Goal: Task Accomplishment & Management: Complete application form

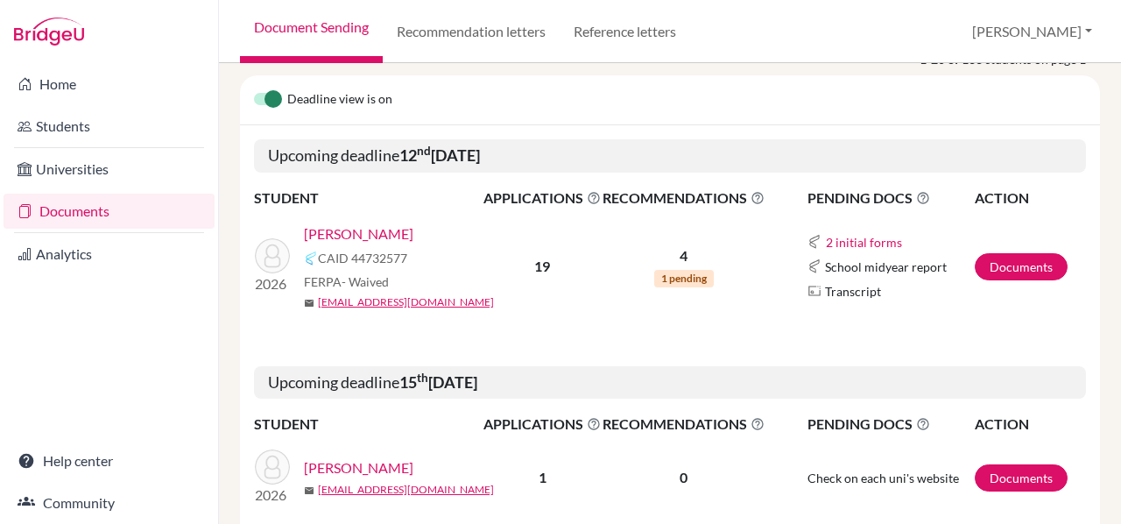
scroll to position [162, 0]
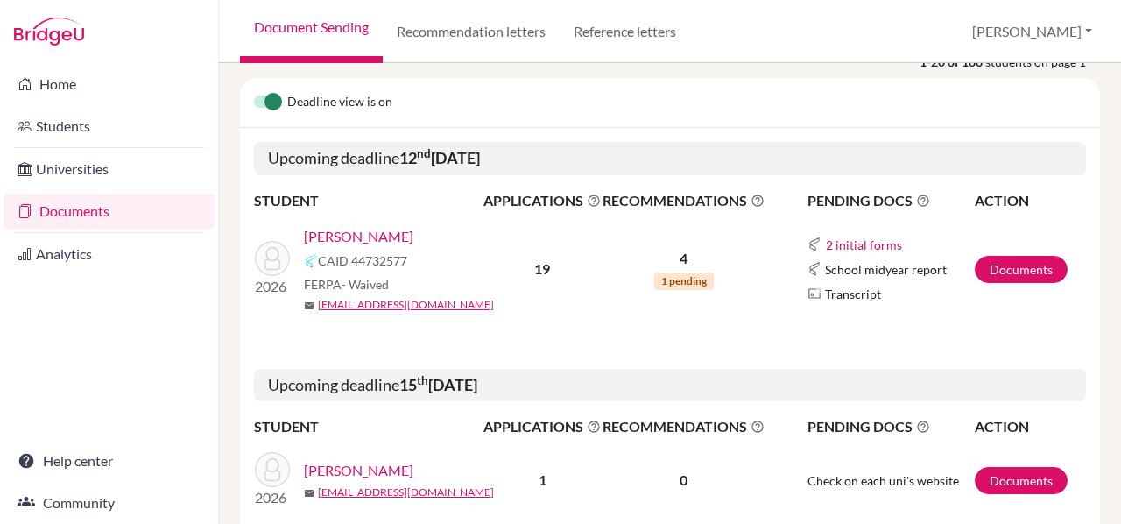
click at [330, 237] on link "[PERSON_NAME]" at bounding box center [358, 236] width 109 height 21
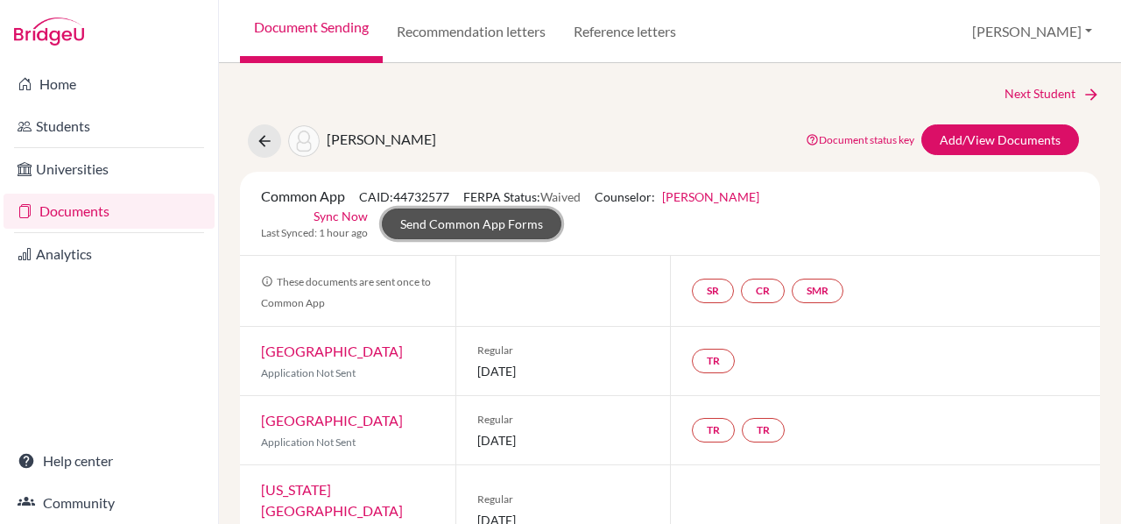
click at [562, 208] on link "Send Common App Forms" at bounding box center [472, 223] width 180 height 31
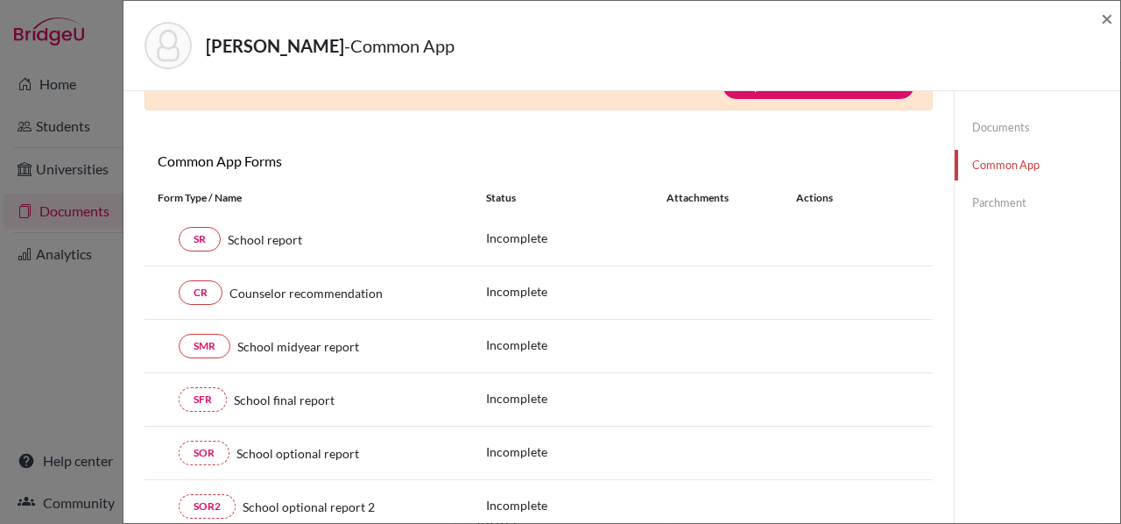
scroll to position [150, 0]
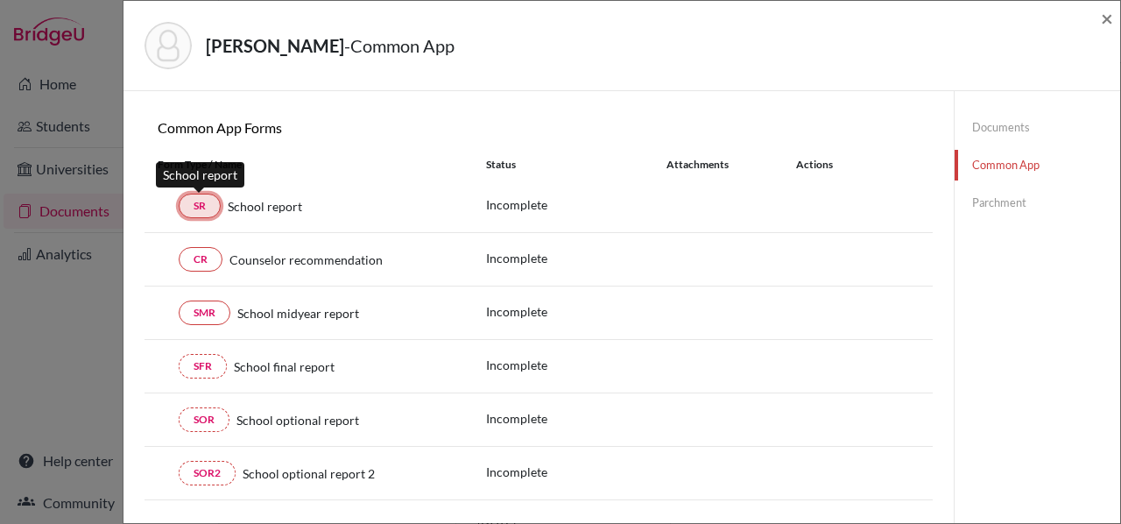
click at [200, 206] on link "SR" at bounding box center [200, 206] width 42 height 25
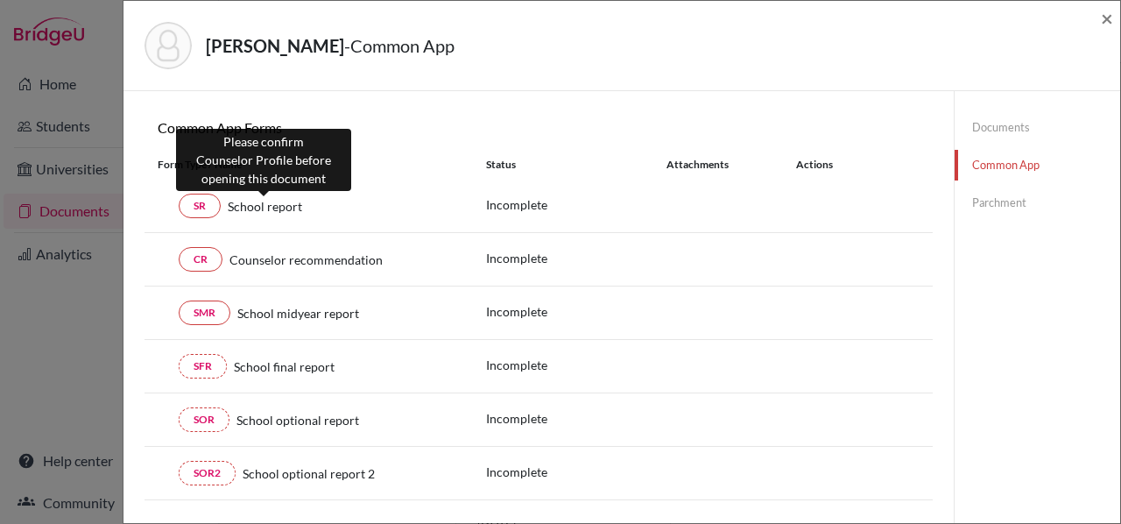
click at [264, 206] on span "School report" at bounding box center [265, 206] width 74 height 18
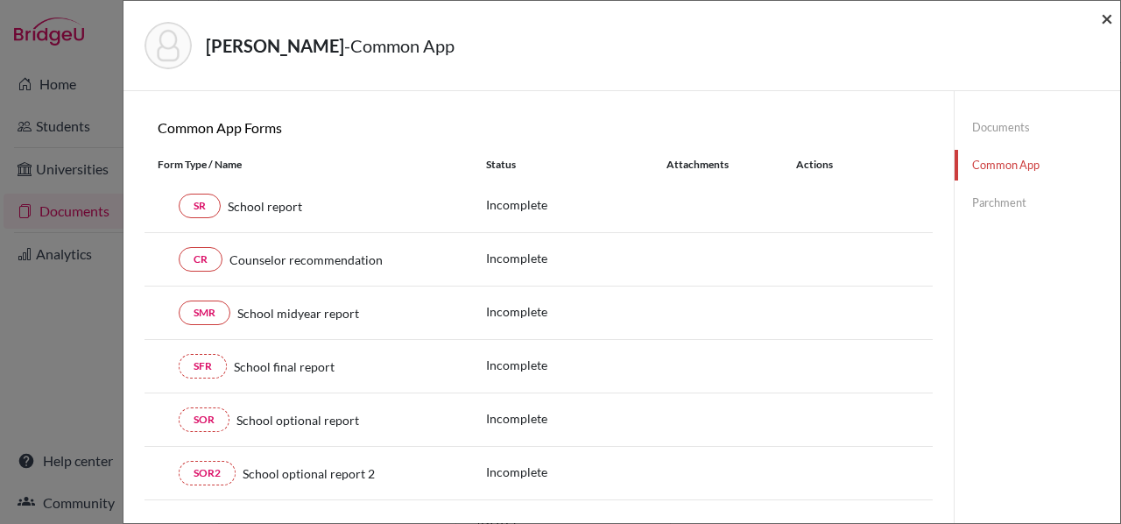
click at [1106, 21] on span "×" at bounding box center [1107, 17] width 12 height 25
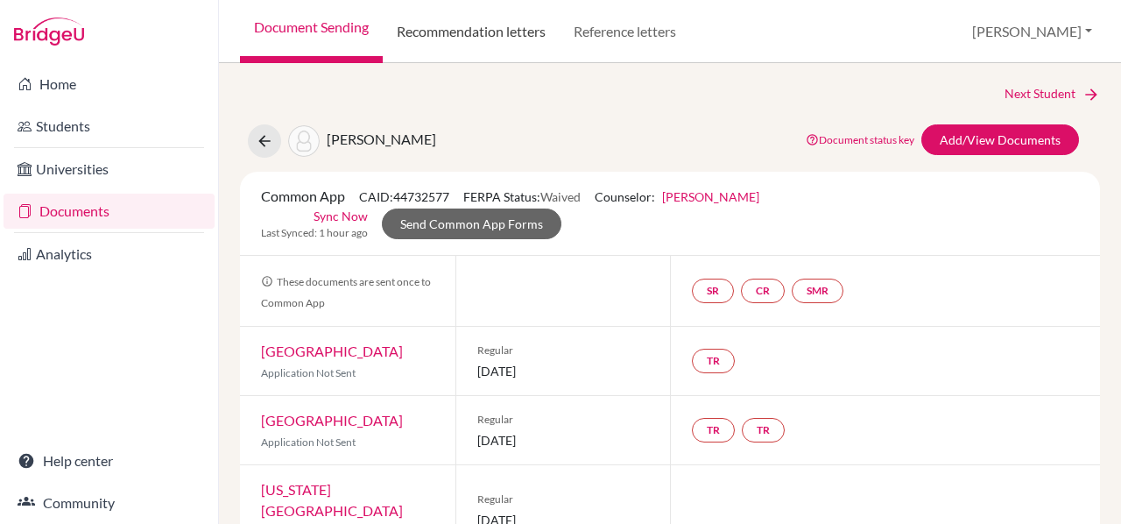
click at [491, 18] on link "Recommendation letters" at bounding box center [471, 31] width 177 height 63
click at [643, 32] on link "Reference letters" at bounding box center [625, 31] width 131 height 63
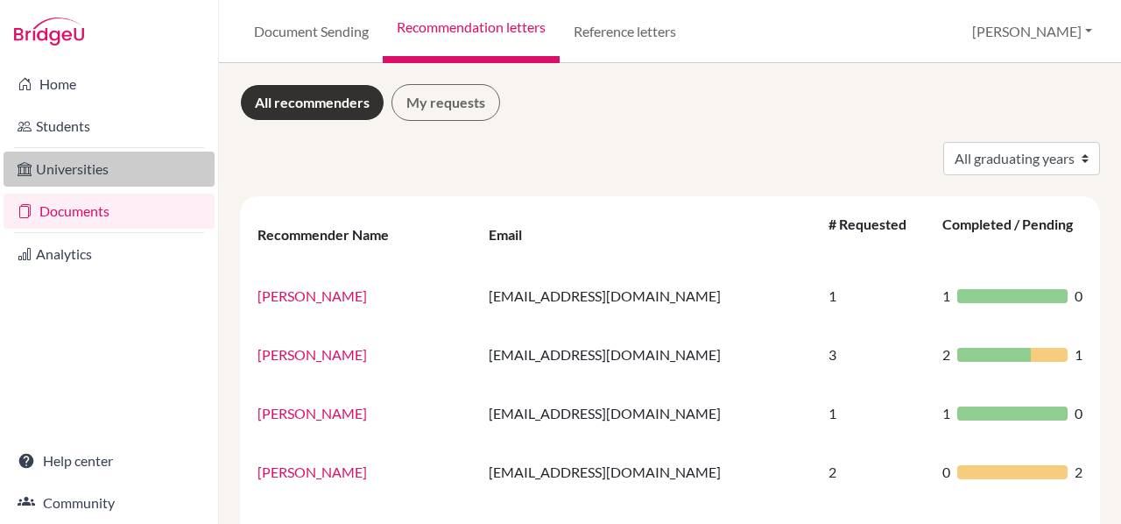
click at [93, 161] on link "Universities" at bounding box center [109, 169] width 211 height 35
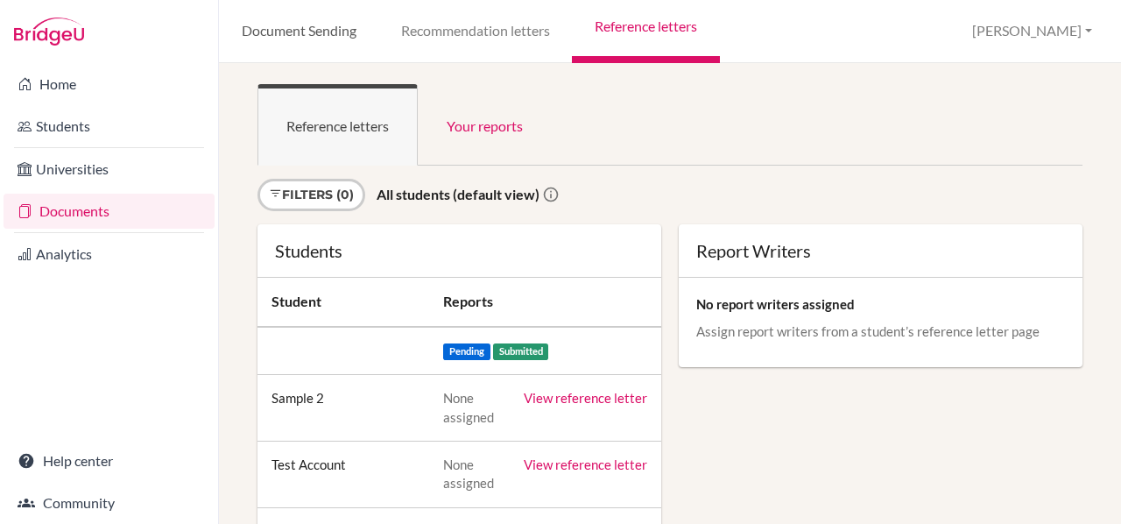
click at [321, 19] on link "Document Sending" at bounding box center [298, 31] width 159 height 63
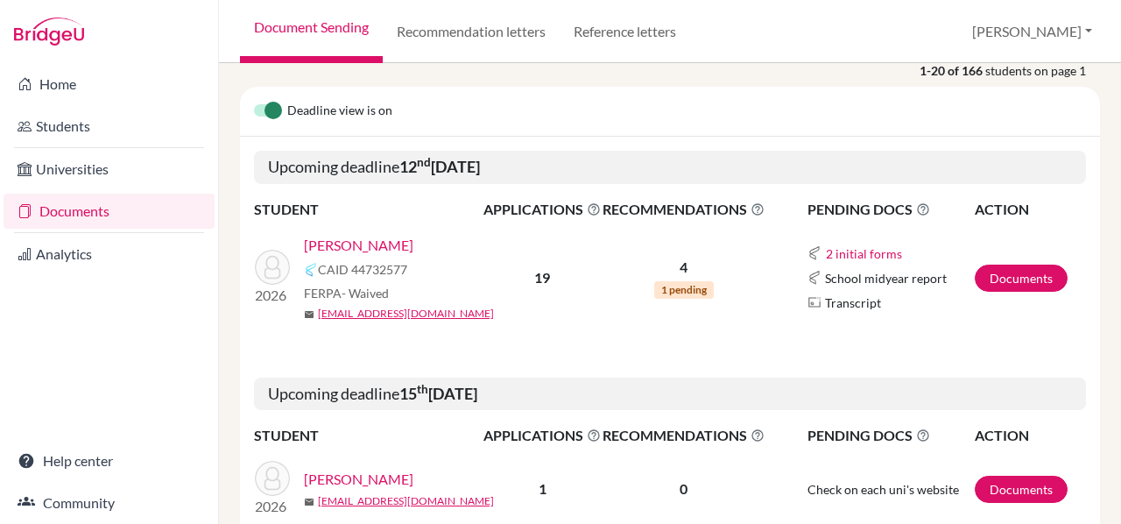
scroll to position [146, 0]
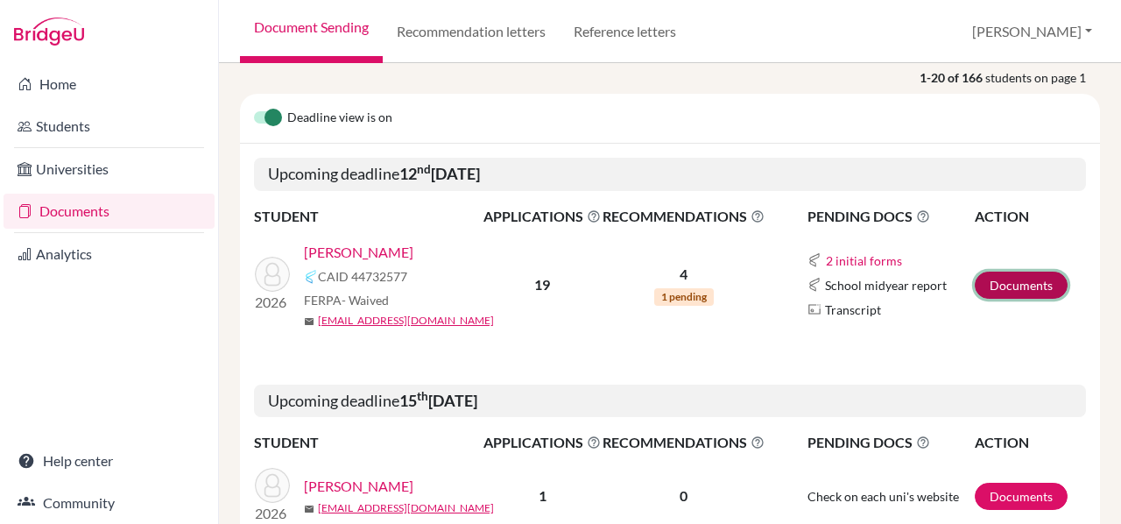
click at [978, 288] on link "Documents" at bounding box center [1021, 285] width 93 height 27
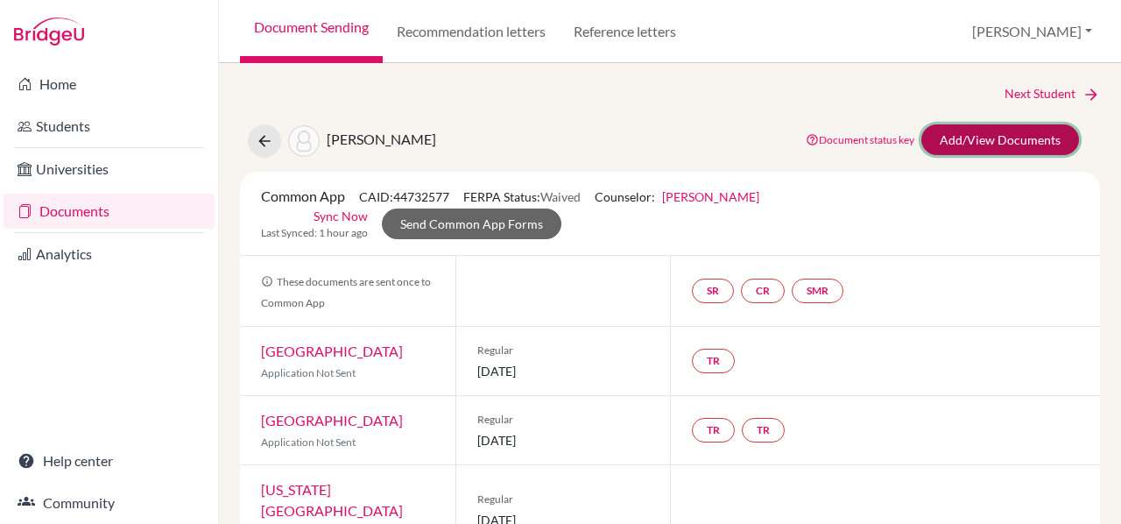
click at [980, 139] on link "Add/View Documents" at bounding box center [1001, 139] width 158 height 31
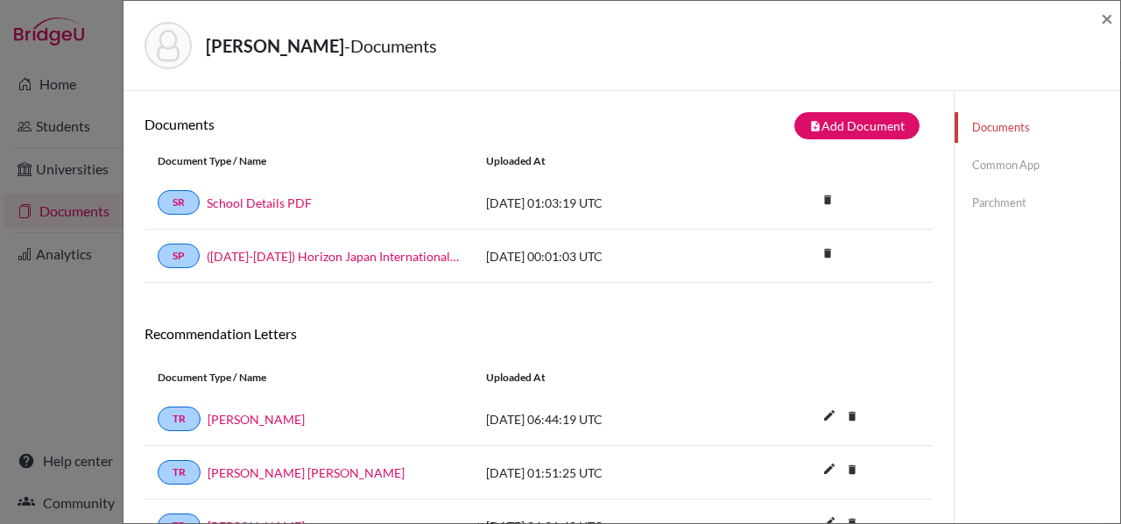
click at [1118, 21] on div "Xu, Rion - Documents ×" at bounding box center [622, 46] width 997 height 90
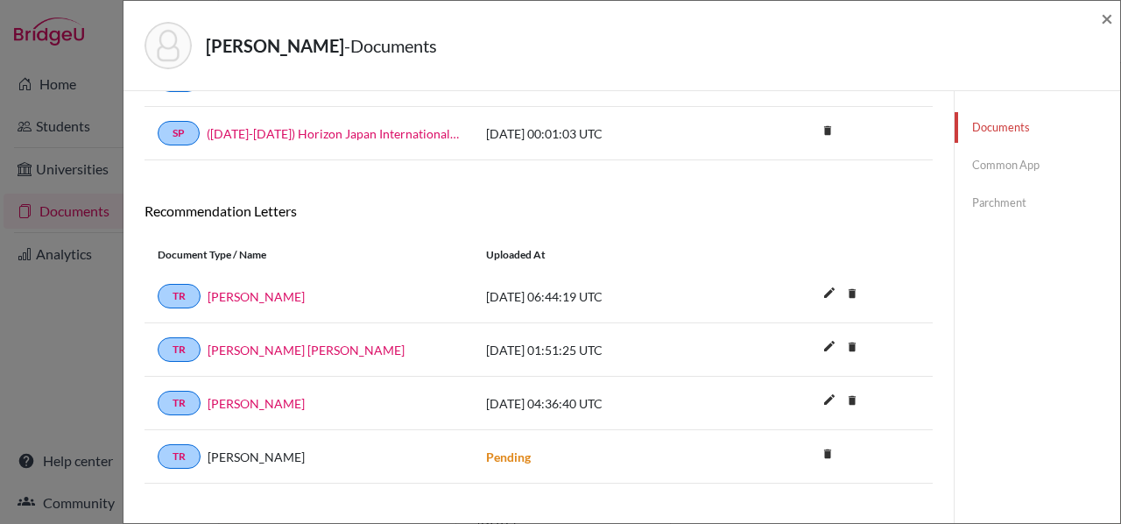
scroll to position [110, 0]
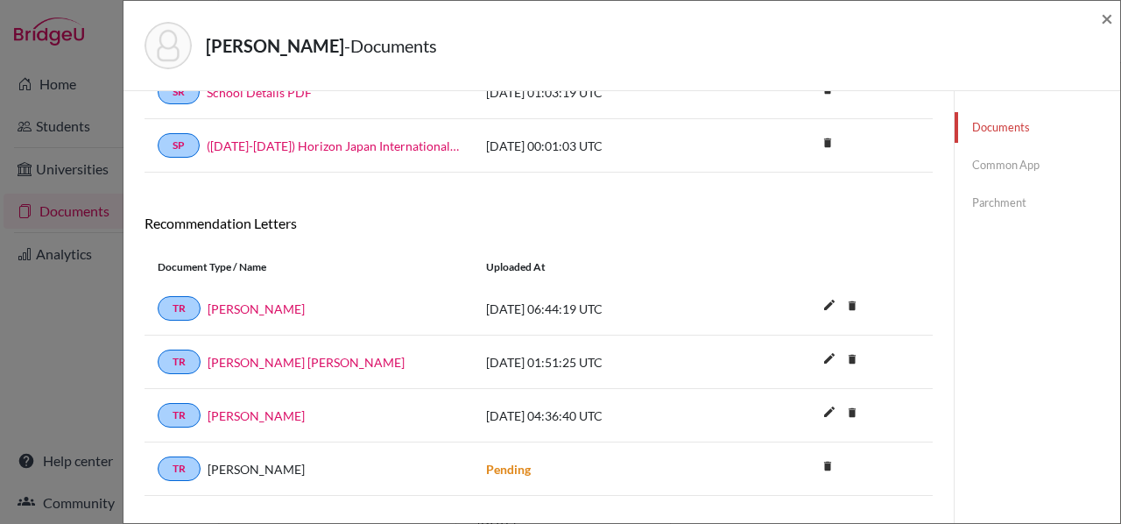
click at [692, 380] on div "TR Connor Turner 2025-09-04 01:51:25 UTC edit delete Delete this document? Canc…" at bounding box center [539, 362] width 788 height 53
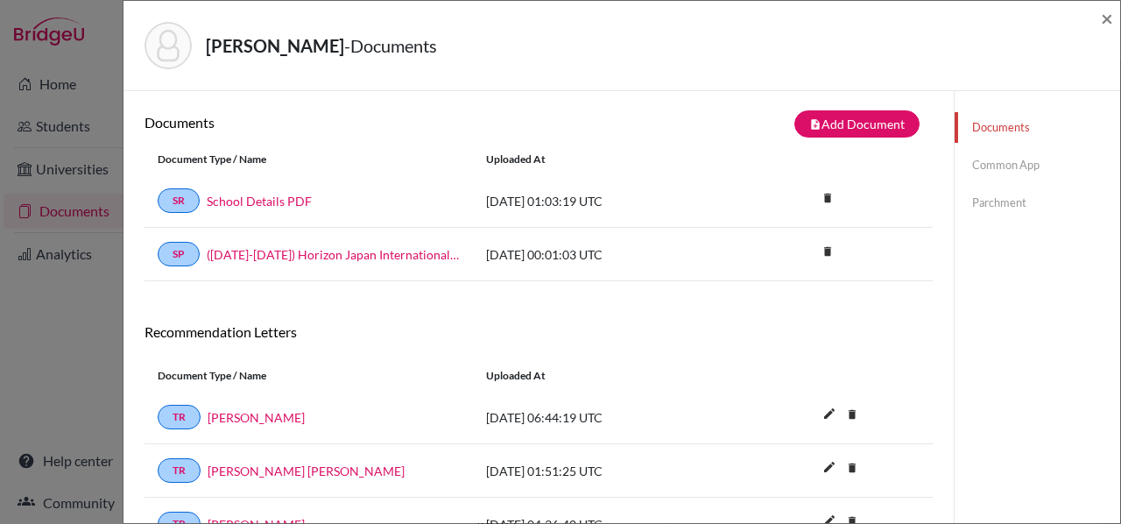
scroll to position [0, 0]
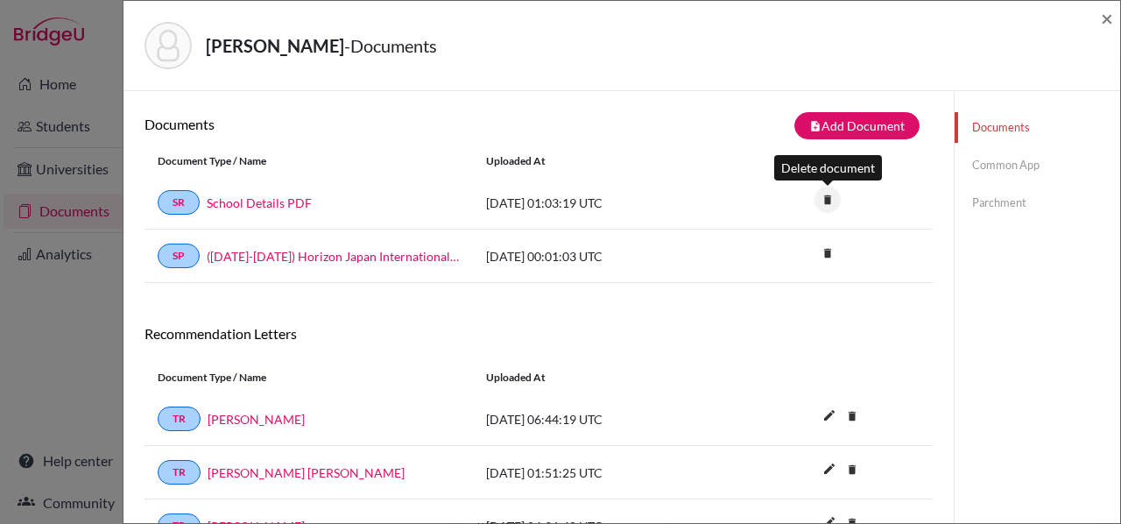
click at [832, 199] on icon "delete" at bounding box center [828, 200] width 26 height 26
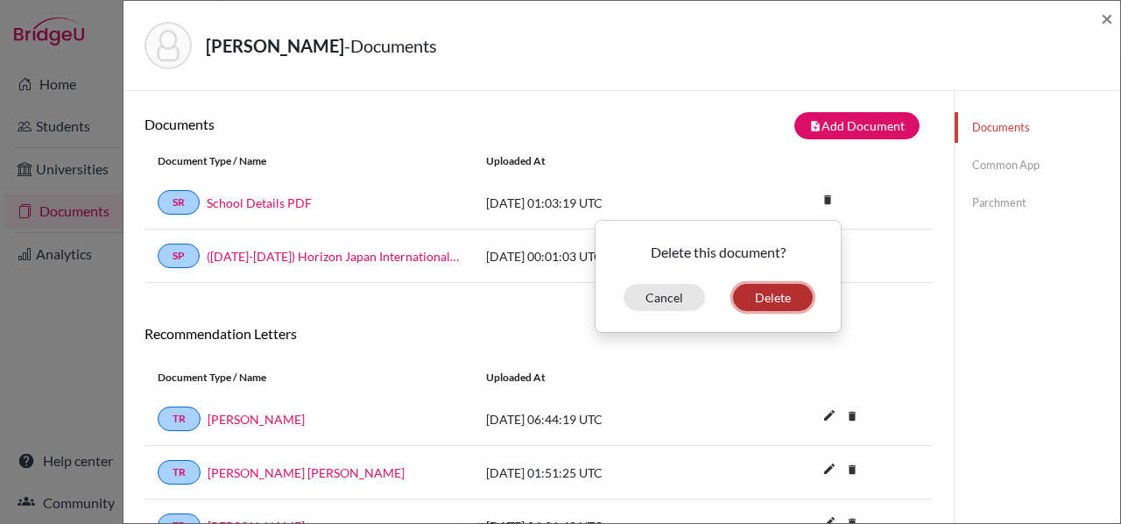
click at [787, 290] on button "Delete" at bounding box center [773, 297] width 80 height 27
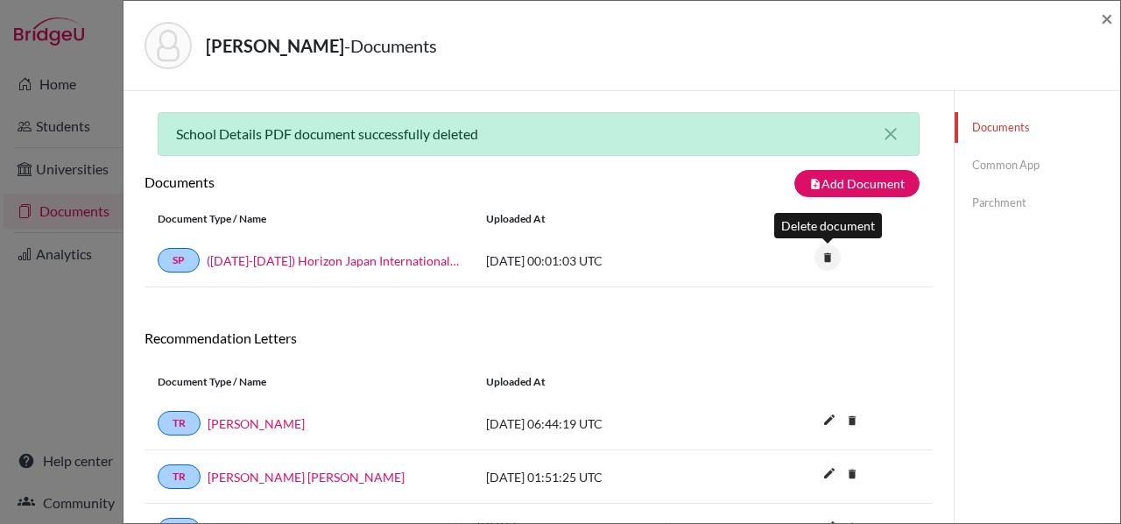
click at [830, 259] on icon "delete" at bounding box center [828, 257] width 26 height 26
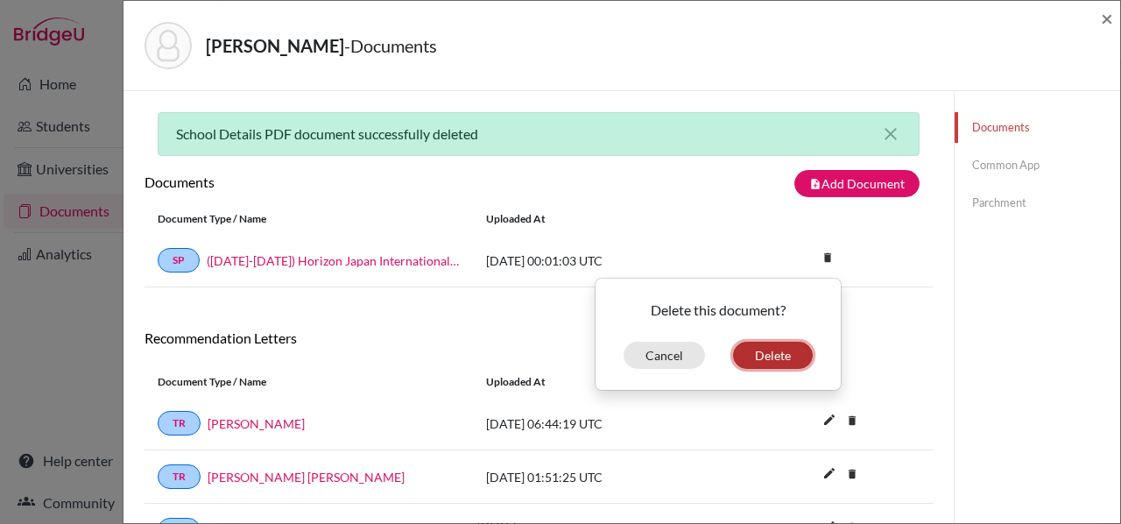
click at [773, 359] on button "Delete" at bounding box center [773, 355] width 80 height 27
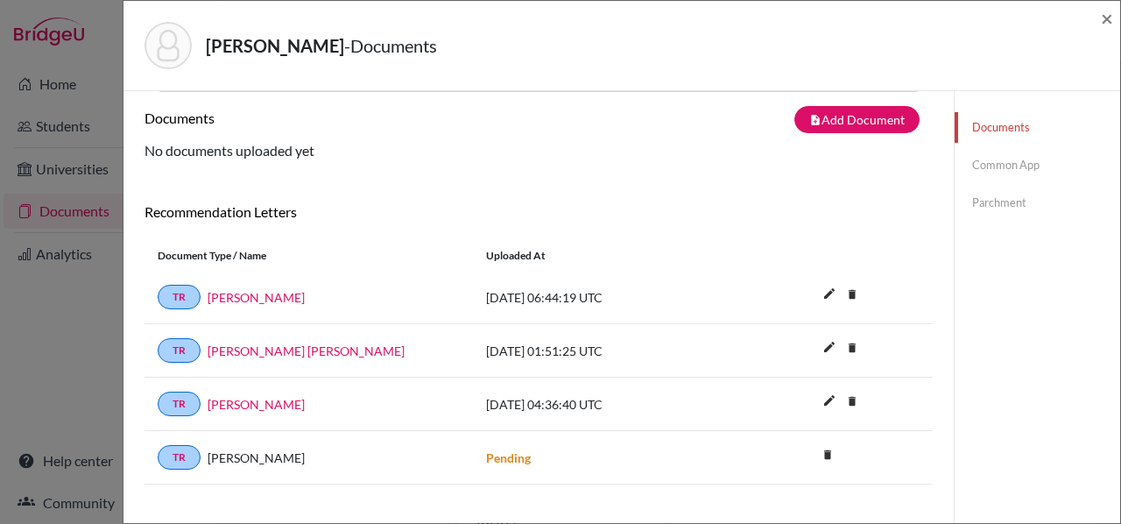
scroll to position [65, 0]
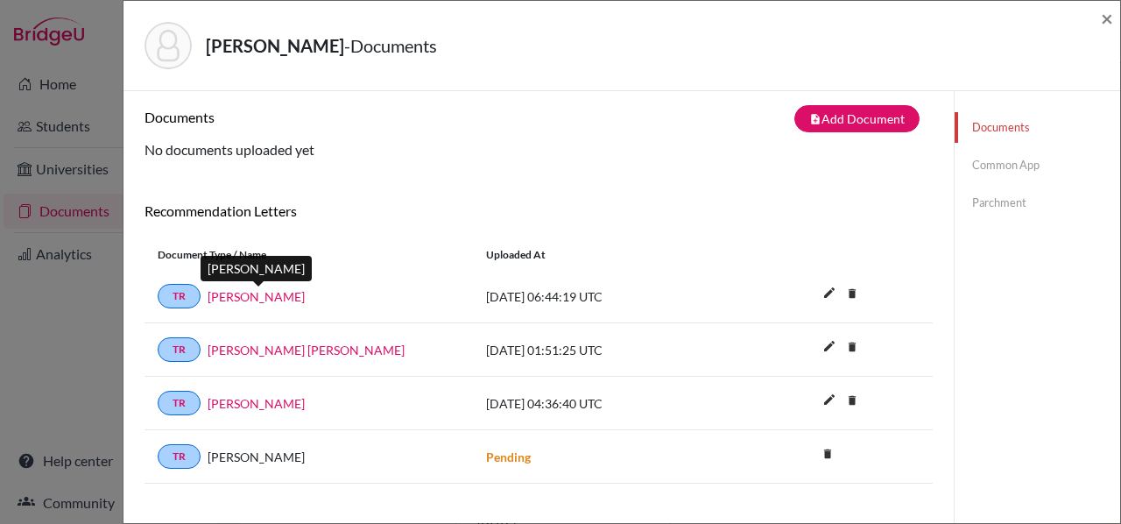
click at [278, 299] on link "Urushihara Hisashi" at bounding box center [256, 296] width 97 height 18
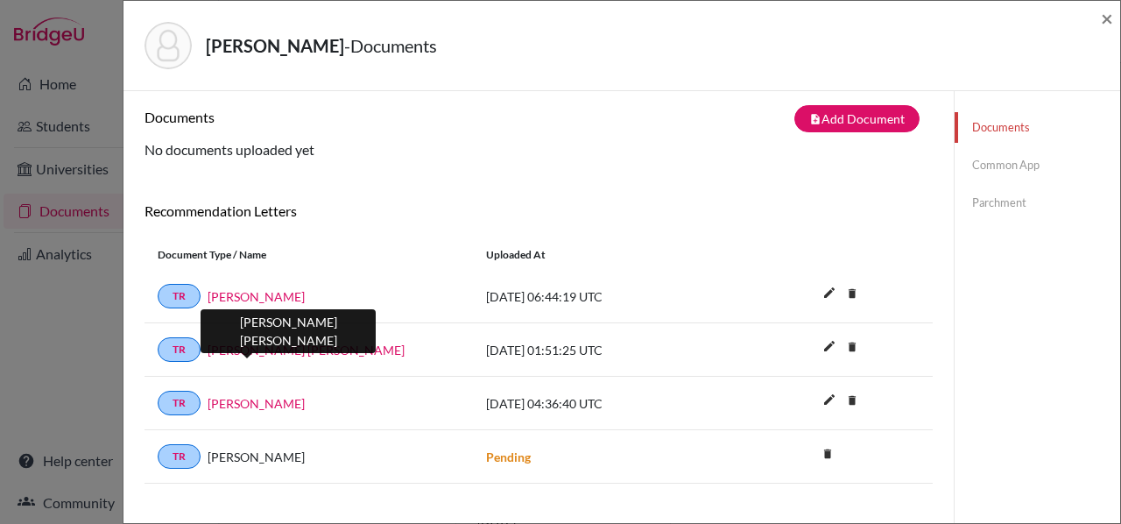
click at [255, 348] on link "Connor Turner" at bounding box center [306, 350] width 197 height 18
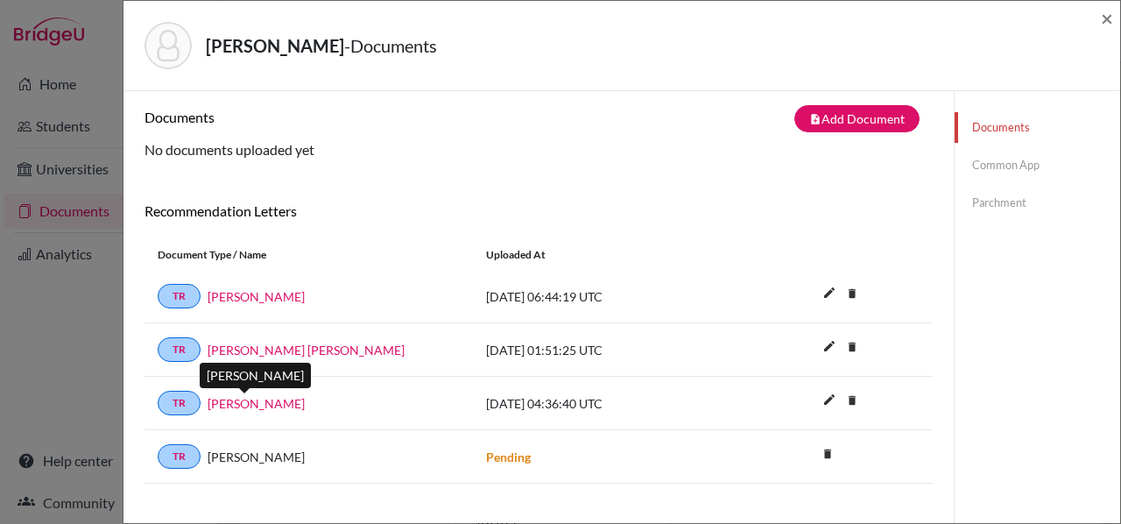
click at [246, 403] on link "Alyssa Girkins" at bounding box center [256, 403] width 97 height 18
click at [503, 153] on div "(2024-2025) Horizon Japan International (HJIS) School Profile.school_wide docum…" at bounding box center [539, 103] width 788 height 113
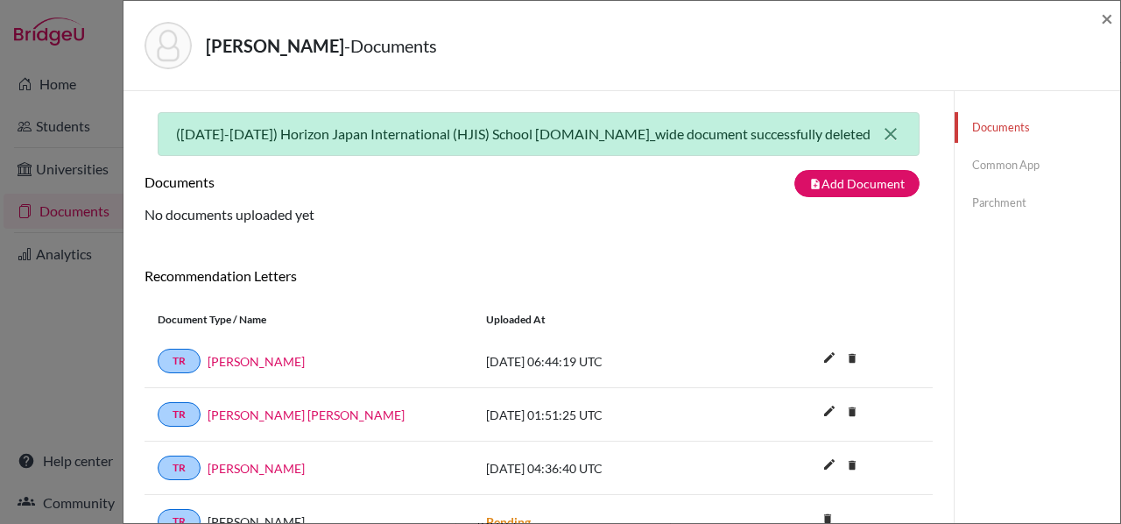
click at [894, 139] on icon "close" at bounding box center [890, 134] width 21 height 21
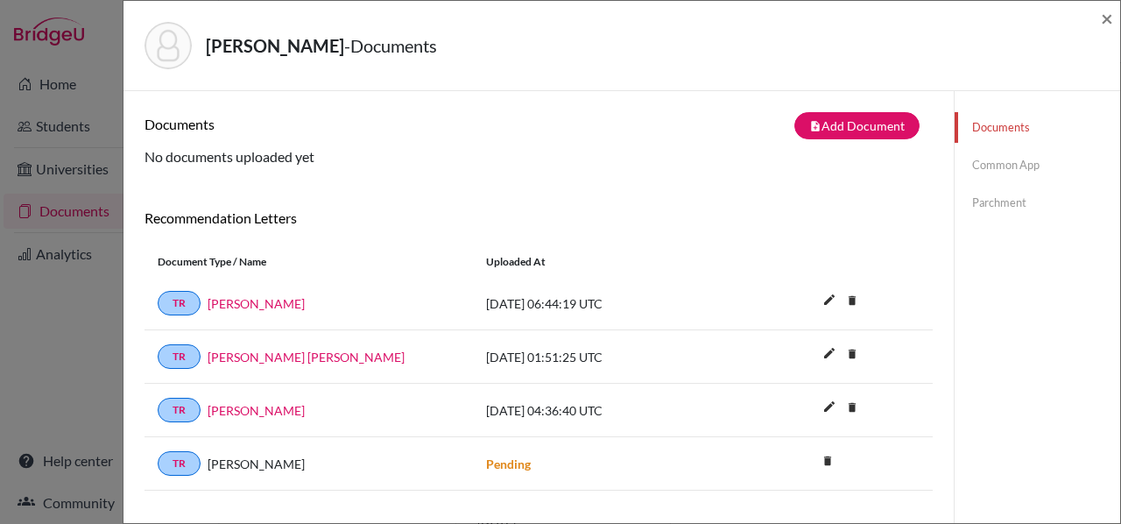
click at [1018, 195] on link "Parchment" at bounding box center [1038, 202] width 166 height 31
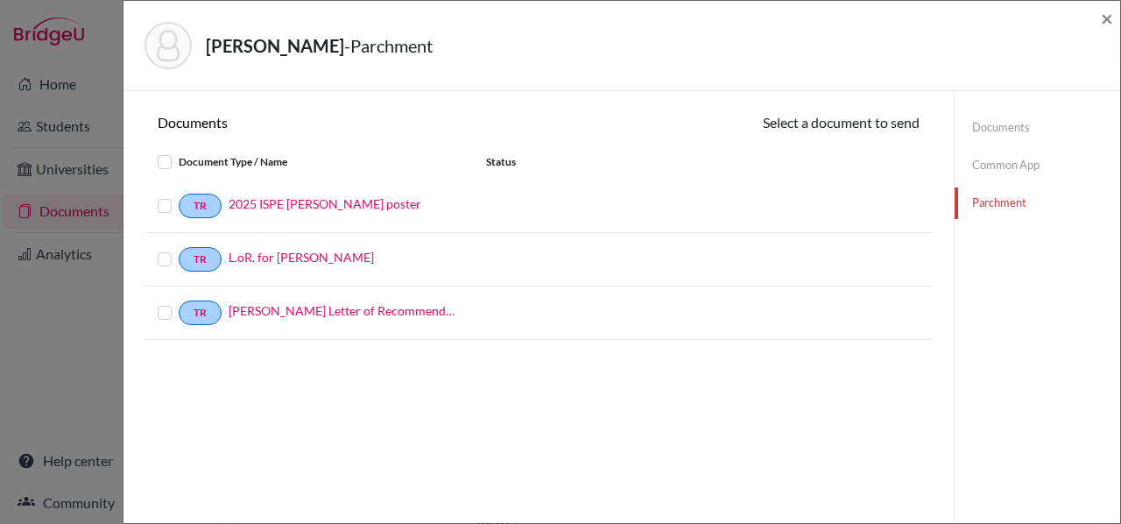
click at [1018, 161] on link "Common App" at bounding box center [1038, 165] width 166 height 31
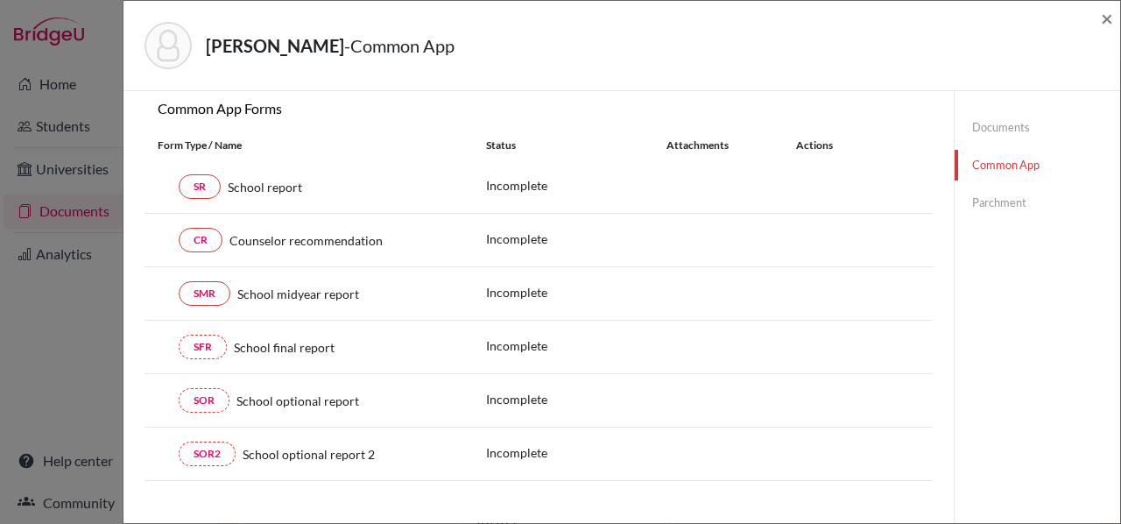
scroll to position [159, 0]
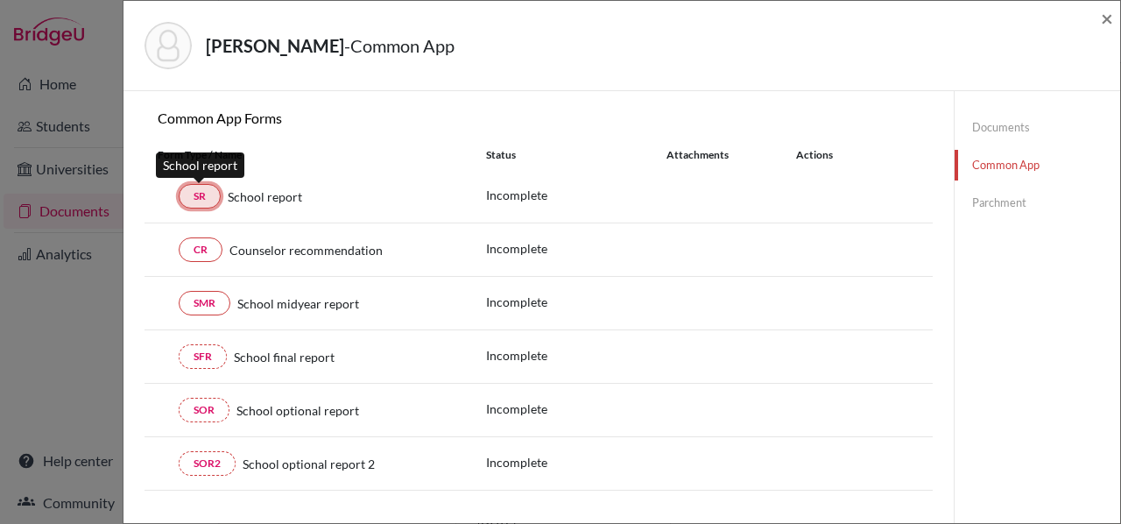
click at [197, 200] on link "SR" at bounding box center [200, 196] width 42 height 25
click at [257, 206] on div "SR School report" at bounding box center [309, 196] width 302 height 25
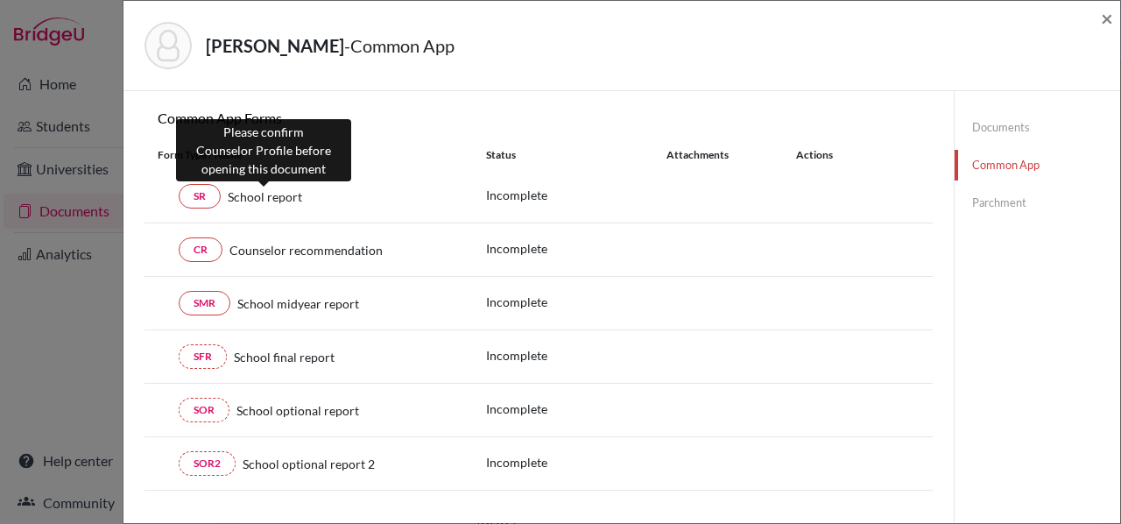
click at [258, 194] on span "School report" at bounding box center [265, 196] width 74 height 18
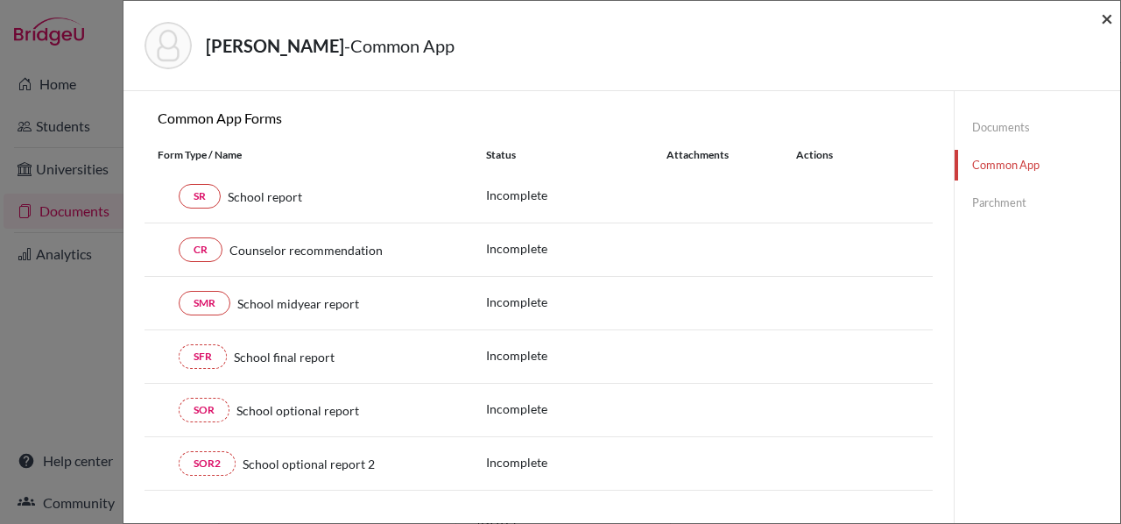
click at [1110, 12] on span "×" at bounding box center [1107, 17] width 12 height 25
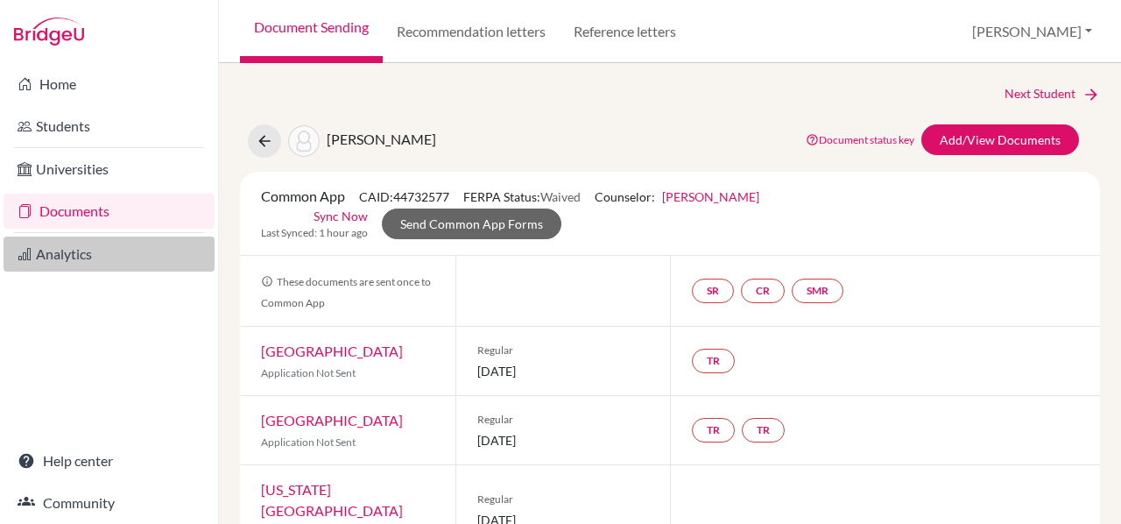
click at [85, 260] on link "Analytics" at bounding box center [109, 254] width 211 height 35
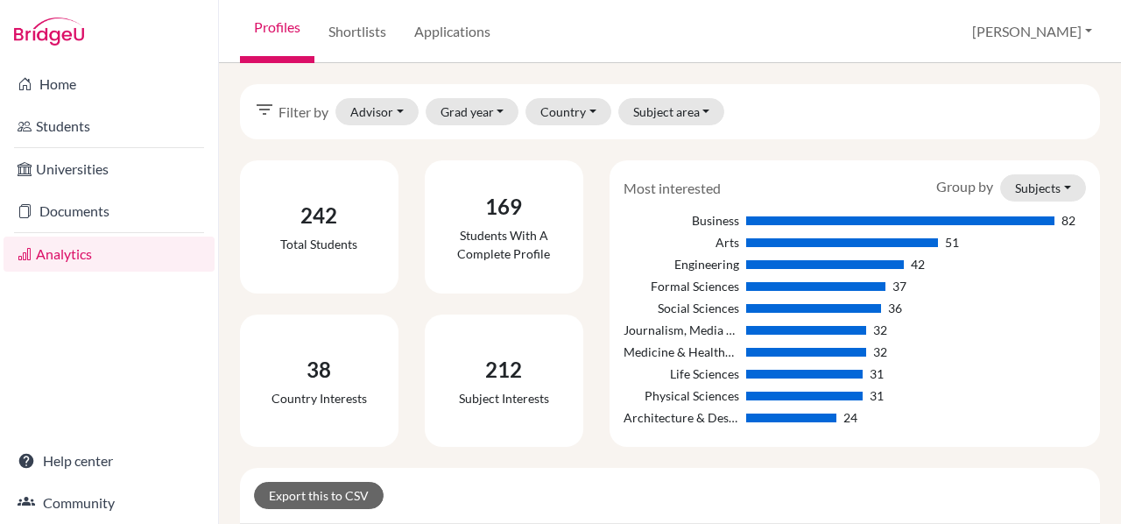
click at [98, 166] on link "Universities" at bounding box center [109, 169] width 211 height 35
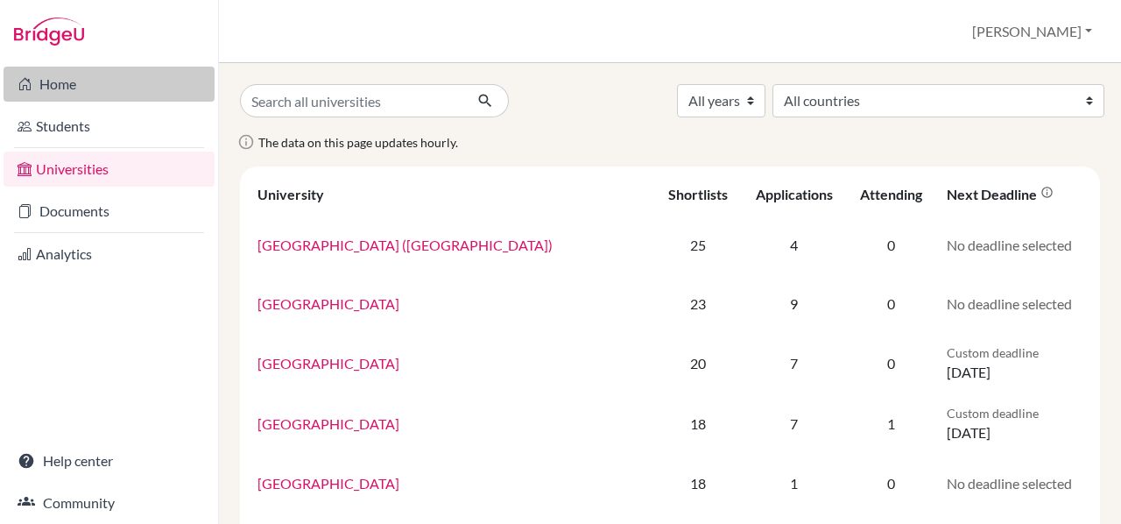
click at [76, 97] on link "Home" at bounding box center [109, 84] width 211 height 35
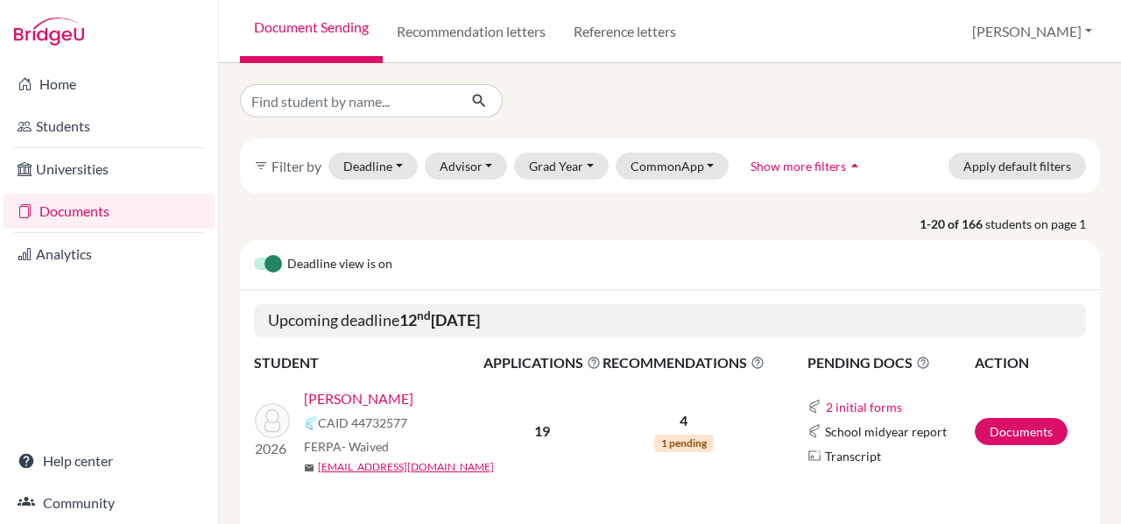
click at [329, 394] on link "Xu, Rion" at bounding box center [358, 398] width 109 height 21
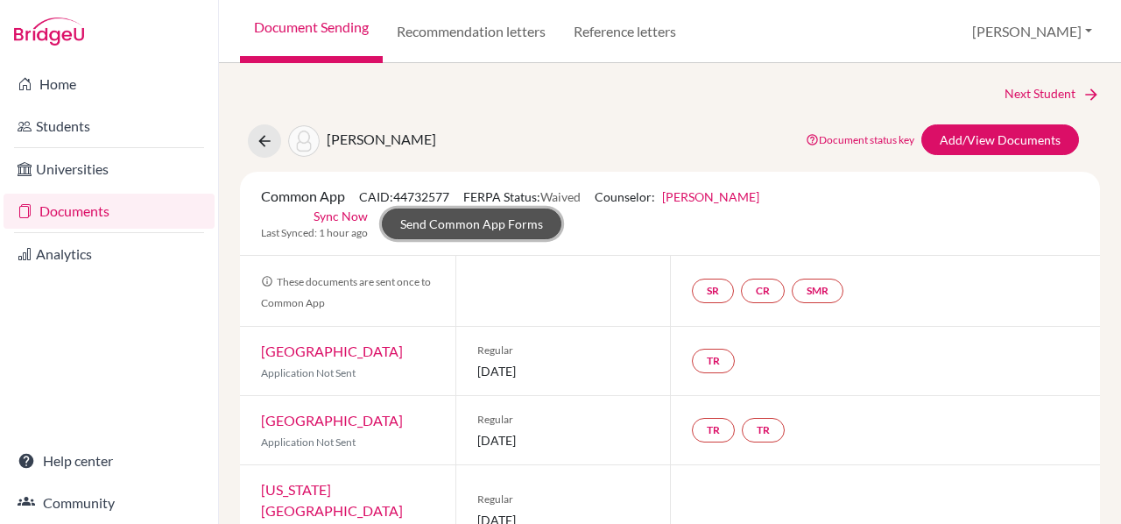
click at [562, 209] on link "Send Common App Forms" at bounding box center [472, 223] width 180 height 31
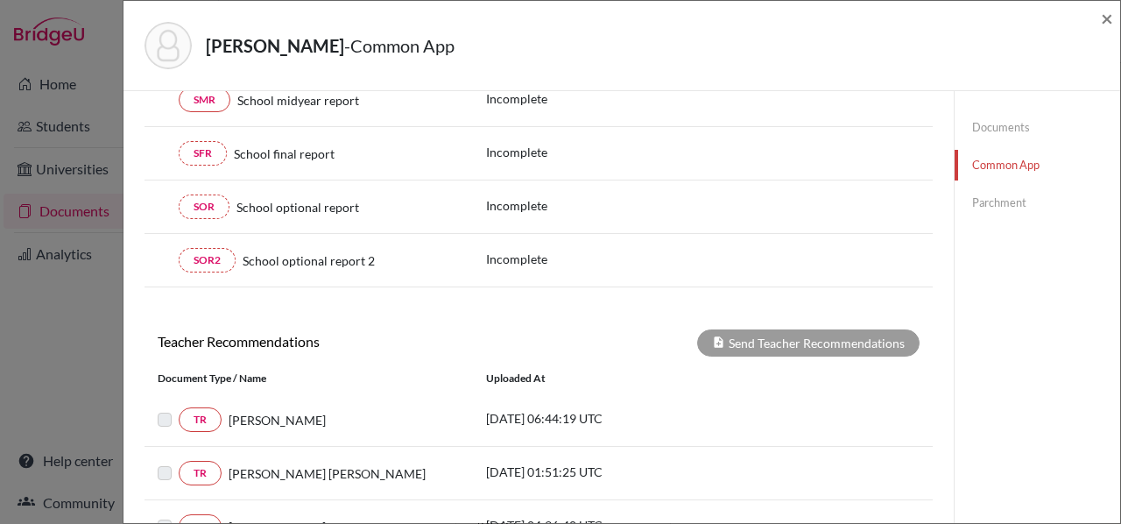
scroll to position [634, 0]
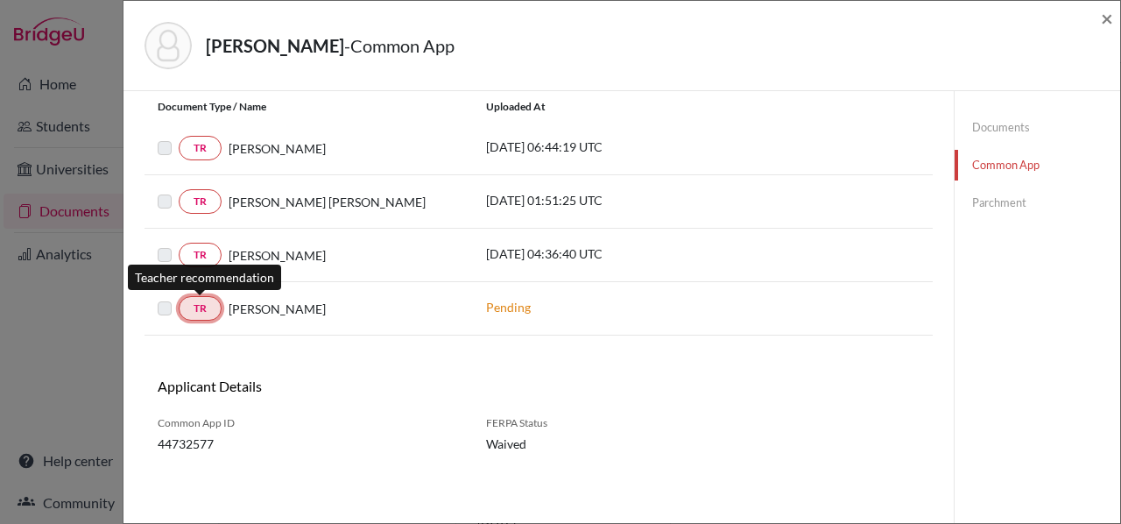
click at [200, 305] on link "TR" at bounding box center [200, 308] width 43 height 25
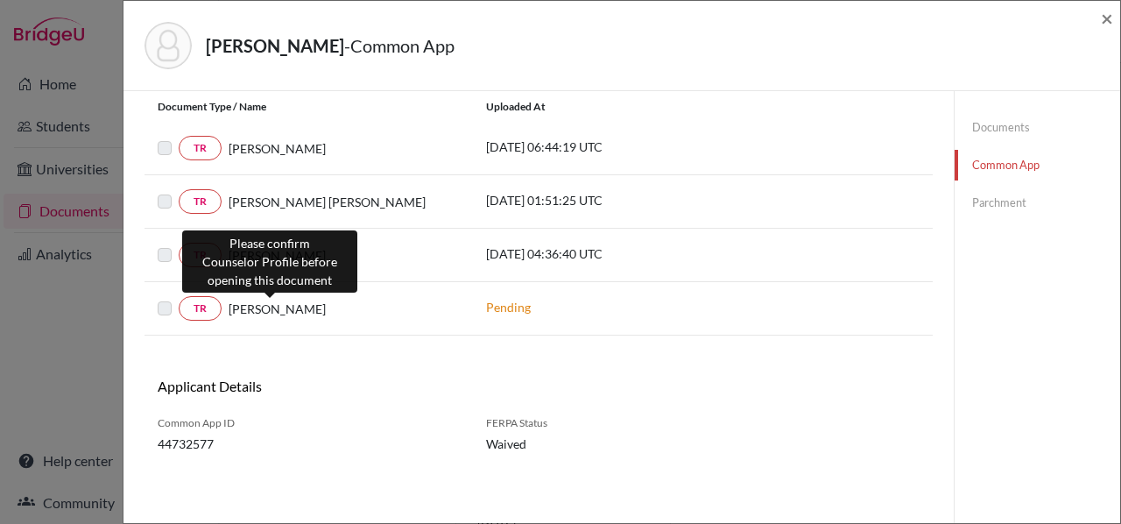
click at [252, 307] on span "[PERSON_NAME]" at bounding box center [277, 309] width 97 height 18
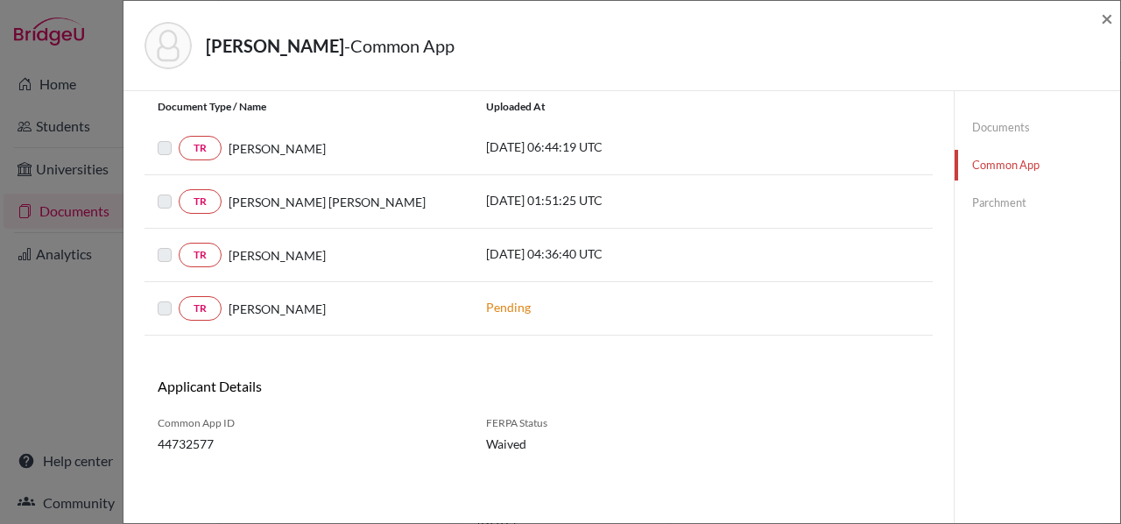
click at [83, 339] on div "Xu, Rion - Common App × × Counselor Profile required Please review and confirm …" at bounding box center [560, 262] width 1121 height 524
click at [1111, 25] on span "×" at bounding box center [1107, 17] width 12 height 25
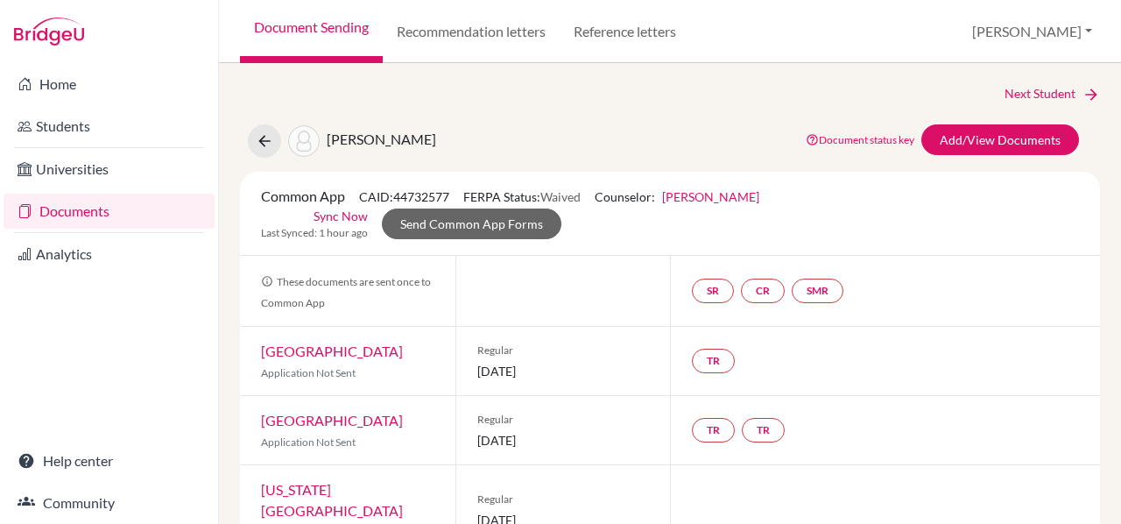
click at [117, 210] on link "Documents" at bounding box center [109, 211] width 211 height 35
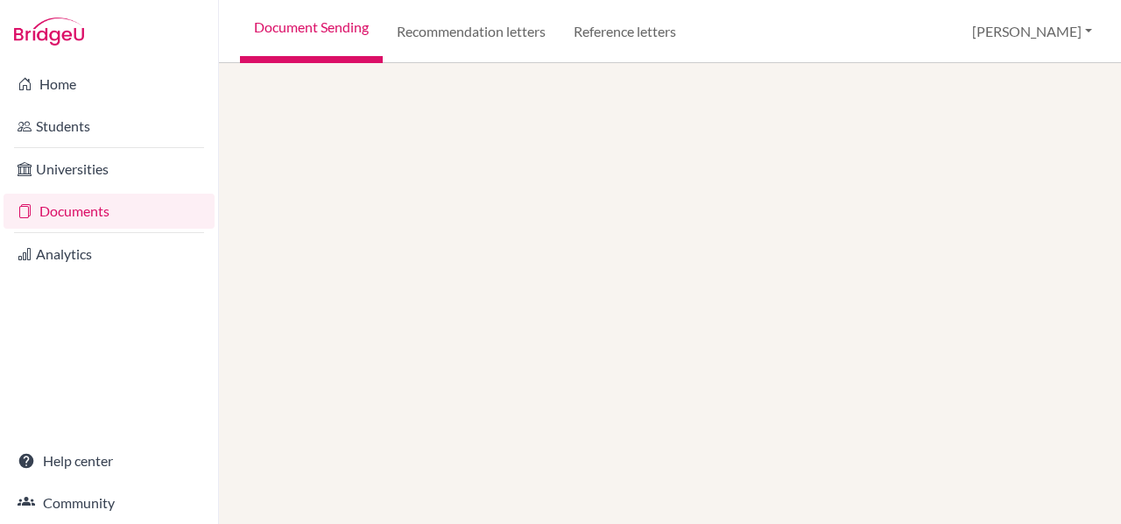
click at [262, 144] on div at bounding box center [670, 293] width 902 height 461
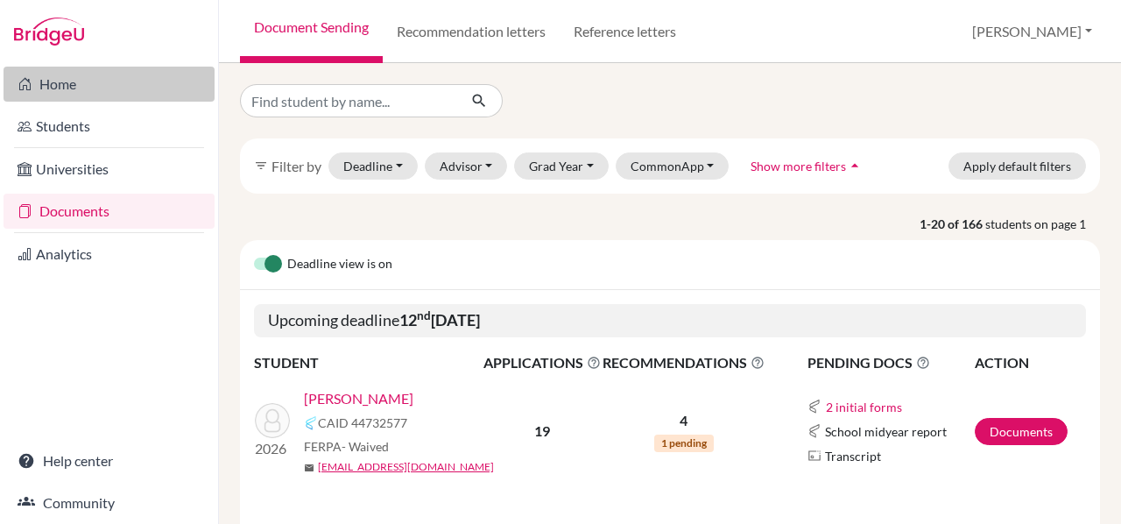
click at [83, 95] on link "Home" at bounding box center [109, 84] width 211 height 35
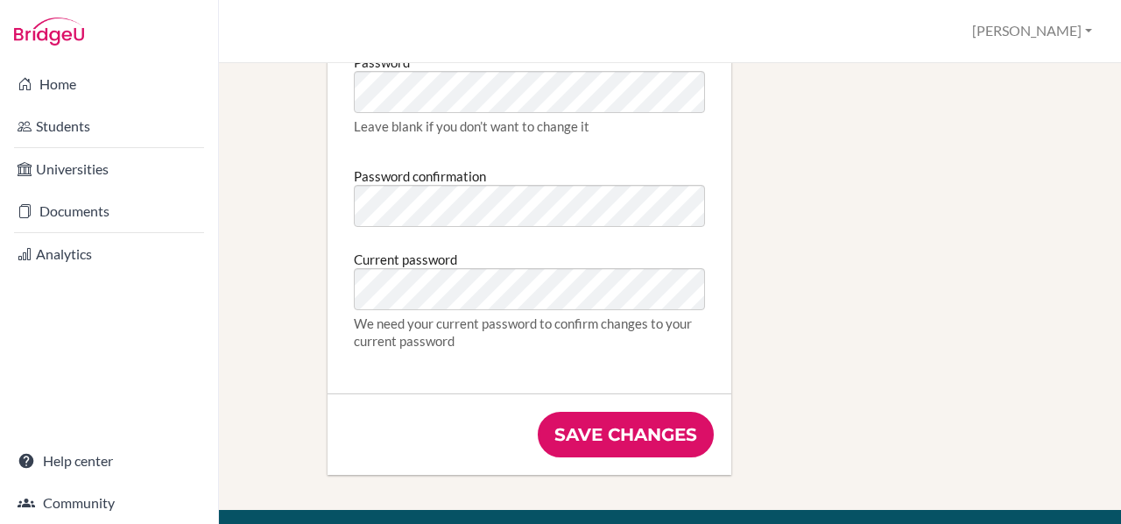
scroll to position [1047, 0]
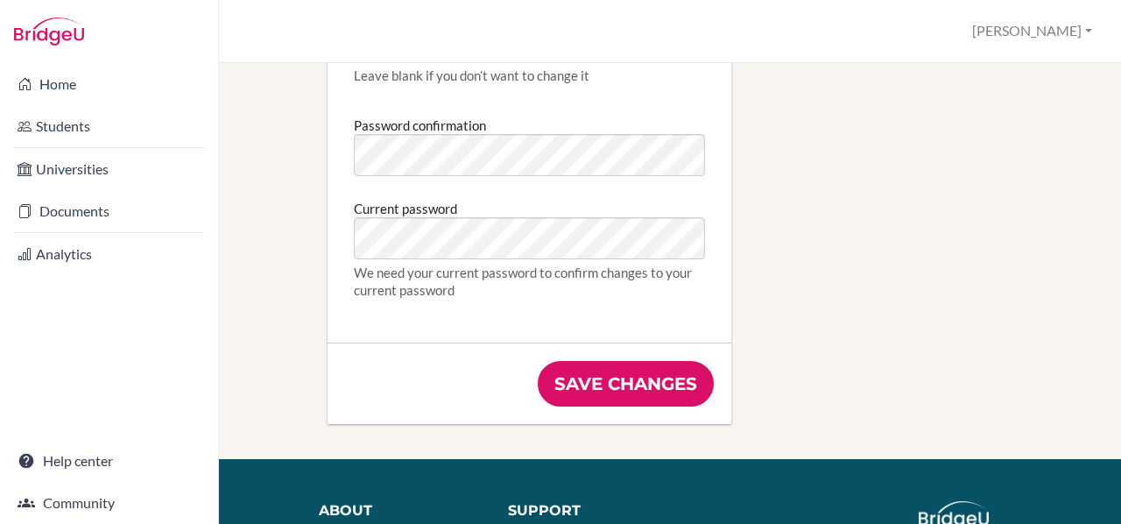
click at [611, 360] on div "Save changes" at bounding box center [530, 383] width 404 height 81
click at [605, 378] on input "Save changes" at bounding box center [626, 384] width 176 height 46
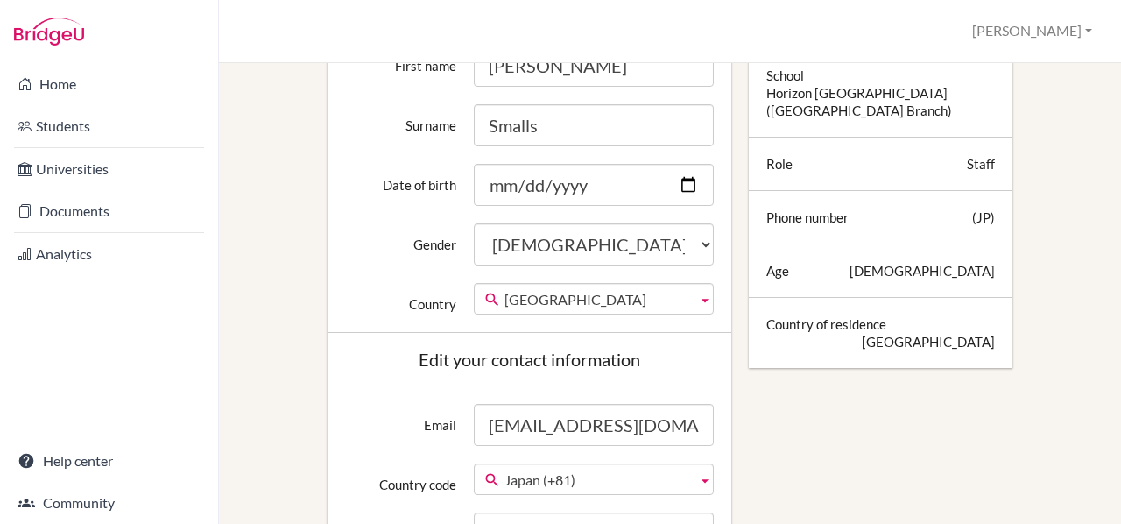
scroll to position [0, 0]
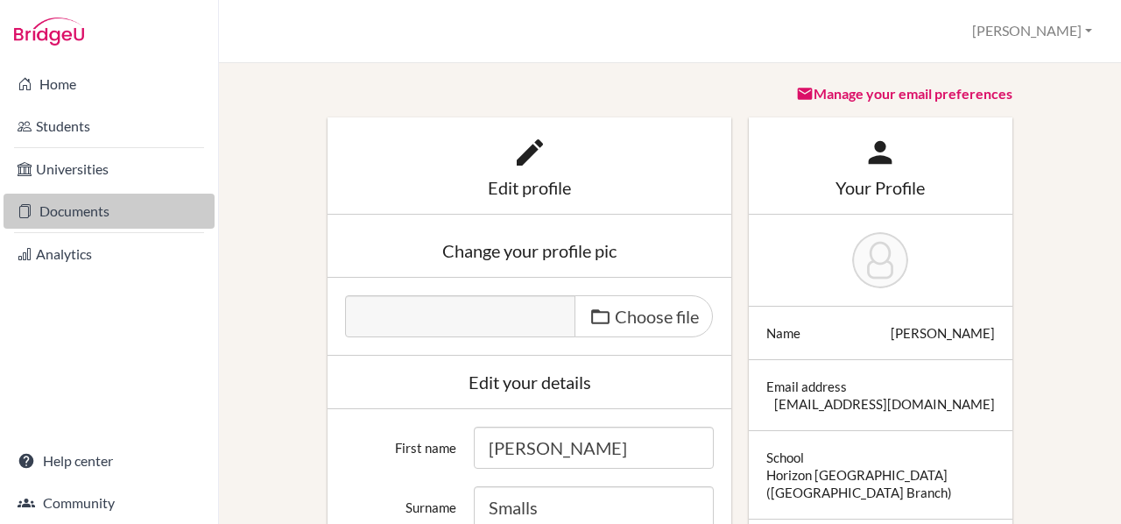
click at [70, 210] on link "Documents" at bounding box center [109, 211] width 211 height 35
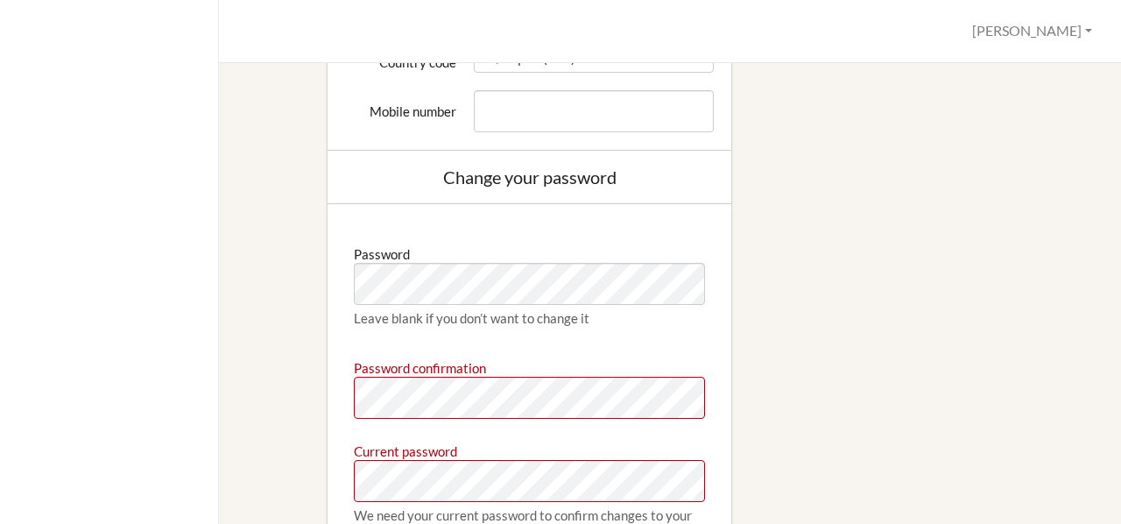
scroll to position [952, 0]
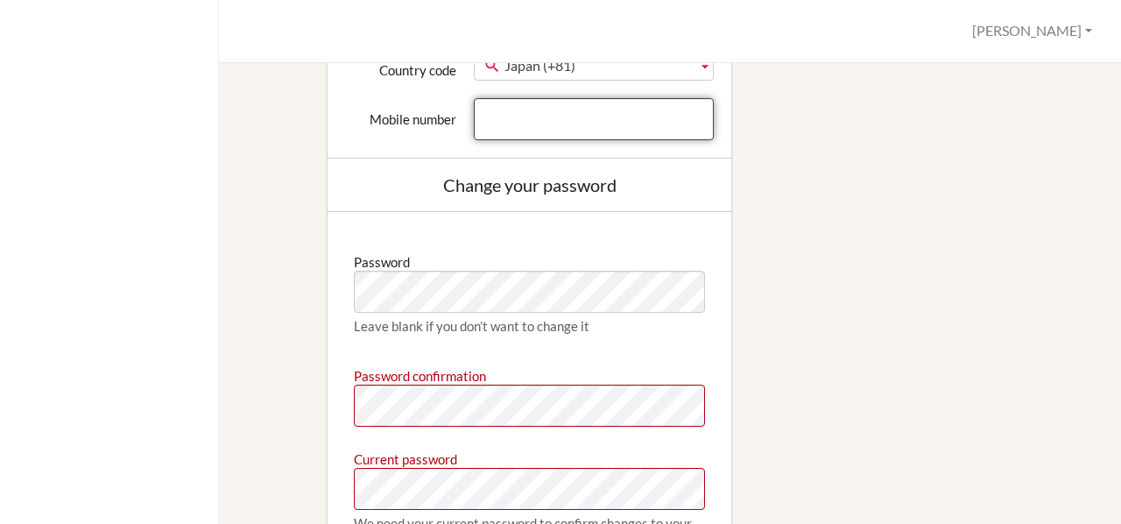
type input "[EMAIL_ADDRESS][DOMAIN_NAME]"
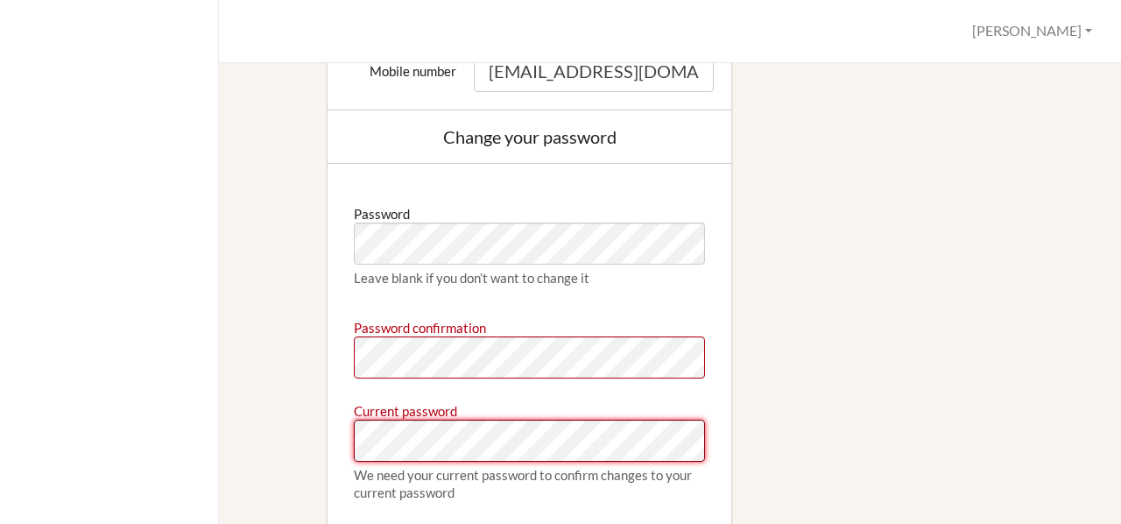
scroll to position [1078, 0]
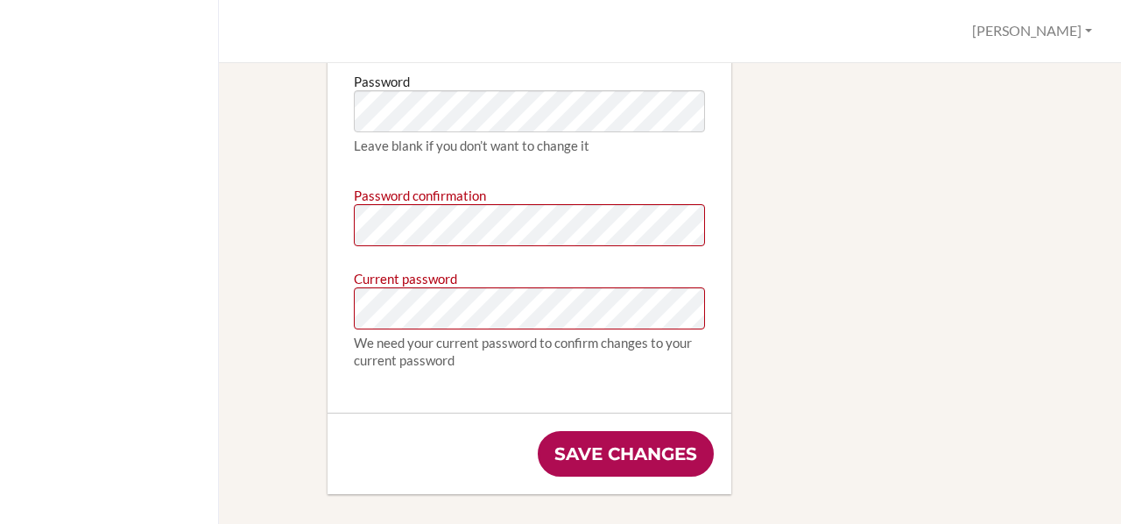
click at [671, 434] on input "Save changes" at bounding box center [626, 454] width 176 height 46
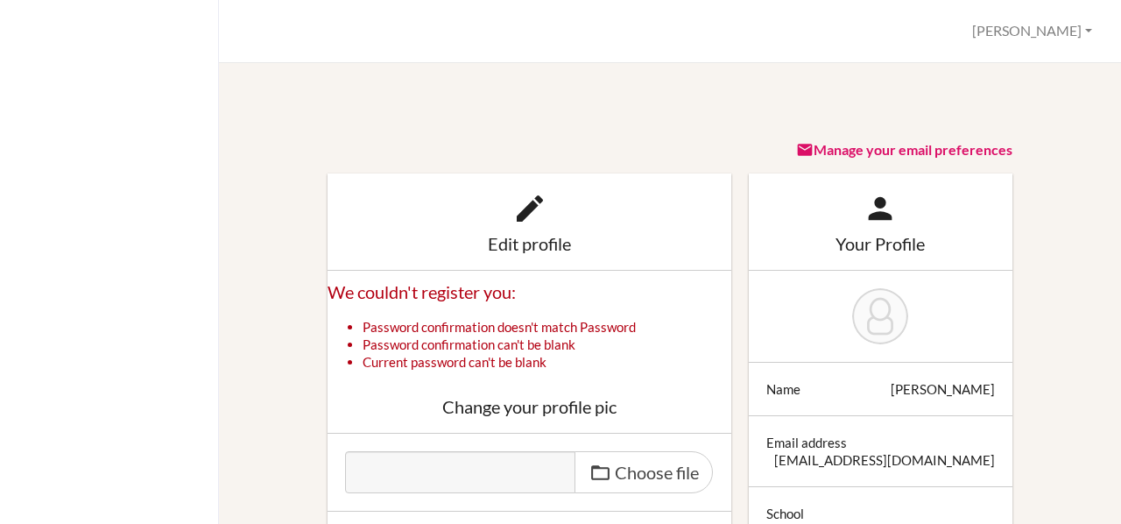
scroll to position [288, 0]
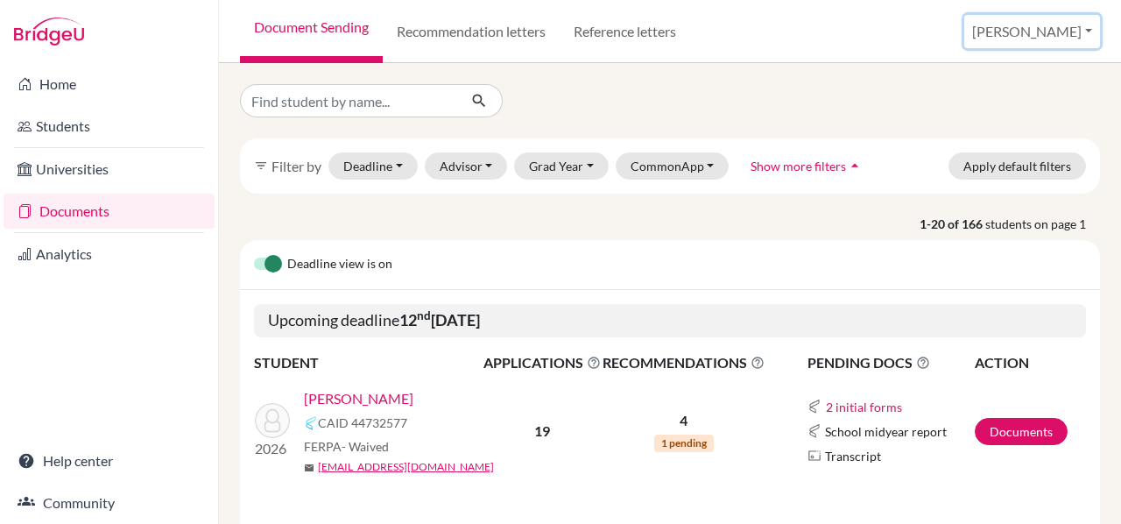
click at [1091, 40] on button "[PERSON_NAME]" at bounding box center [1032, 31] width 136 height 33
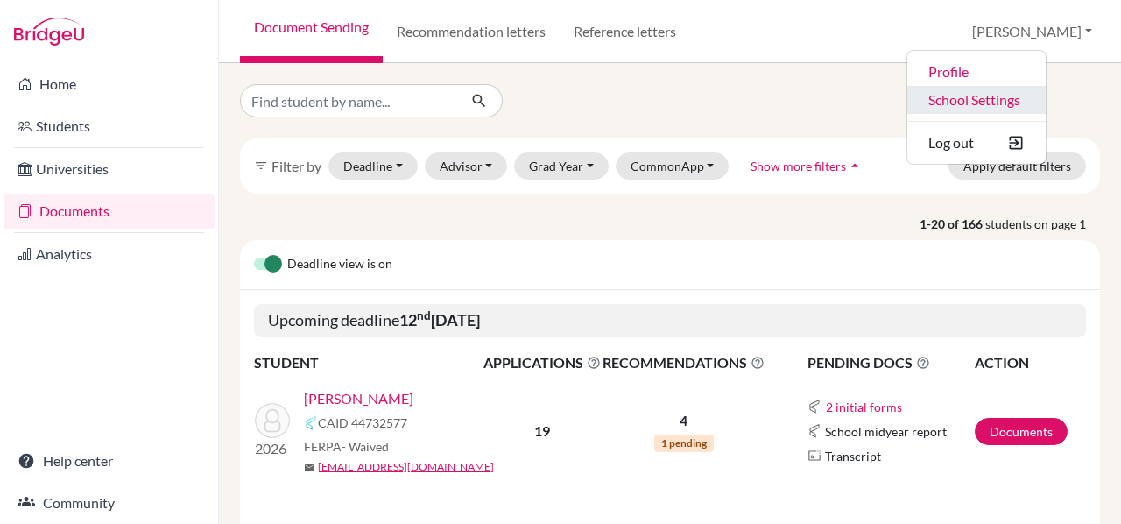
click at [1046, 102] on link "School Settings" at bounding box center [977, 100] width 138 height 28
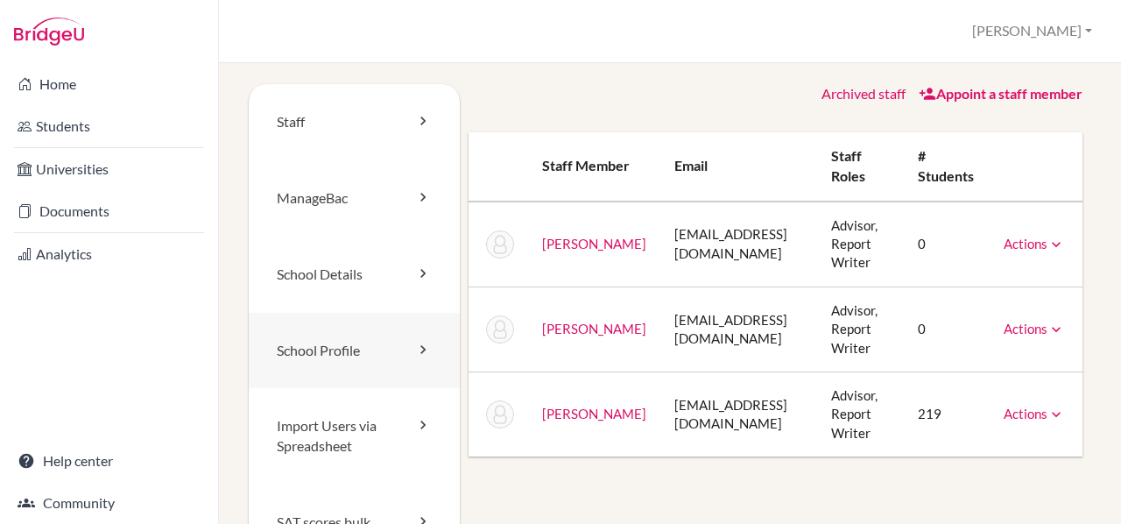
click at [338, 336] on link "School Profile" at bounding box center [354, 351] width 211 height 76
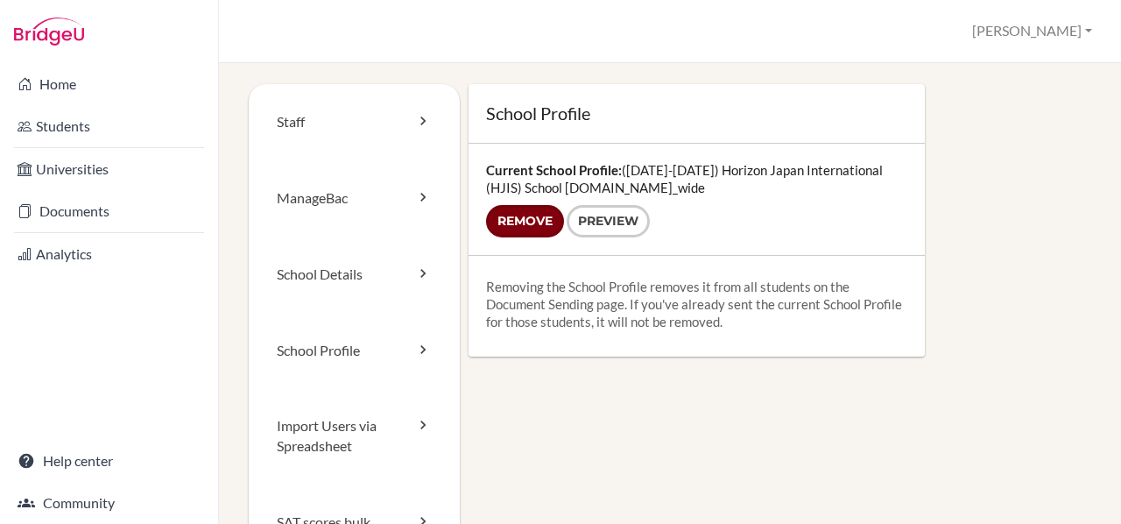
click at [533, 229] on input "Remove" at bounding box center [525, 221] width 78 height 32
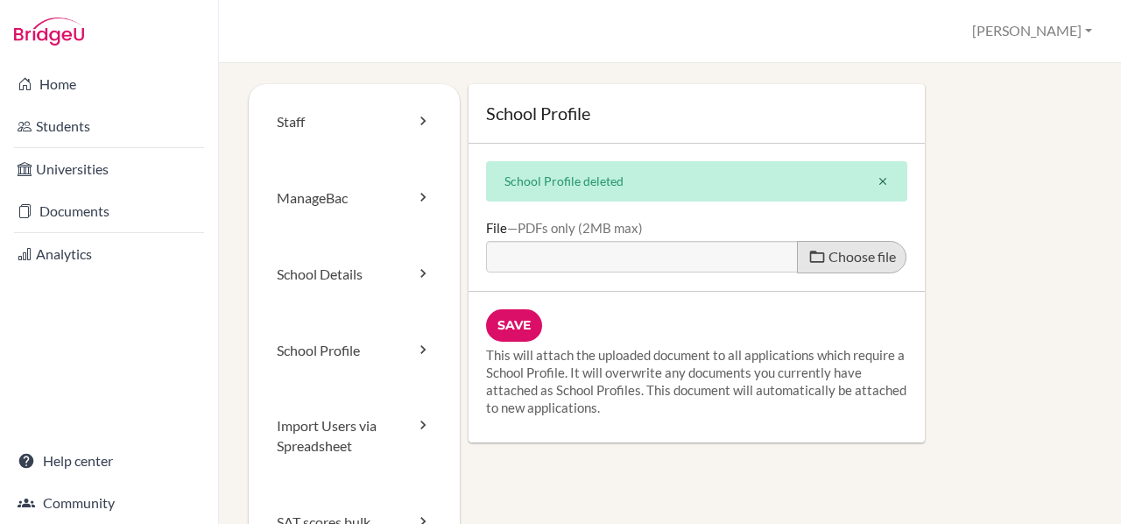
click at [826, 258] on label "Choose file" at bounding box center [851, 257] width 109 height 32
click at [754, 258] on input "Choose file" at bounding box center [620, 251] width 268 height 20
type input "C:\fakepath\Yearly - 2025 - 2026 Horizon Japan International School Profile (2)…"
type input "Yearly - 2025 - 2026 Horizon Japan International School Profile (2).pdf"
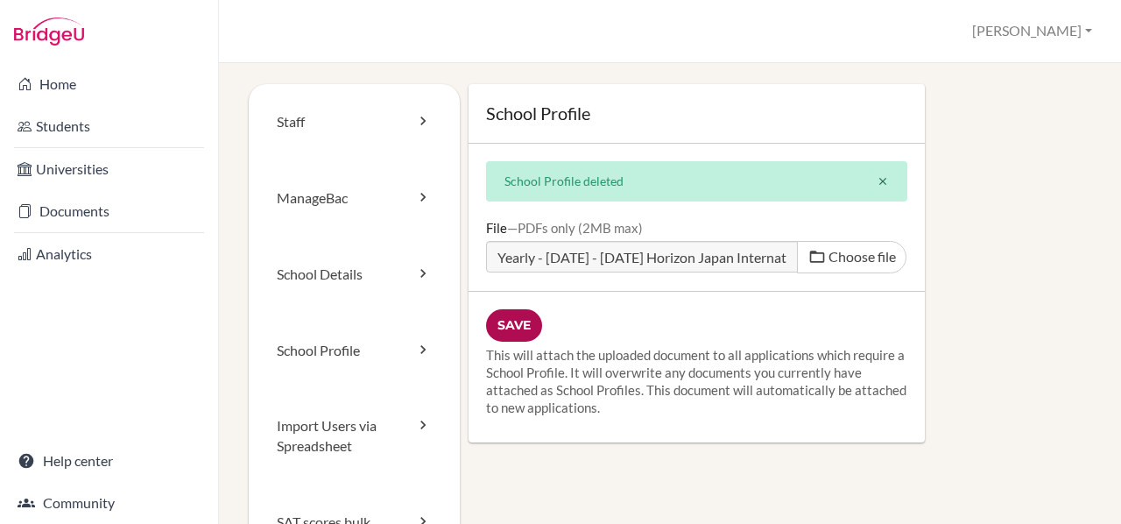
click at [525, 319] on input "Save" at bounding box center [514, 325] width 56 height 32
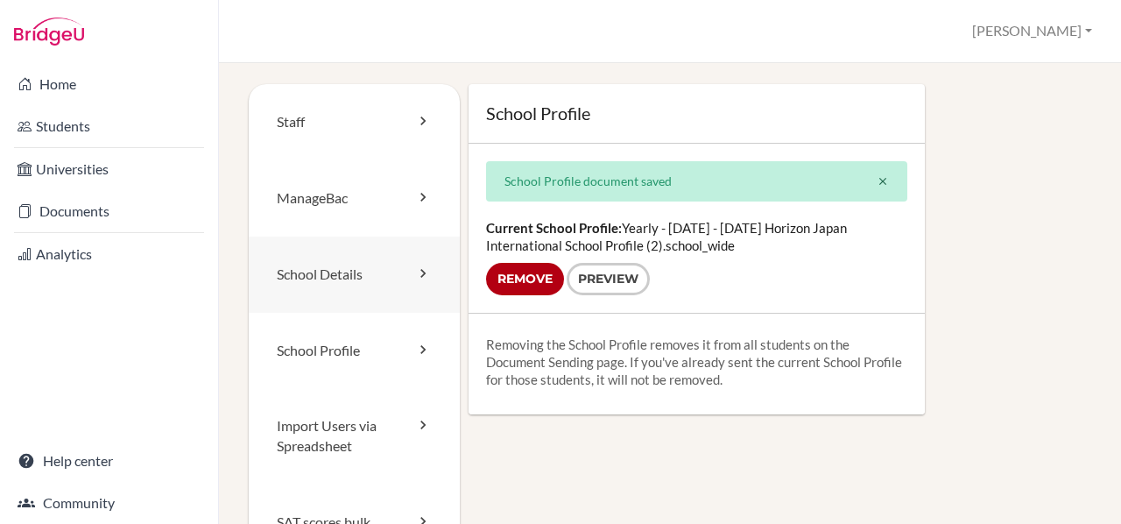
click at [364, 283] on link "School Details" at bounding box center [354, 275] width 211 height 76
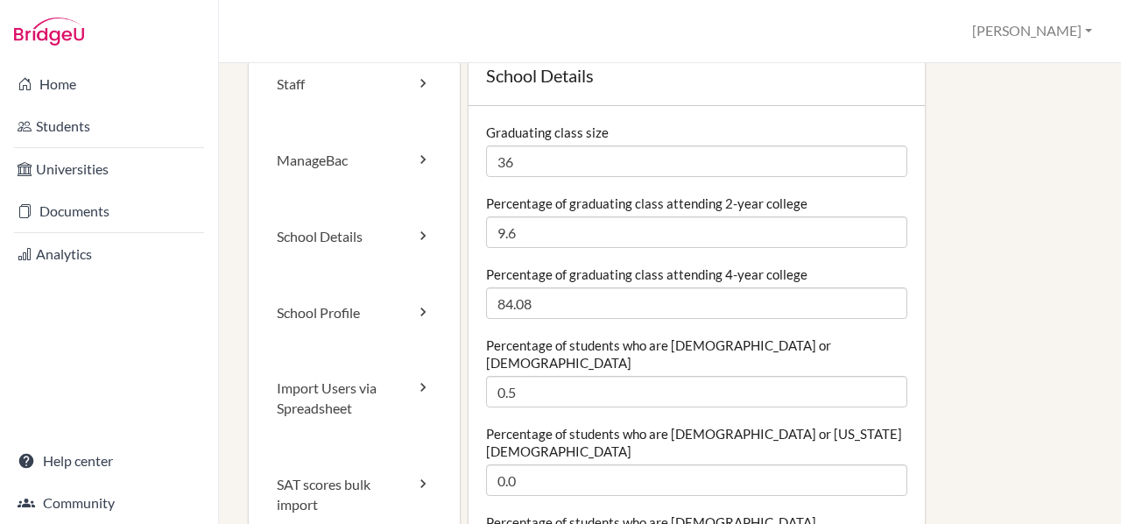
scroll to position [22, 0]
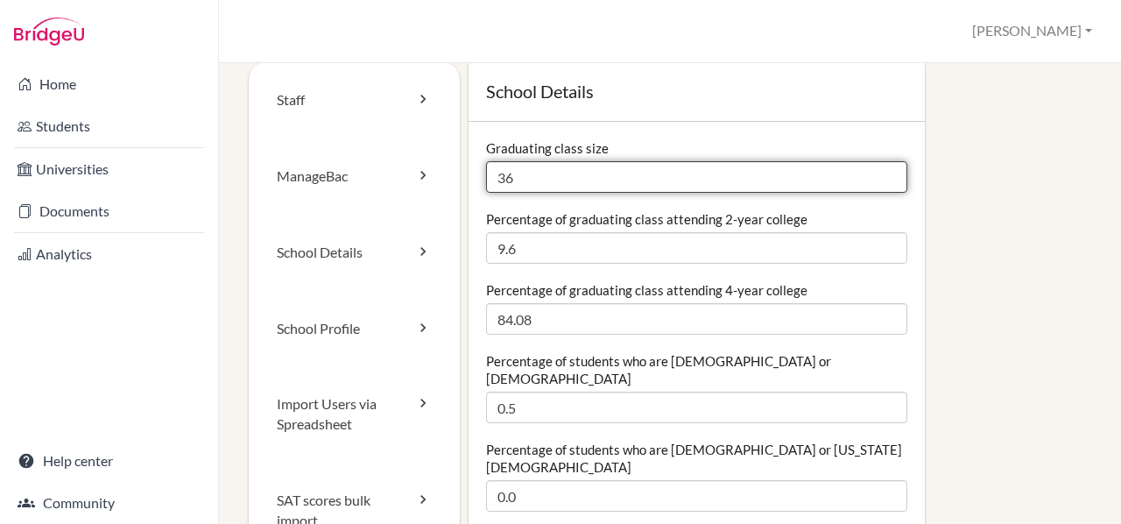
click at [540, 180] on input "36" at bounding box center [696, 177] width 421 height 32
type input "35"
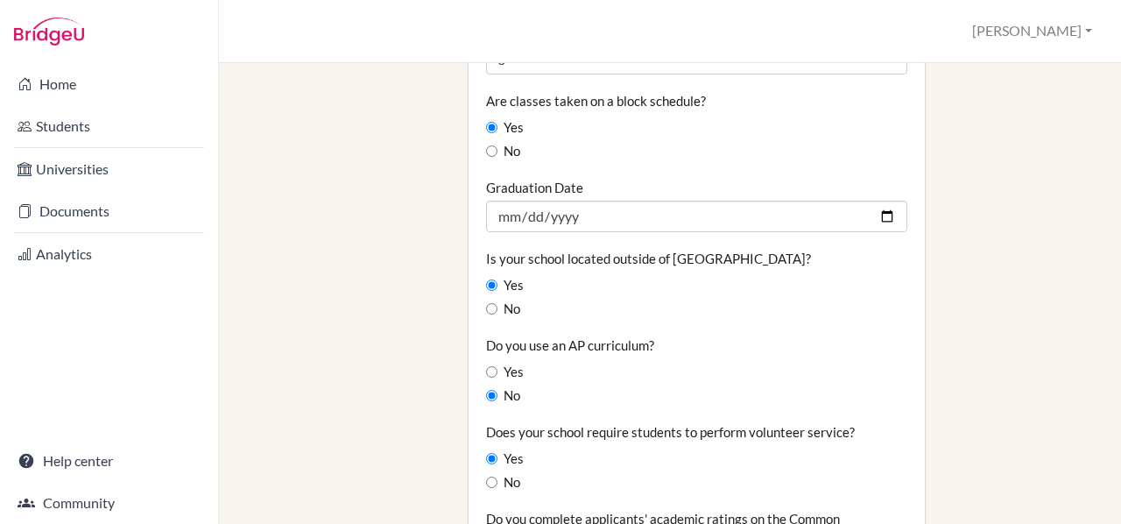
scroll to position [1415, 0]
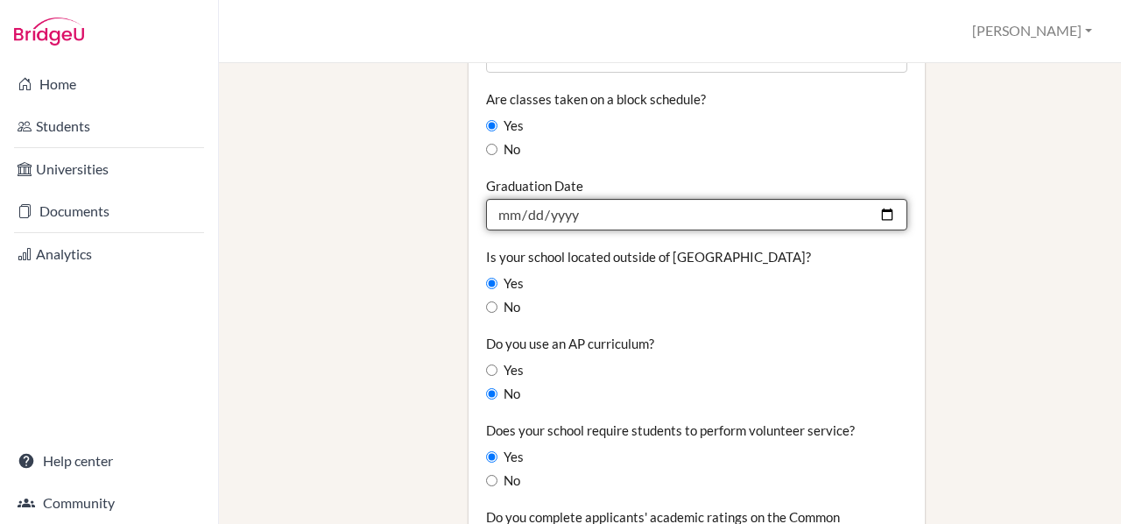
click at [705, 199] on input "[DATE]" at bounding box center [696, 215] width 421 height 32
click at [523, 199] on input "[DATE]" at bounding box center [696, 215] width 421 height 32
click at [881, 199] on input "[DATE]" at bounding box center [696, 215] width 421 height 32
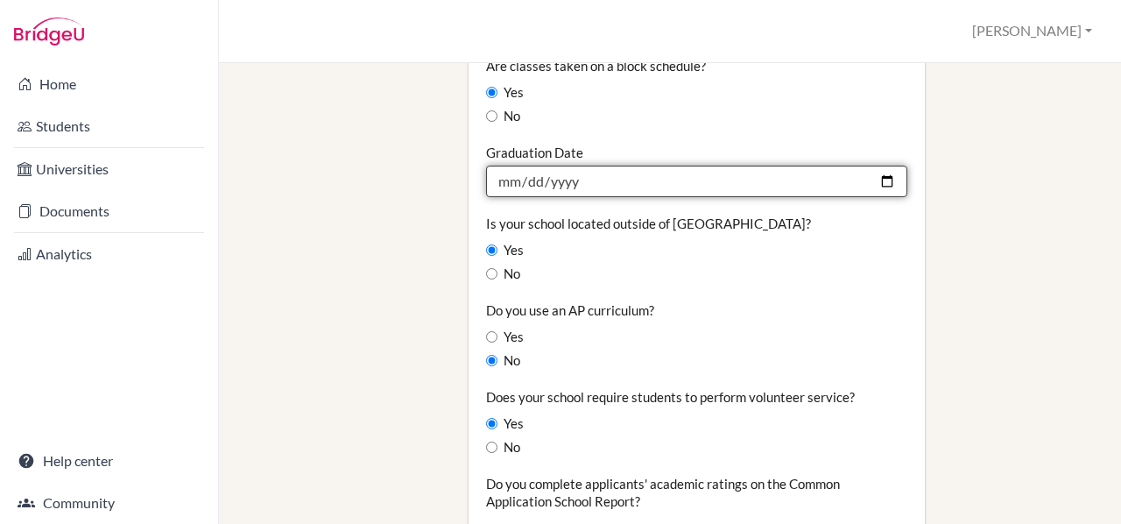
scroll to position [1452, 0]
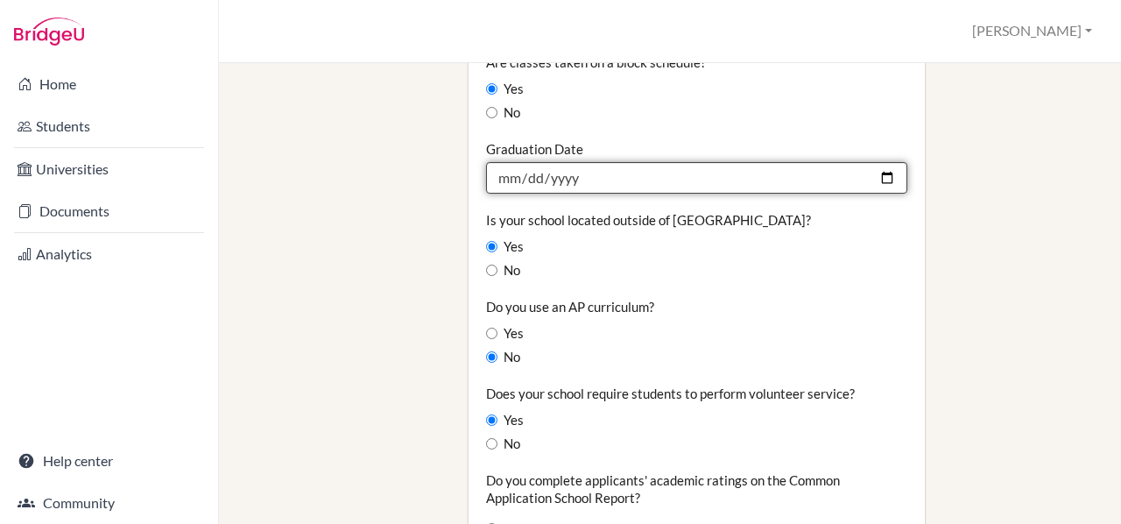
click at [602, 162] on input "[DATE]" at bounding box center [696, 178] width 421 height 32
click at [897, 162] on input "[DATE]" at bounding box center [696, 178] width 421 height 32
click at [887, 162] on input "[DATE]" at bounding box center [696, 178] width 421 height 32
type input "[DATE]"
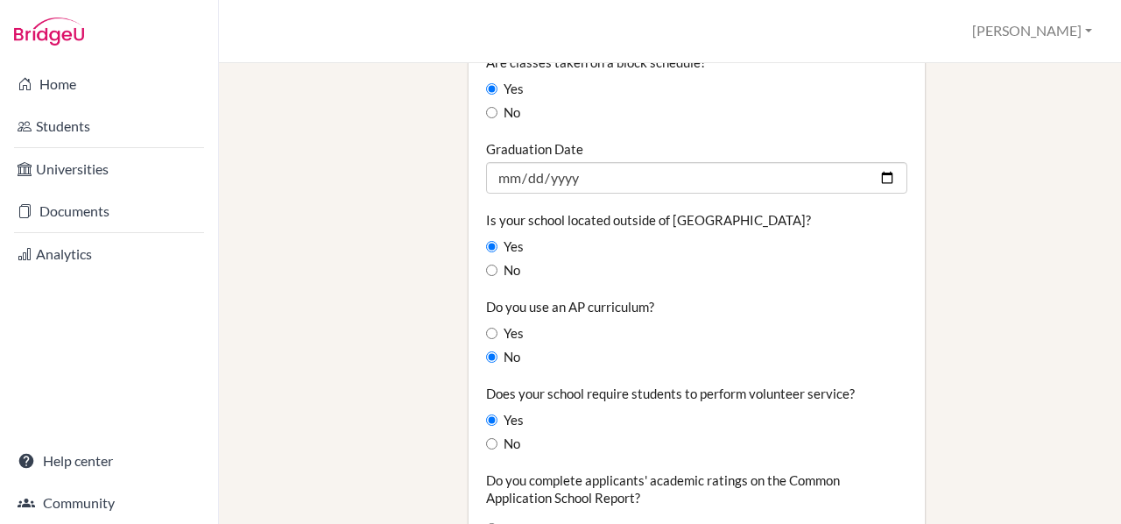
click at [881, 324] on div "Yes" at bounding box center [696, 333] width 421 height 19
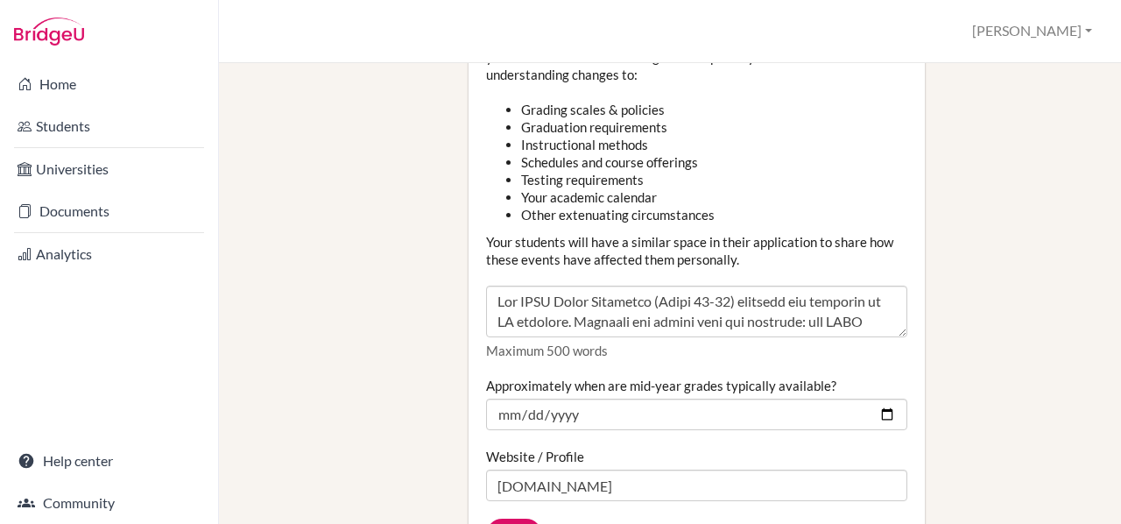
scroll to position [2150, 0]
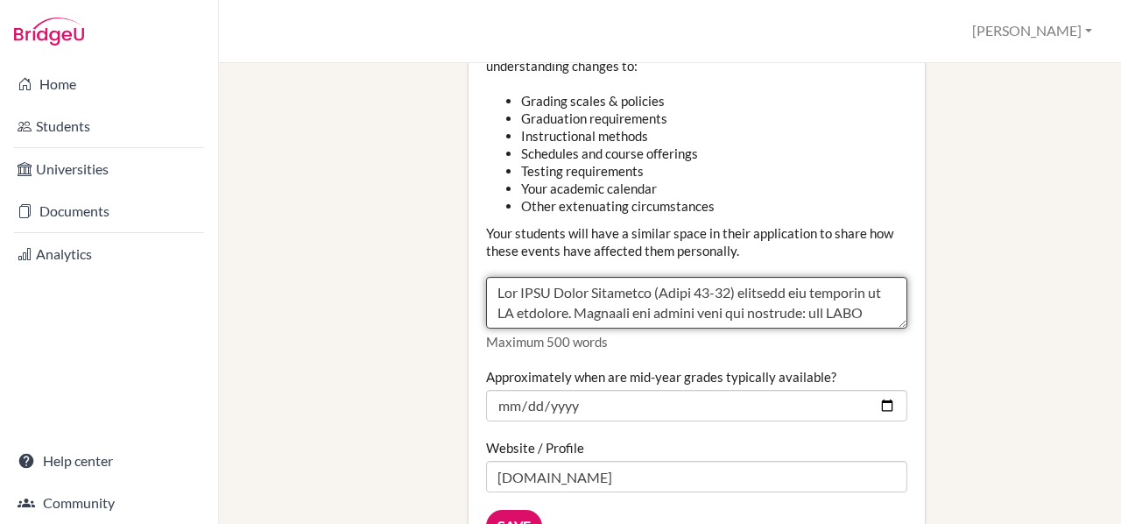
drag, startPoint x: 836, startPoint y: 250, endPoint x: 836, endPoint y: 292, distance: 42.0
click at [836, 292] on div "Counselor Community Disruption Your school may have made adjustments due to com…" at bounding box center [696, 158] width 421 height 386
click at [837, 277] on textarea "Counselor Community Disruption" at bounding box center [696, 303] width 421 height 53
drag, startPoint x: 774, startPoint y: 239, endPoint x: 810, endPoint y: 251, distance: 37.7
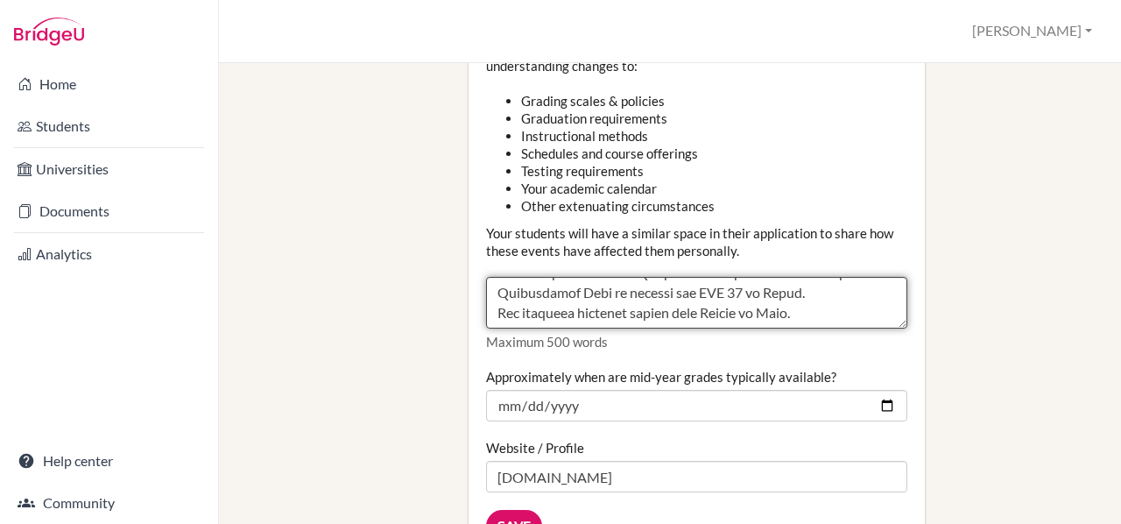
click at [810, 277] on textarea "Counselor Community Disruption" at bounding box center [696, 303] width 421 height 53
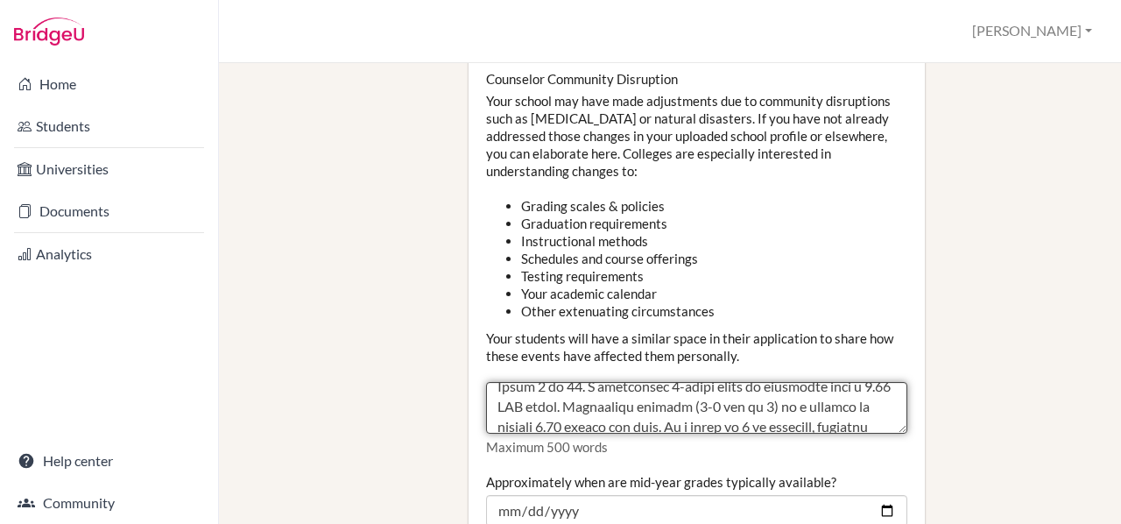
scroll to position [263, 0]
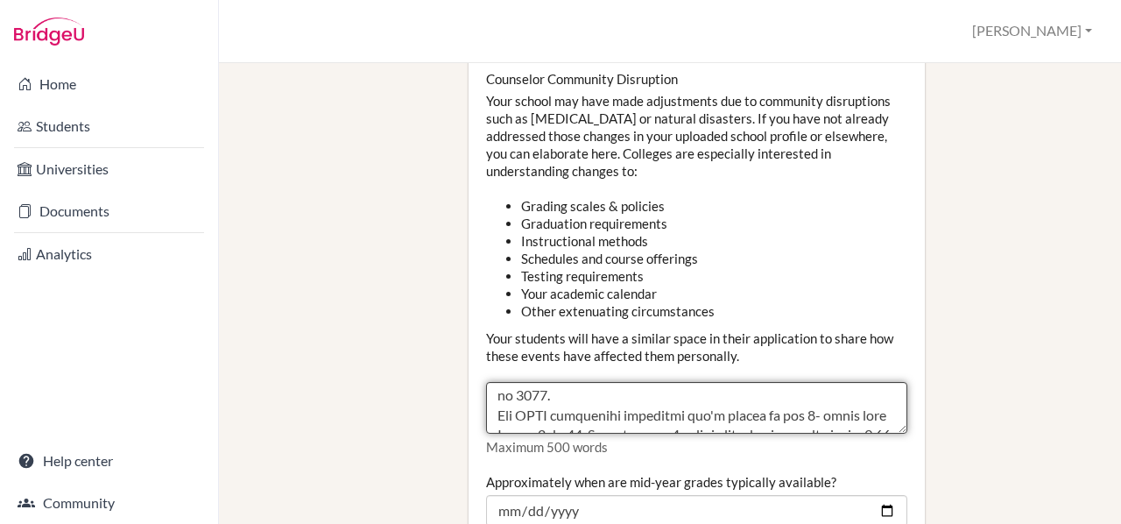
drag, startPoint x: 536, startPoint y: 346, endPoint x: 797, endPoint y: 343, distance: 261.1
click at [797, 382] on textarea "Counselor Community Disruption" at bounding box center [696, 408] width 421 height 53
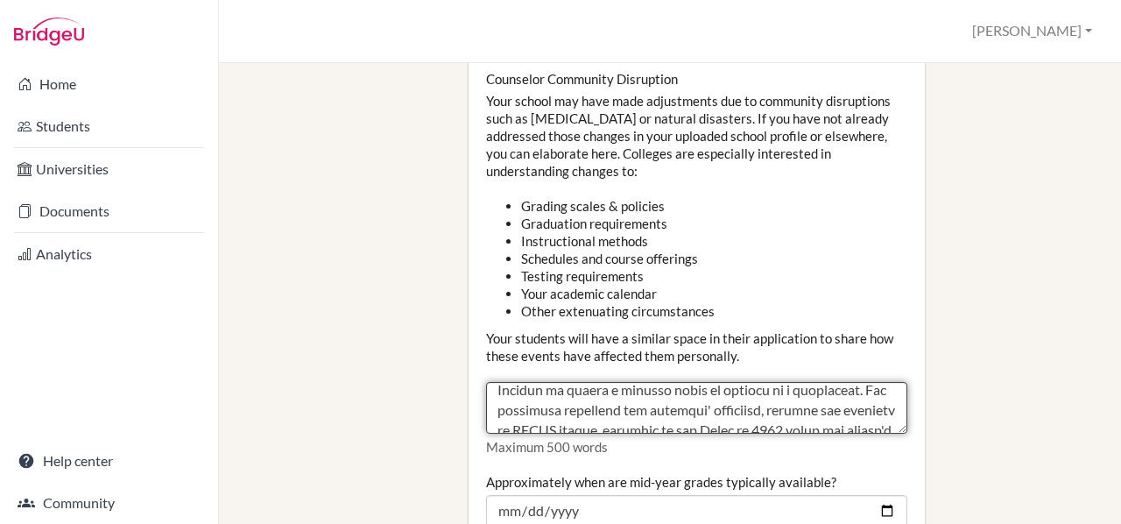
scroll to position [180, 0]
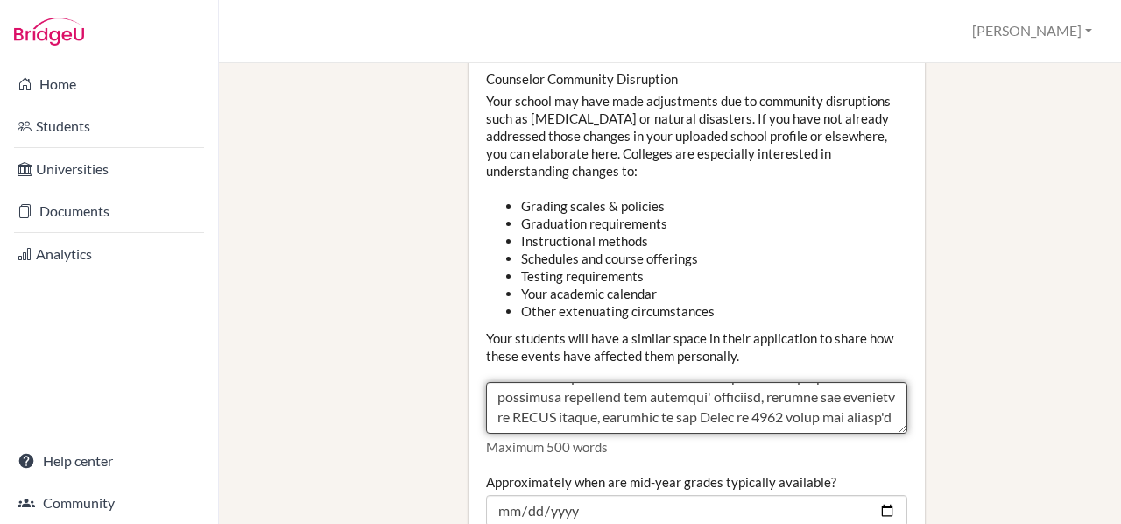
drag, startPoint x: 581, startPoint y: 364, endPoint x: 638, endPoint y: 350, distance: 58.9
click at [638, 382] on textarea "Counselor Community Disruption" at bounding box center [696, 408] width 421 height 53
click at [673, 382] on textarea "Counselor Community Disruption" at bounding box center [696, 408] width 421 height 53
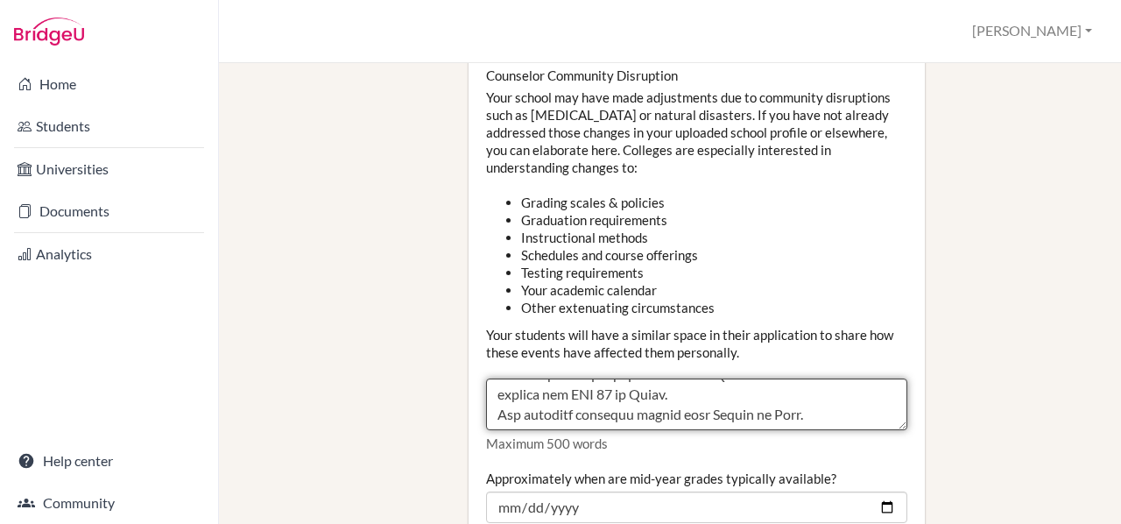
scroll to position [2038, 0]
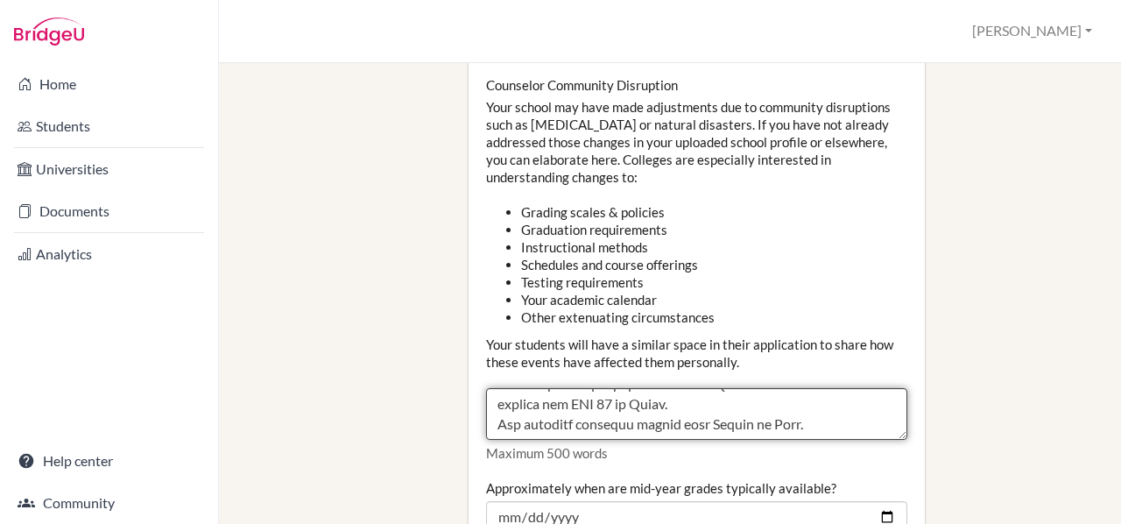
type textarea "All HJIS Upper Secondary (Grade 11-12) students are enrolled in DP subjects. St…"
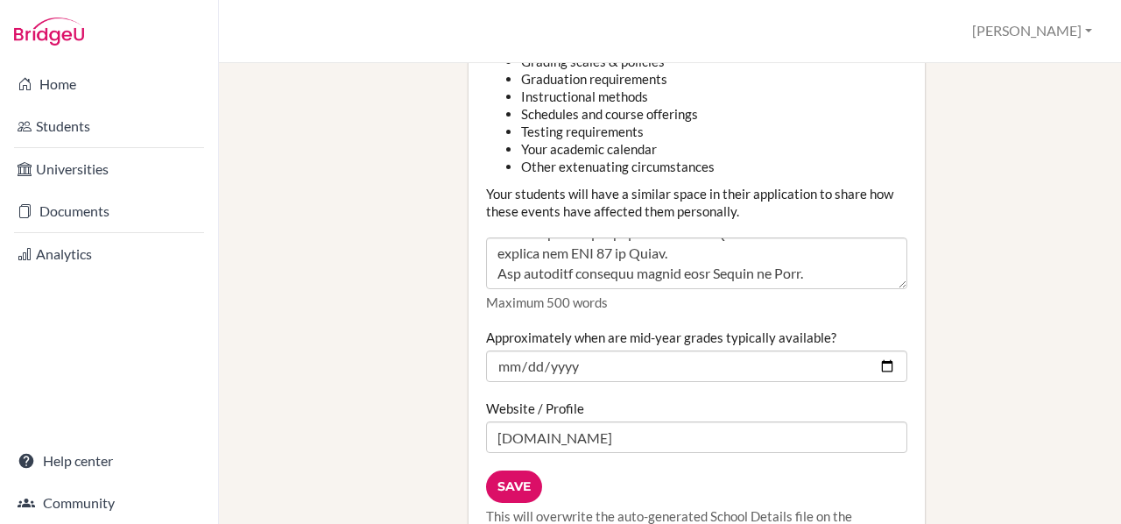
scroll to position [2192, 0]
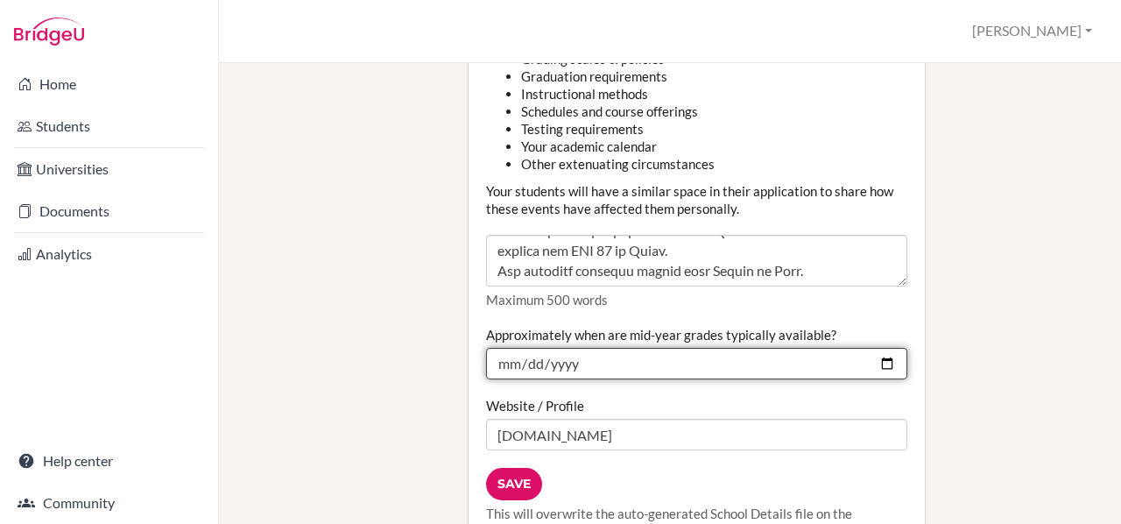
click at [887, 348] on input "2025-02-03" at bounding box center [696, 364] width 421 height 32
type input "[DATE]"
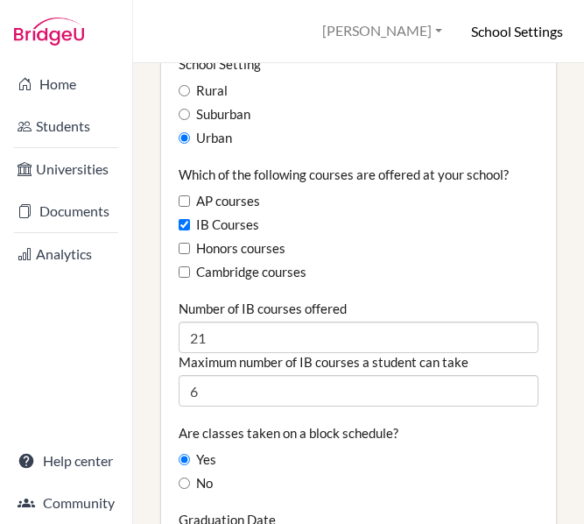
scroll to position [1599, 0]
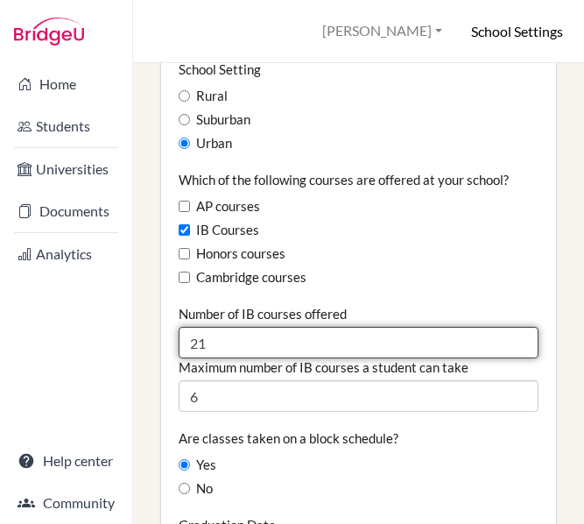
drag, startPoint x: 232, startPoint y: 298, endPoint x: 165, endPoint y: 297, distance: 67.5
click at [165, 297] on div "Graduating class size 35 Percentage of graduating class attending 2-year colleg…" at bounding box center [358, 392] width 395 height 2719
type input "18"
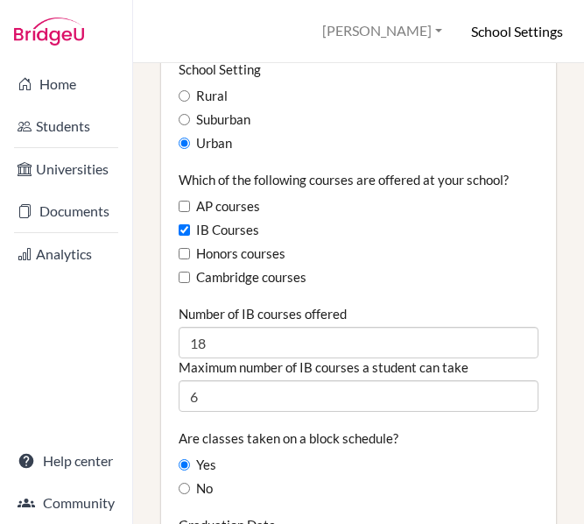
click at [405, 191] on div "Which of the following courses are offered at your school? AP courses IB Course…" at bounding box center [359, 229] width 360 height 117
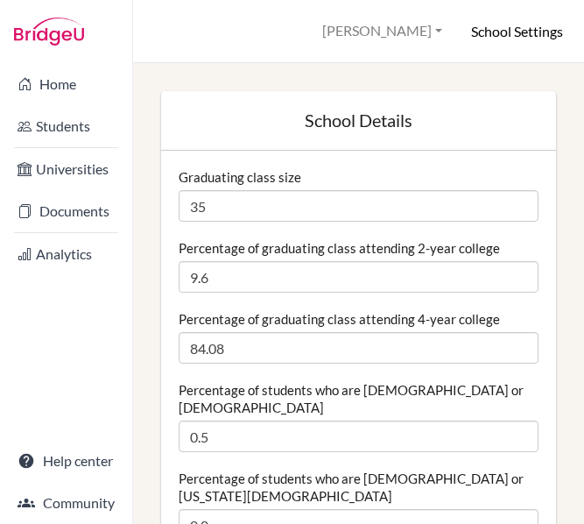
scroll to position [483, 0]
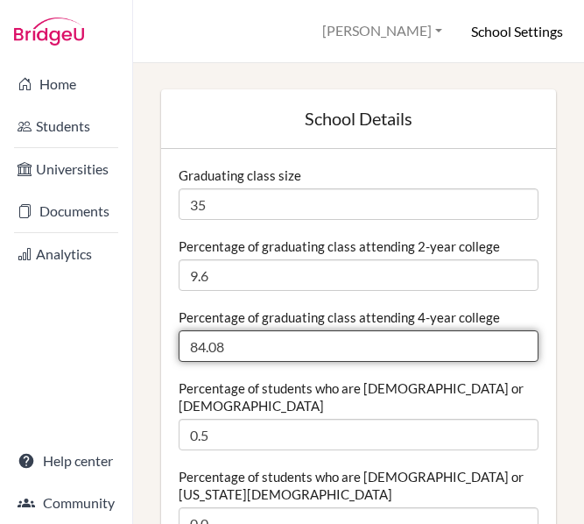
drag, startPoint x: 243, startPoint y: 348, endPoint x: 184, endPoint y: 343, distance: 58.9
click at [184, 343] on input "84.08" at bounding box center [359, 346] width 360 height 32
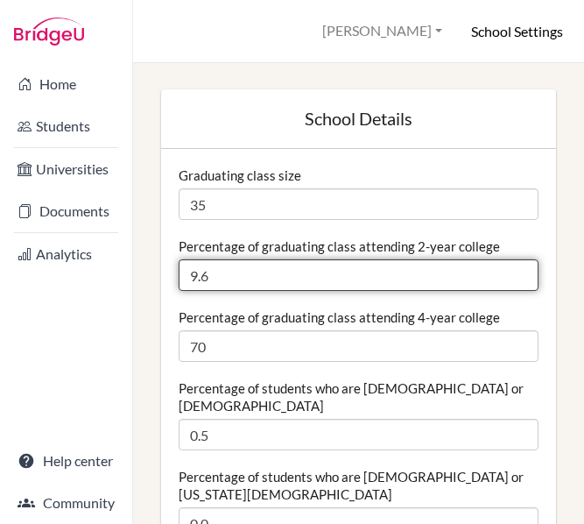
drag, startPoint x: 228, startPoint y: 279, endPoint x: 219, endPoint y: 280, distance: 8.9
click at [219, 280] on input "9.6" at bounding box center [359, 275] width 360 height 32
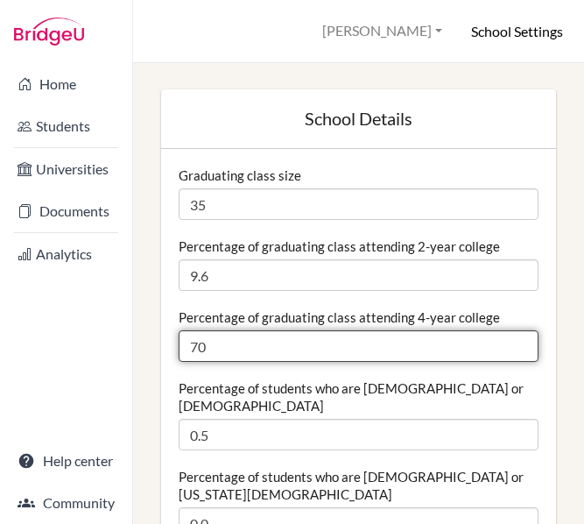
click at [229, 344] on input "70" at bounding box center [359, 346] width 360 height 32
type input "7"
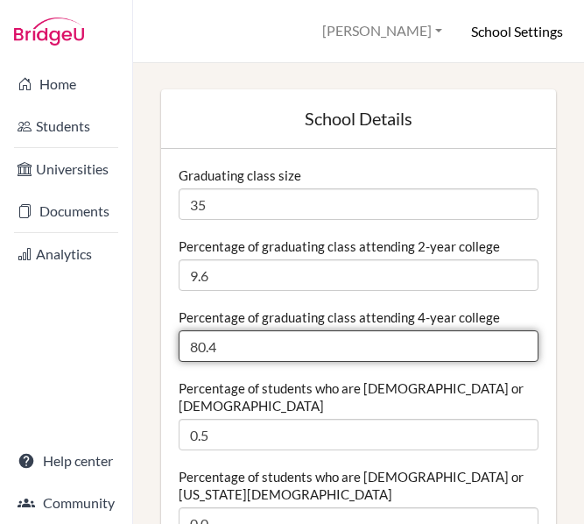
drag, startPoint x: 206, startPoint y: 349, endPoint x: 189, endPoint y: 349, distance: 16.6
click at [189, 349] on input "80.4" at bounding box center [359, 346] width 360 height 32
click at [226, 331] on input "70.4" at bounding box center [359, 346] width 360 height 32
click at [231, 355] on input "70.4" at bounding box center [359, 346] width 360 height 32
type input "70"
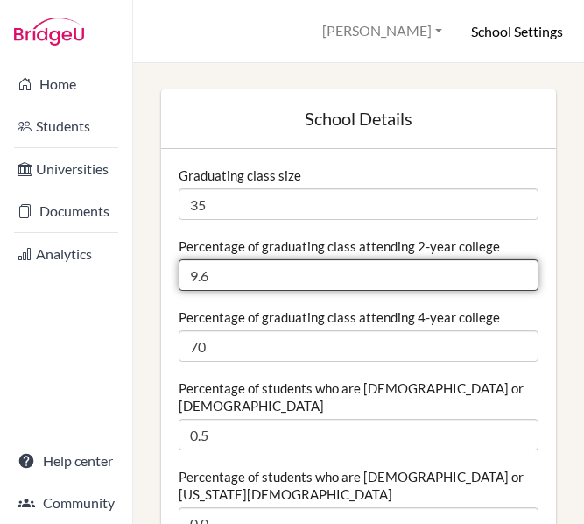
drag, startPoint x: 219, startPoint y: 280, endPoint x: 186, endPoint y: 280, distance: 33.3
click at [186, 280] on input "9.6" at bounding box center [359, 275] width 360 height 32
type input "5"
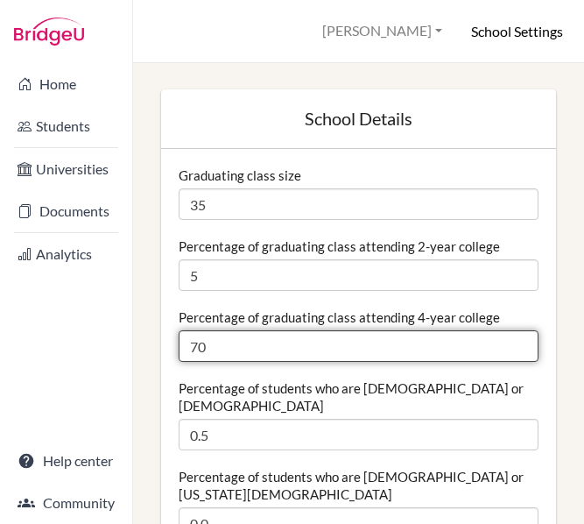
click at [233, 347] on input "70" at bounding box center [359, 346] width 360 height 32
drag, startPoint x: 220, startPoint y: 355, endPoint x: 185, endPoint y: 353, distance: 35.1
click at [185, 353] on input "70" at bounding box center [359, 346] width 360 height 32
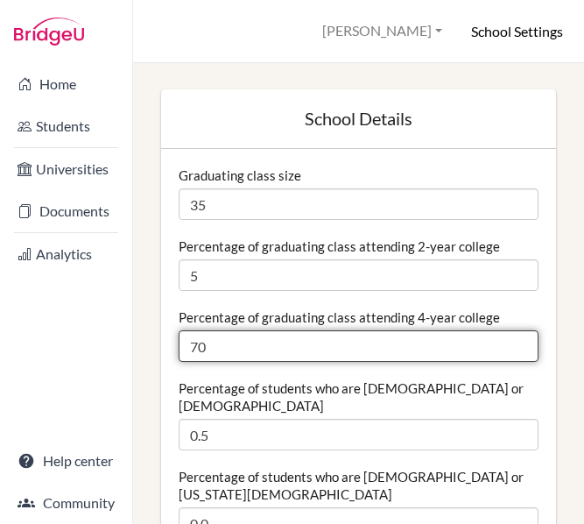
drag, startPoint x: 223, startPoint y: 343, endPoint x: 183, endPoint y: 343, distance: 40.3
click at [183, 343] on input "70" at bounding box center [359, 346] width 360 height 32
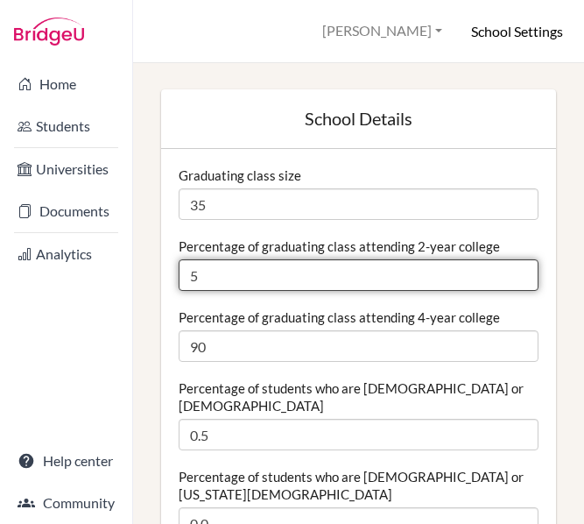
drag, startPoint x: 208, startPoint y: 273, endPoint x: 188, endPoint y: 274, distance: 20.2
click at [188, 274] on input "5" at bounding box center [359, 275] width 360 height 32
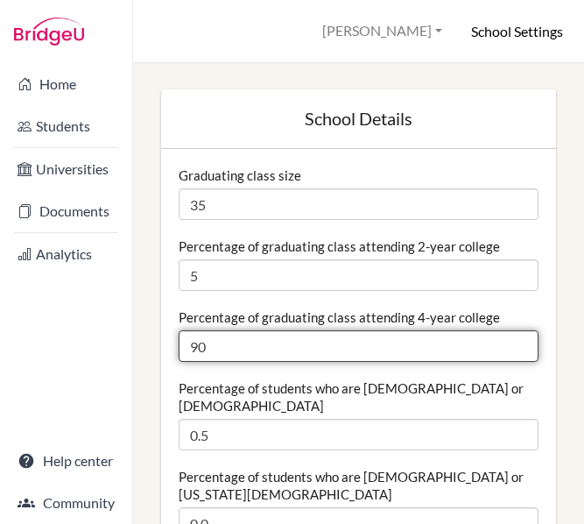
click at [219, 347] on input "90" at bounding box center [359, 346] width 360 height 32
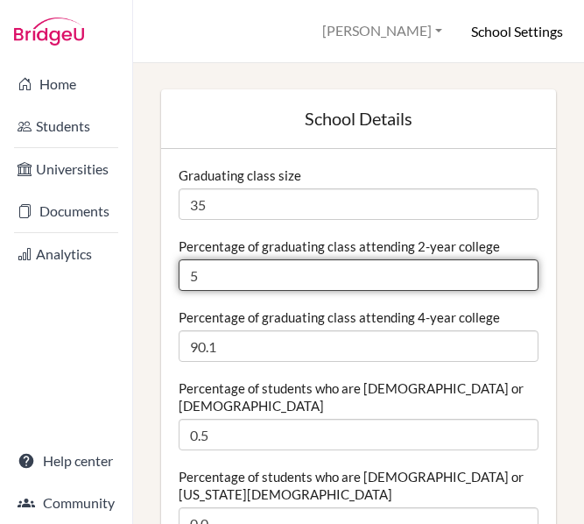
click at [230, 269] on input "5" at bounding box center [359, 275] width 360 height 32
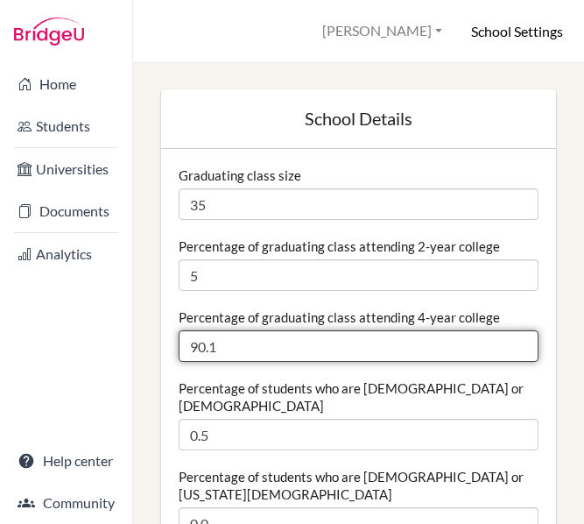
drag, startPoint x: 229, startPoint y: 350, endPoint x: 174, endPoint y: 344, distance: 54.6
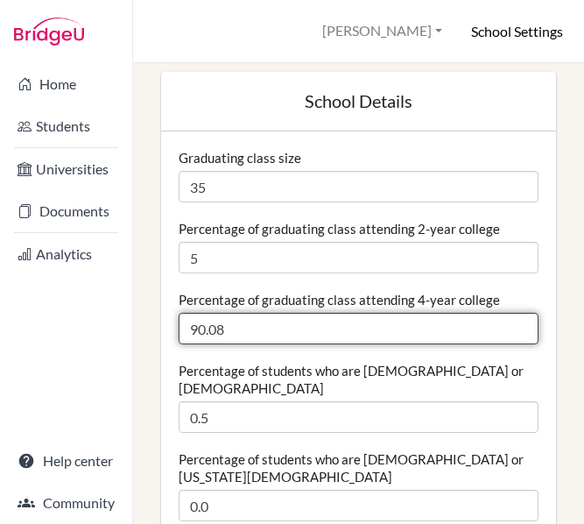
scroll to position [507, 0]
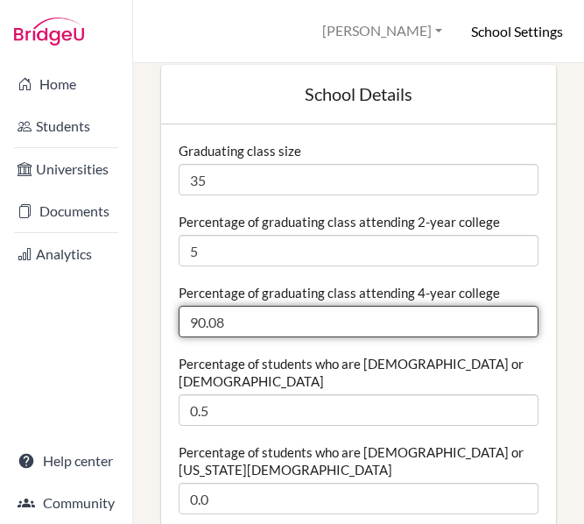
click at [242, 333] on input "90.08" at bounding box center [359, 322] width 360 height 32
drag, startPoint x: 246, startPoint y: 328, endPoint x: 231, endPoint y: 322, distance: 16.1
click at [231, 322] on input "90.08" at bounding box center [359, 322] width 360 height 32
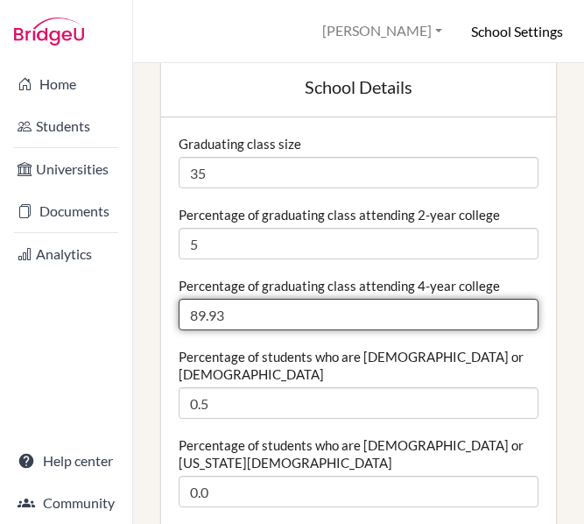
scroll to position [493, 0]
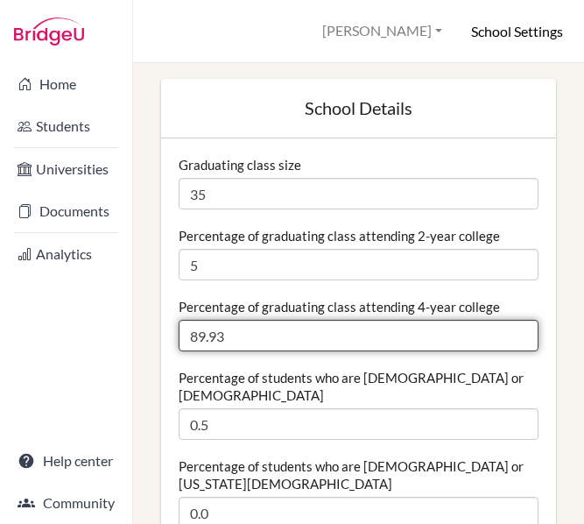
click at [238, 333] on input "89.93" at bounding box center [359, 336] width 360 height 32
drag, startPoint x: 245, startPoint y: 338, endPoint x: 240, endPoint y: 369, distance: 31.1
click at [519, 338] on input "89.92" at bounding box center [359, 336] width 360 height 32
click at [519, 338] on input "89.91" at bounding box center [359, 336] width 360 height 32
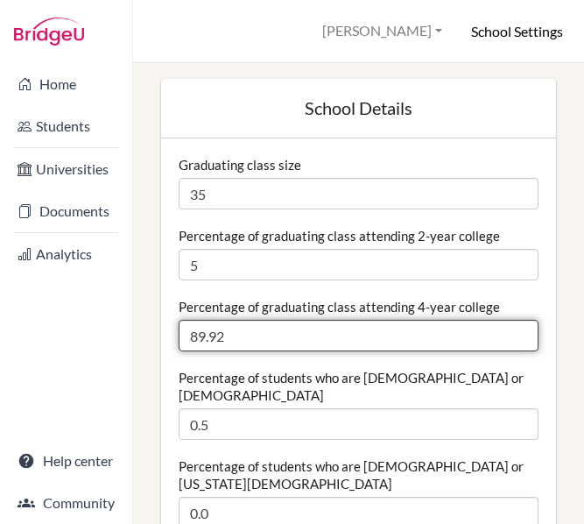
click at [519, 334] on input "89.92" at bounding box center [359, 336] width 360 height 32
click at [519, 334] on input "89.93" at bounding box center [359, 336] width 360 height 32
click at [519, 334] on input "89.94" at bounding box center [359, 336] width 360 height 32
click at [519, 334] on input "89.95" at bounding box center [359, 336] width 360 height 32
click at [519, 334] on input "89.96" at bounding box center [359, 336] width 360 height 32
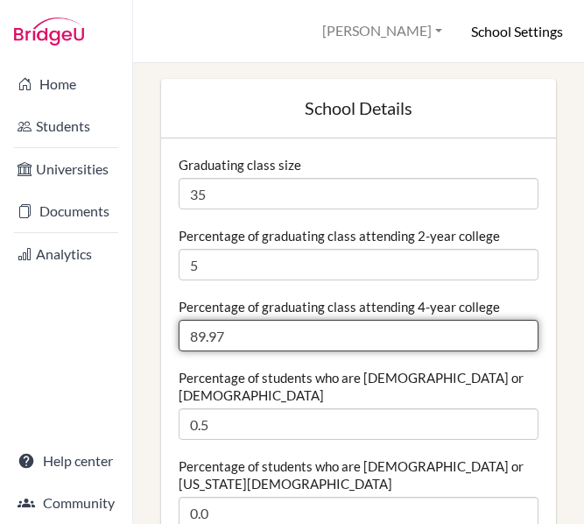
click at [519, 334] on input "89.97" at bounding box center [359, 336] width 360 height 32
click at [519, 334] on input "89.98" at bounding box center [359, 336] width 360 height 32
click at [519, 334] on input "89.99" at bounding box center [359, 336] width 360 height 32
click at [526, 346] on input "89.99" at bounding box center [359, 336] width 360 height 32
drag, startPoint x: 233, startPoint y: 338, endPoint x: 210, endPoint y: 338, distance: 22.8
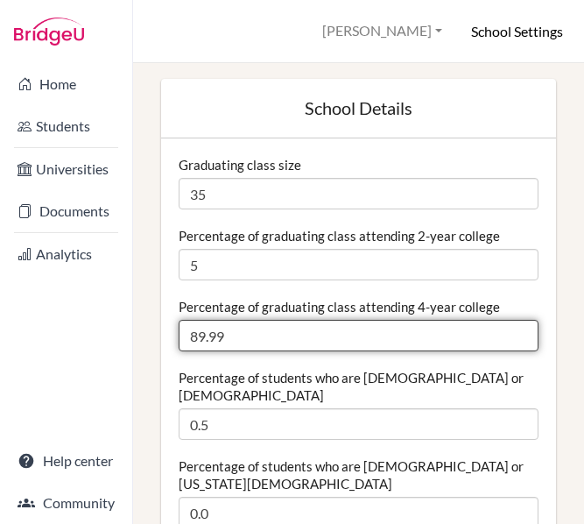
click at [210, 338] on input "89.99" at bounding box center [359, 336] width 360 height 32
type input "89.1"
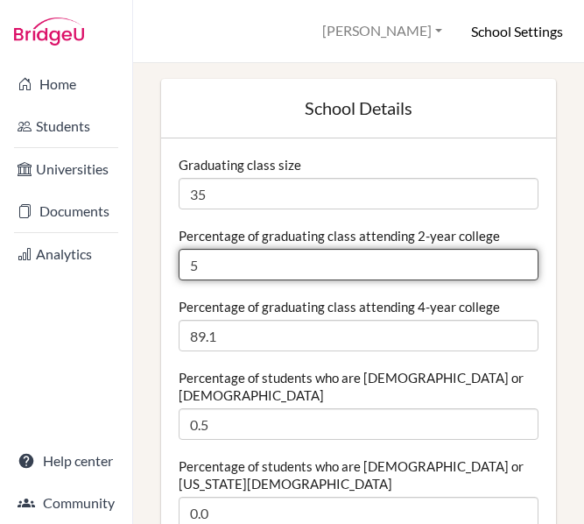
drag, startPoint x: 209, startPoint y: 266, endPoint x: 168, endPoint y: 266, distance: 41.2
type input "9.9"
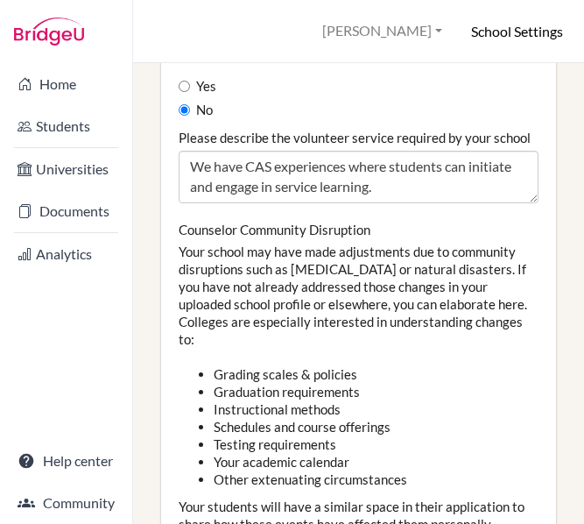
scroll to position [2862, 0]
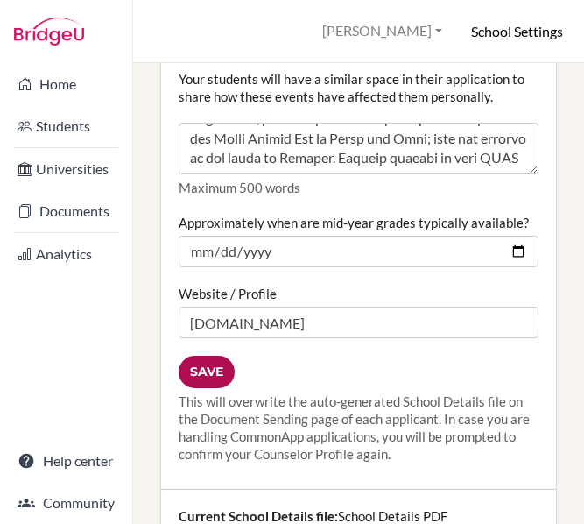
click at [208, 356] on input "Save" at bounding box center [207, 372] width 56 height 32
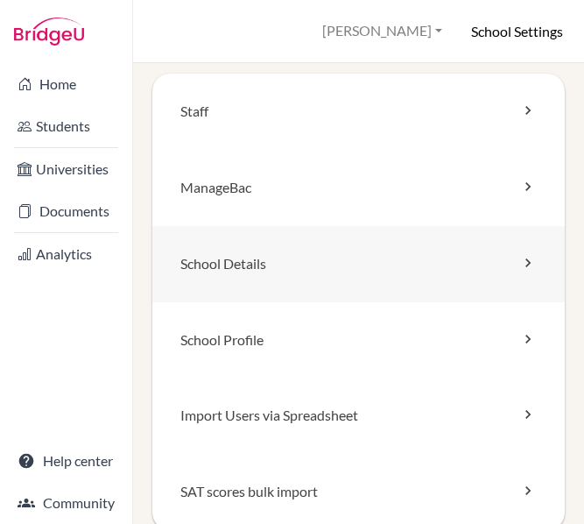
click at [252, 254] on link "School Details" at bounding box center [358, 264] width 413 height 76
click at [261, 267] on link "School Details" at bounding box center [358, 264] width 413 height 76
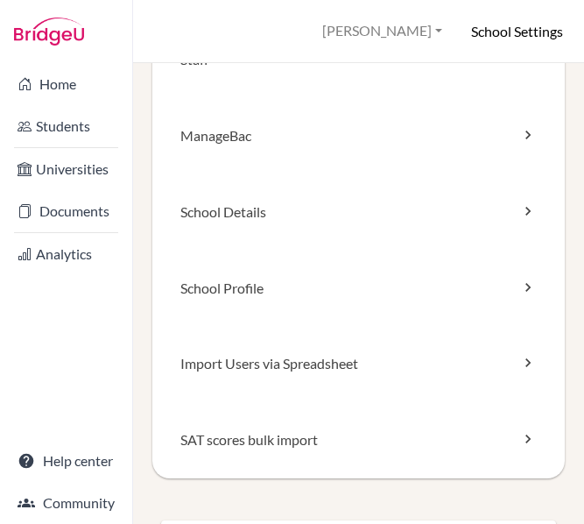
scroll to position [25, 0]
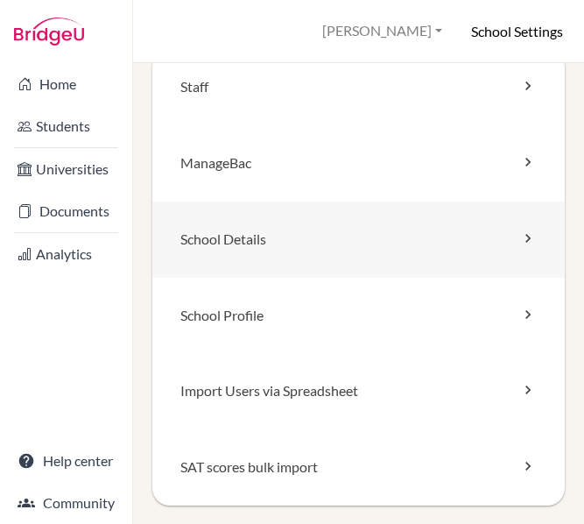
click at [358, 247] on link "School Details" at bounding box center [358, 239] width 413 height 76
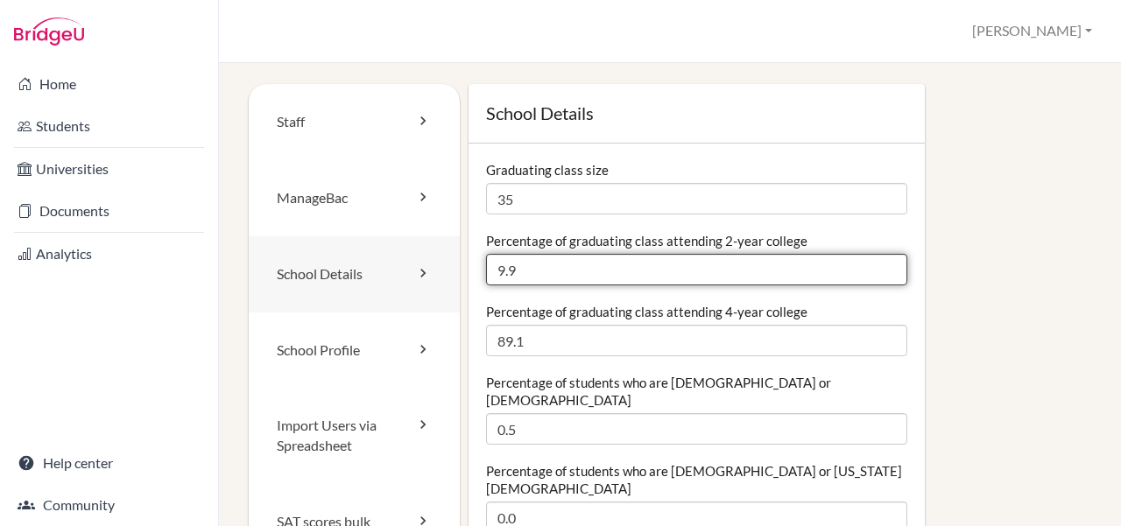
drag, startPoint x: 622, startPoint y: 276, endPoint x: 427, endPoint y: 257, distance: 195.4
type input "0"
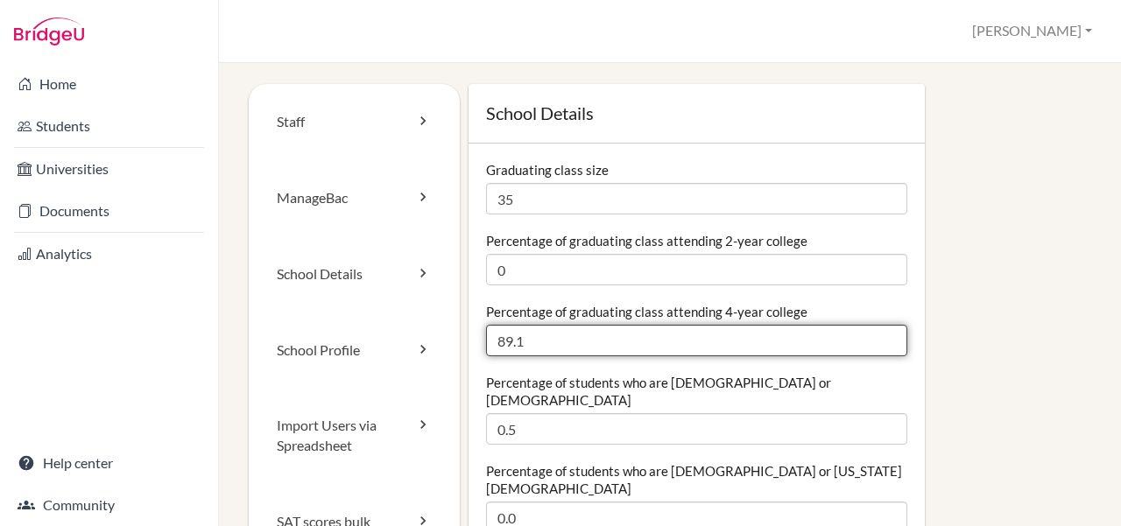
drag, startPoint x: 544, startPoint y: 348, endPoint x: 460, endPoint y: 343, distance: 84.3
click at [583, 342] on input "70" at bounding box center [696, 341] width 421 height 32
drag, startPoint x: 521, startPoint y: 336, endPoint x: 505, endPoint y: 337, distance: 15.9
click at [505, 337] on input "70" at bounding box center [696, 341] width 421 height 32
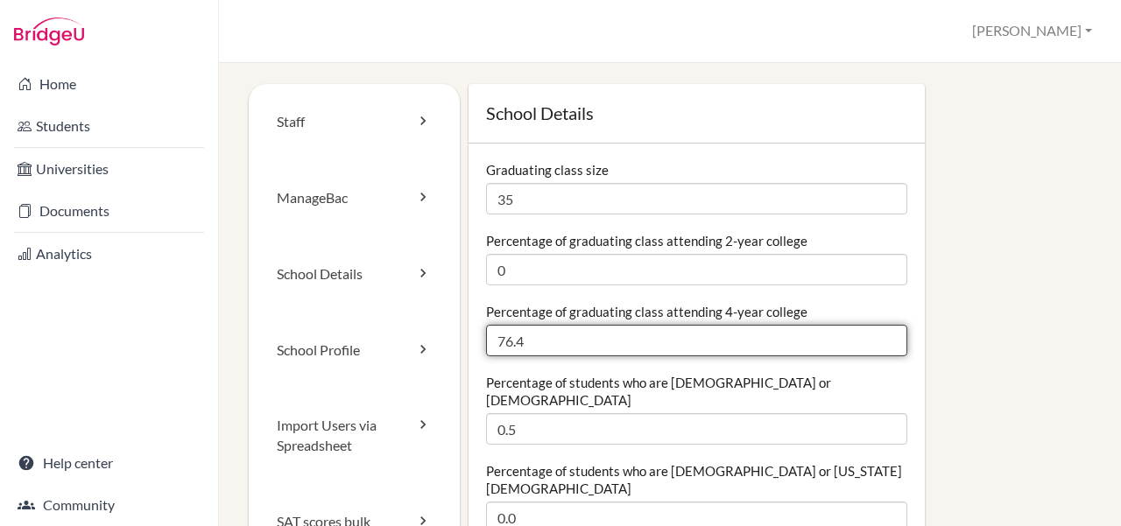
type input "76.4"
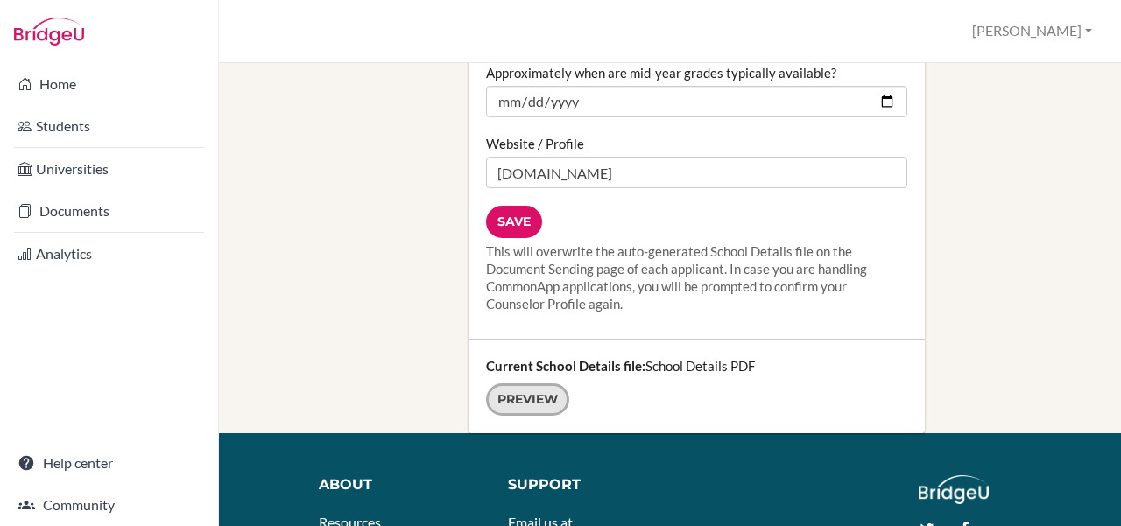
scroll to position [2447, 0]
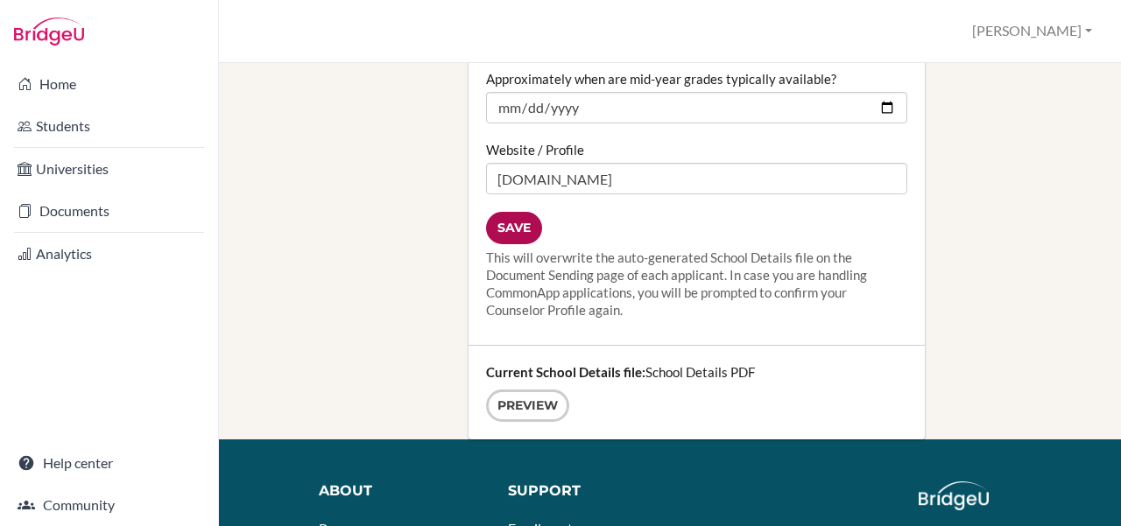
click at [514, 212] on input "Save" at bounding box center [514, 228] width 56 height 32
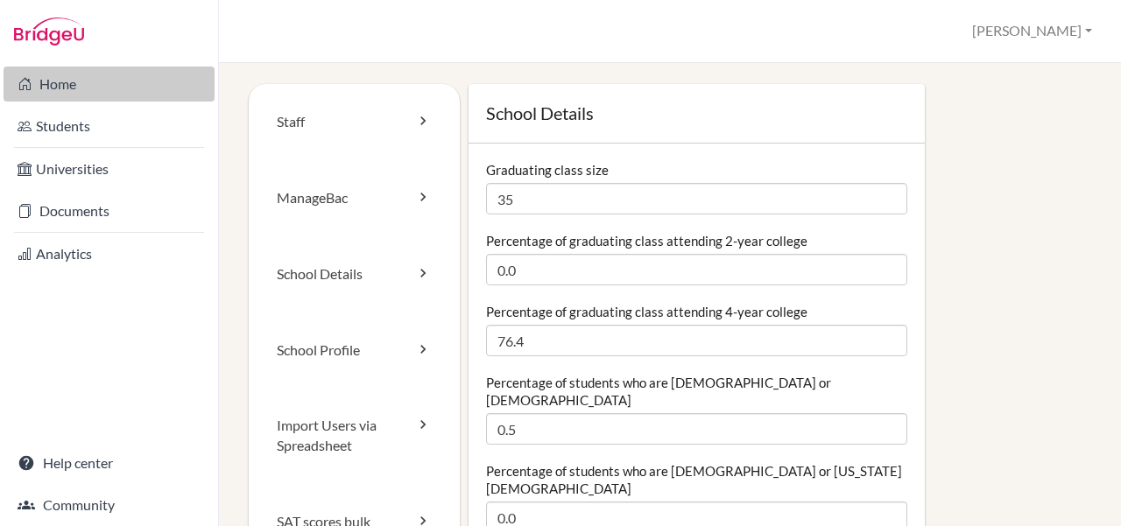
click at [85, 94] on link "Home" at bounding box center [109, 84] width 211 height 35
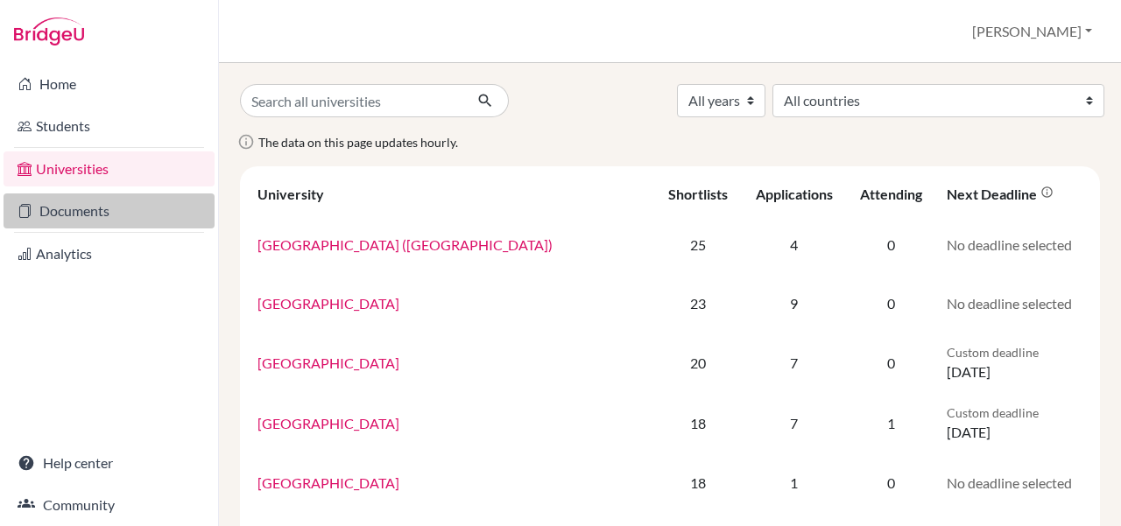
click at [132, 214] on link "Documents" at bounding box center [109, 211] width 211 height 35
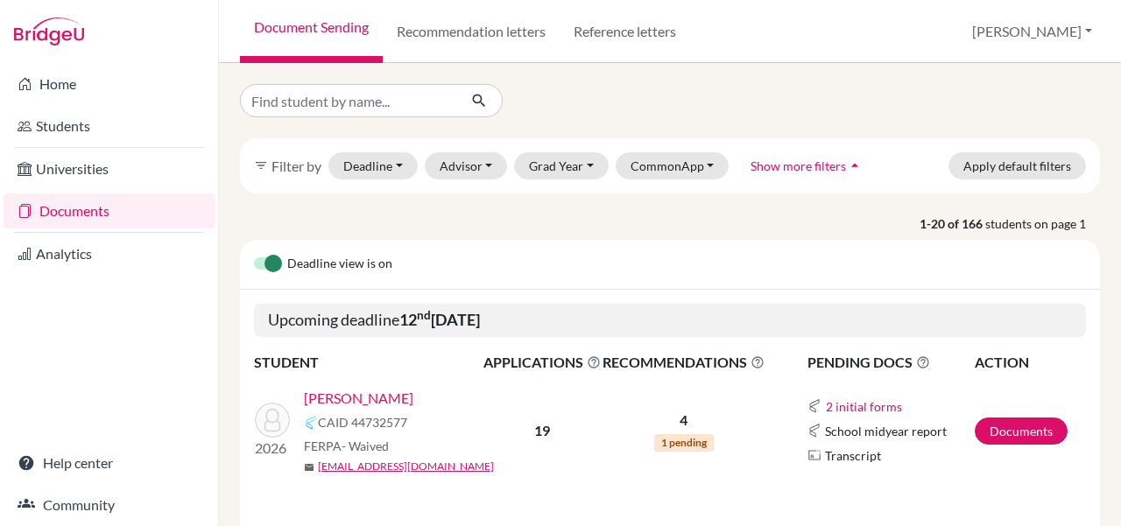
click at [338, 407] on link "[PERSON_NAME]" at bounding box center [358, 398] width 109 height 21
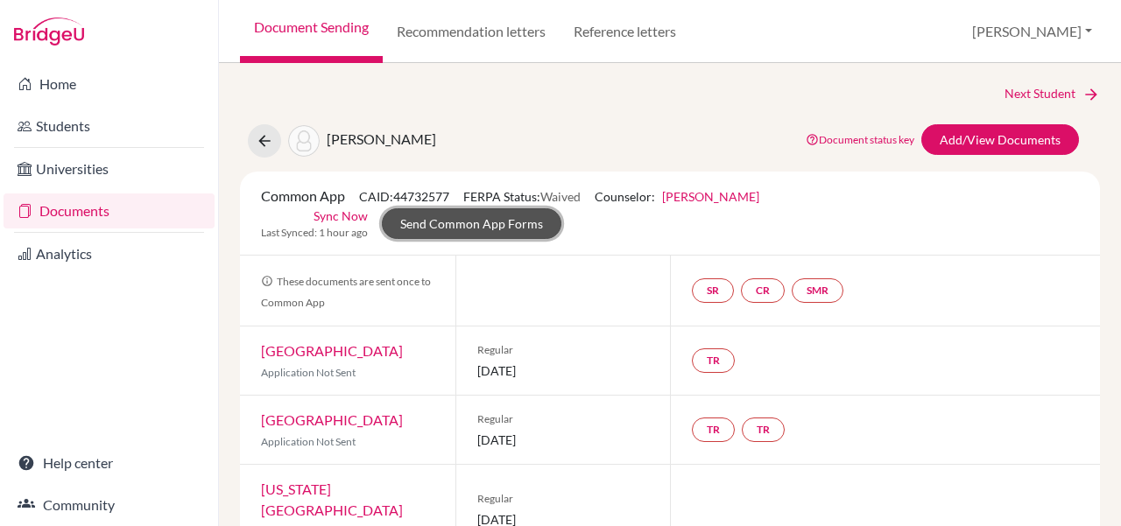
click at [562, 213] on link "Send Common App Forms" at bounding box center [472, 223] width 180 height 31
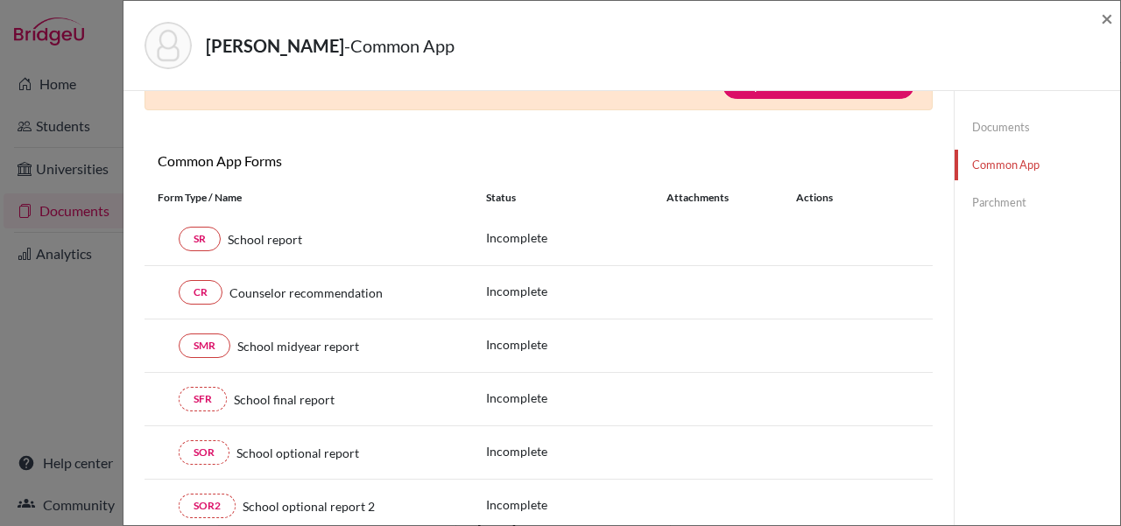
scroll to position [154, 0]
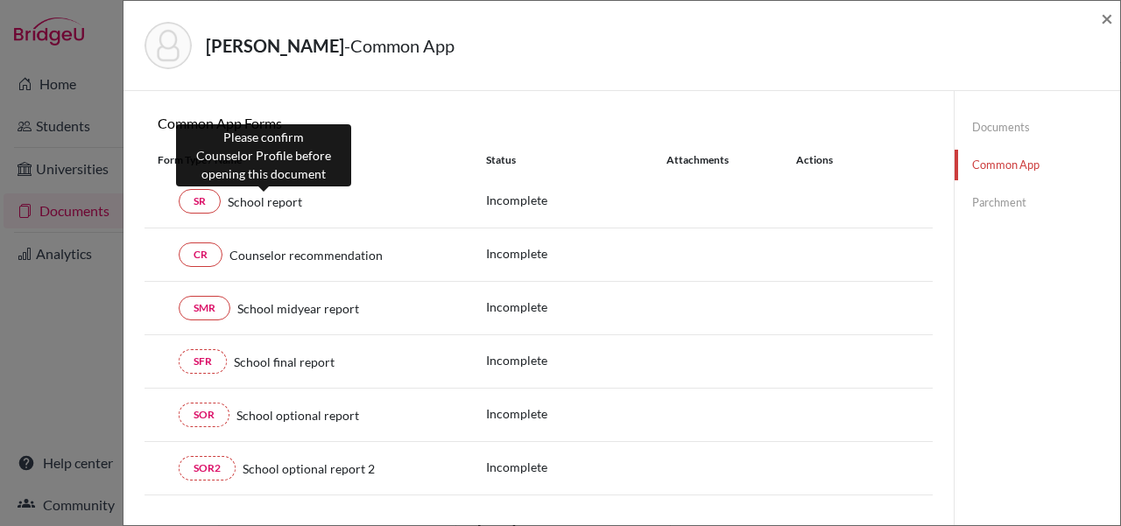
click at [300, 196] on span "School report" at bounding box center [265, 202] width 74 height 18
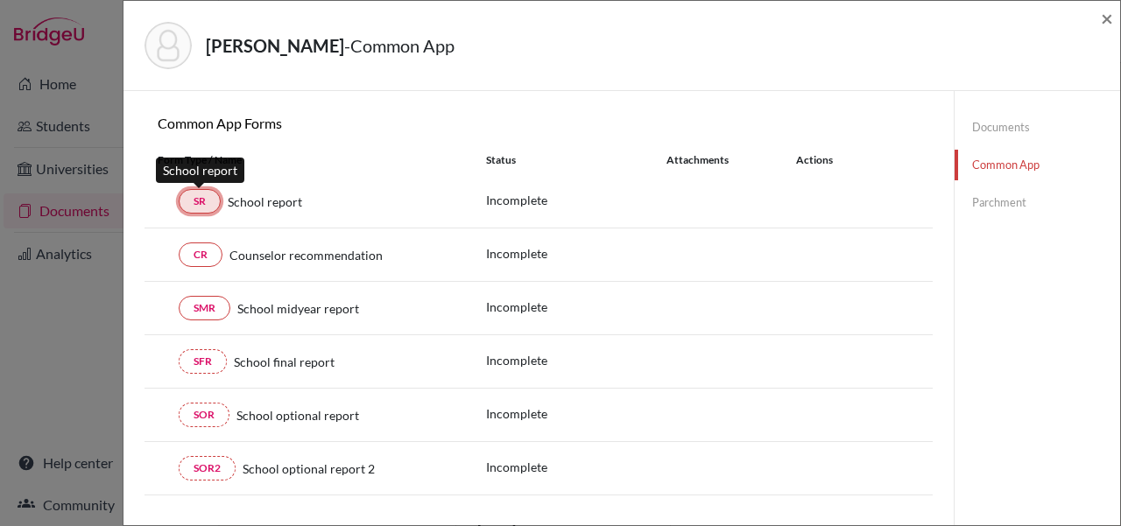
click at [198, 199] on link "SR" at bounding box center [200, 201] width 42 height 25
click at [1108, 18] on span "×" at bounding box center [1107, 17] width 12 height 25
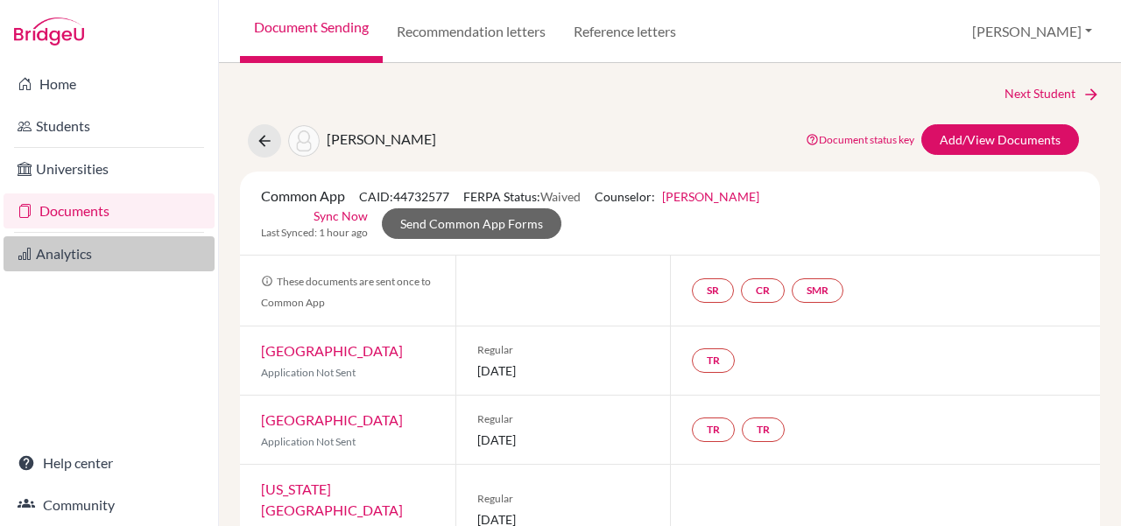
click at [99, 251] on link "Analytics" at bounding box center [109, 254] width 211 height 35
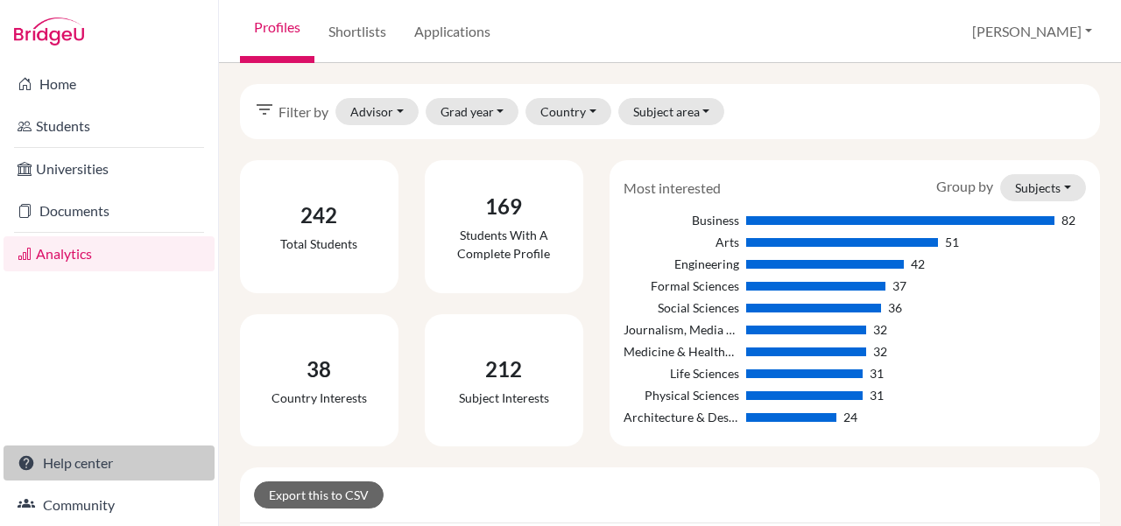
click at [95, 472] on link "Help center" at bounding box center [109, 463] width 211 height 35
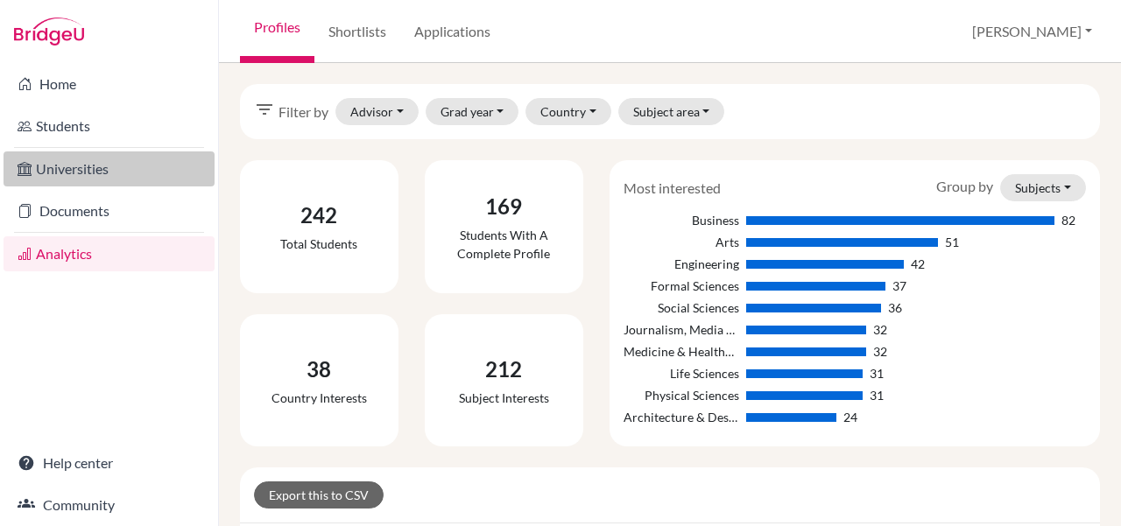
click at [103, 172] on link "Universities" at bounding box center [109, 169] width 211 height 35
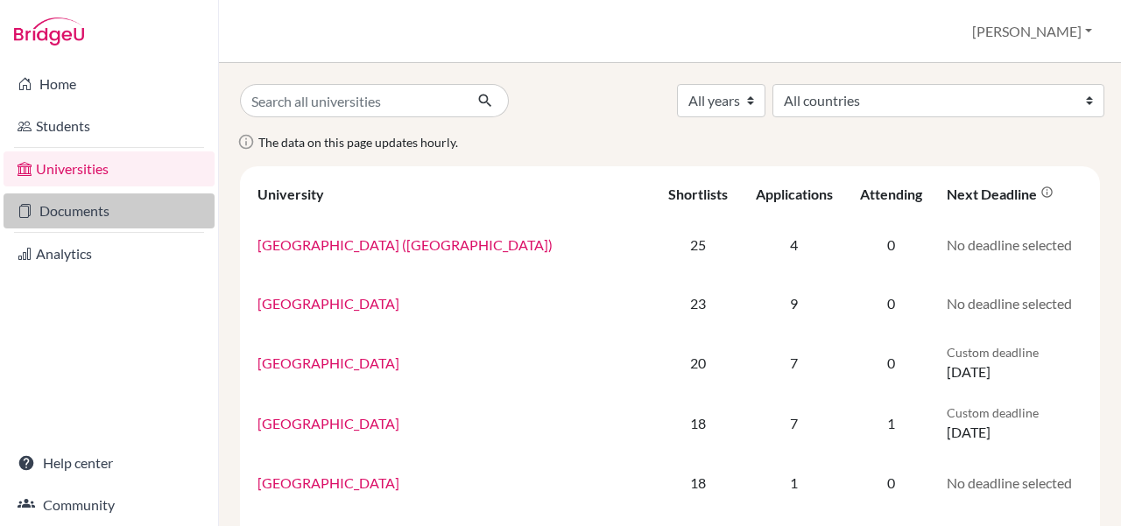
click at [89, 198] on link "Documents" at bounding box center [109, 211] width 211 height 35
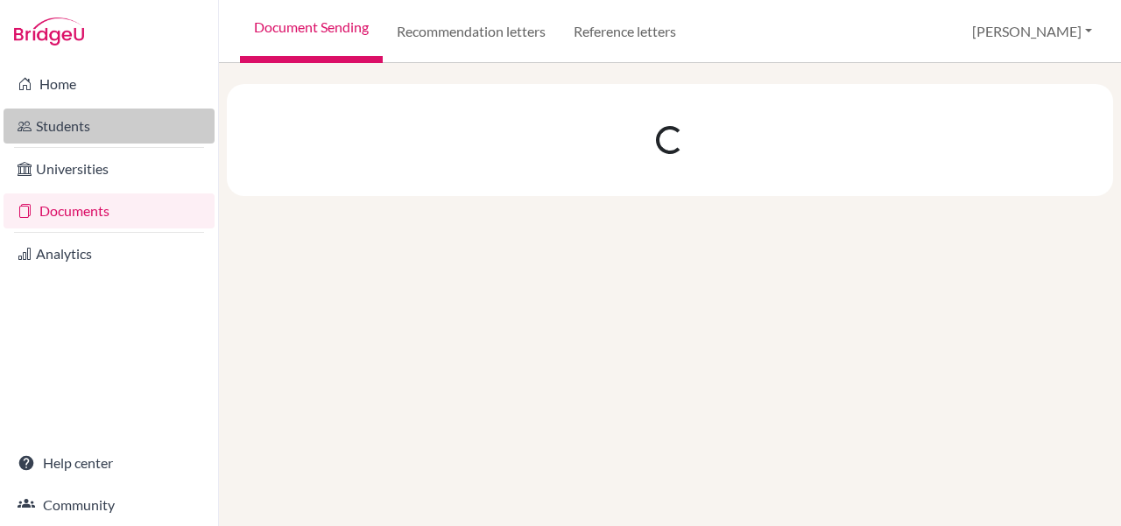
click at [86, 125] on link "Students" at bounding box center [109, 126] width 211 height 35
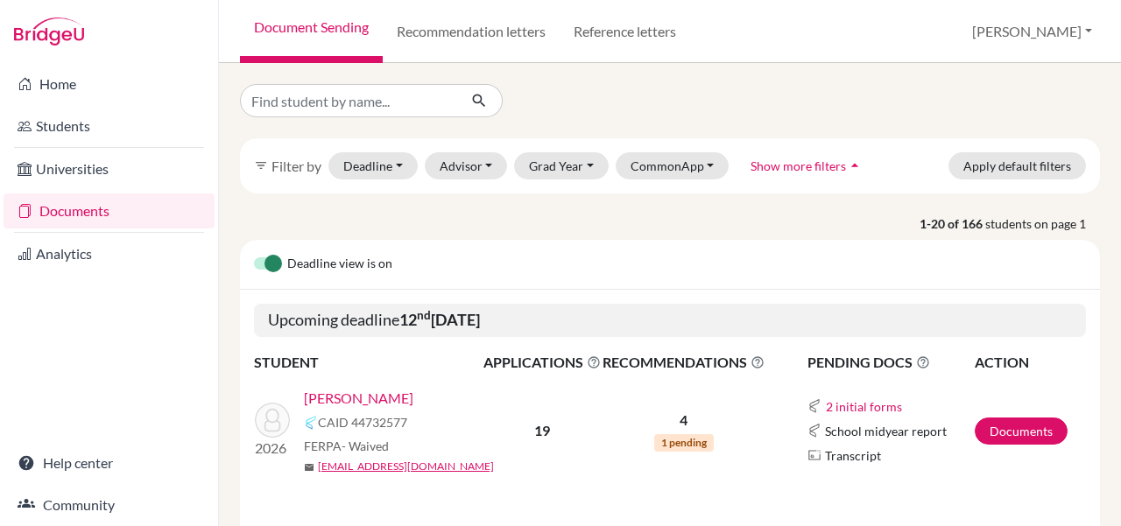
click at [339, 397] on link "[PERSON_NAME]" at bounding box center [358, 398] width 109 height 21
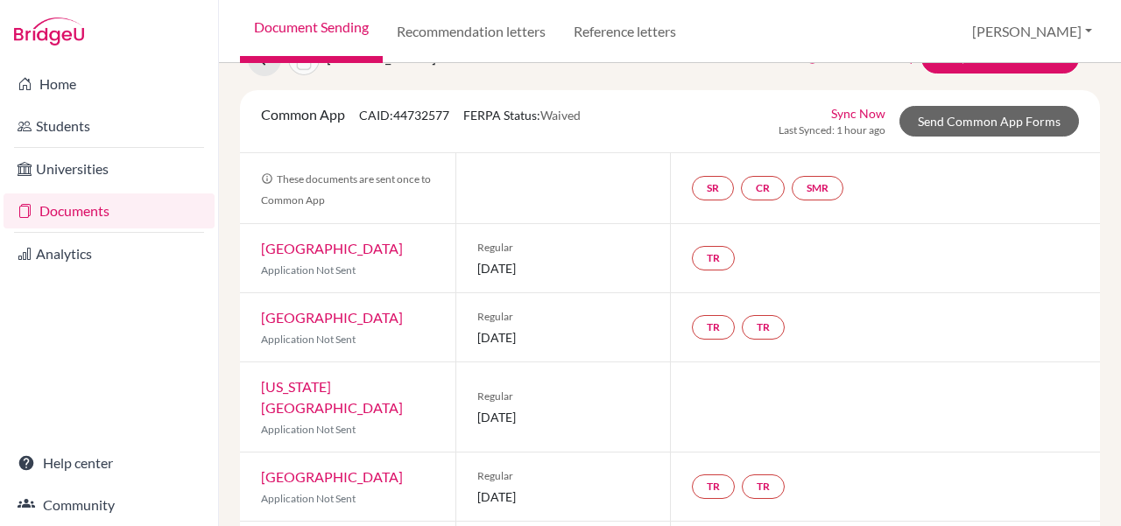
scroll to position [95, 0]
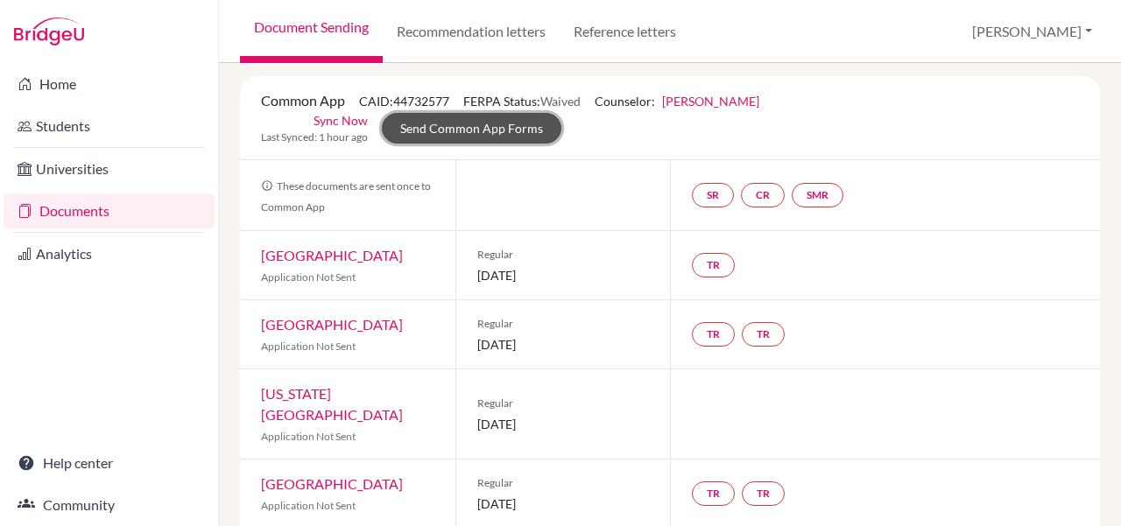
click at [562, 113] on link "Send Common App Forms" at bounding box center [472, 128] width 180 height 31
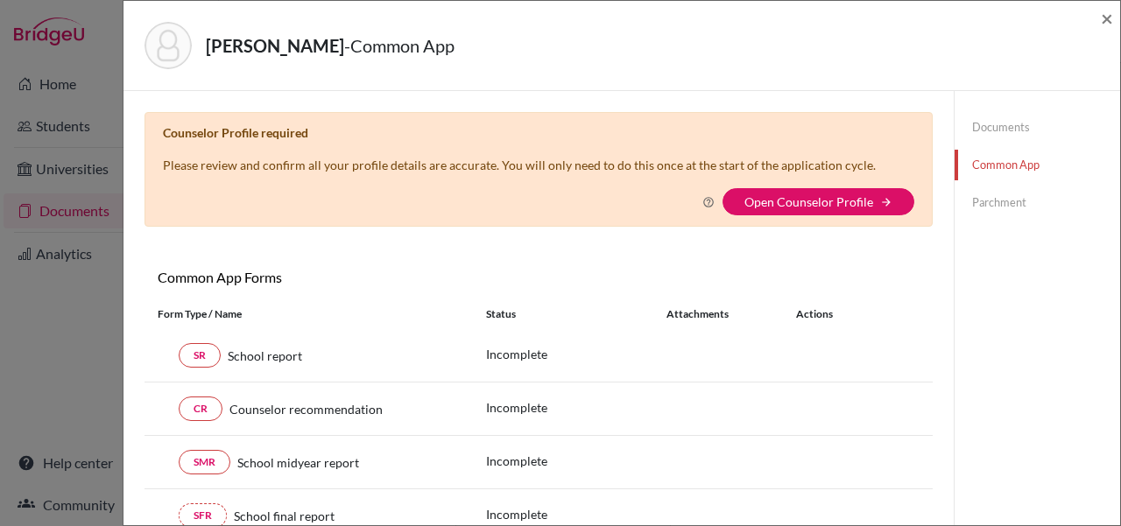
click at [1001, 136] on link "Documents" at bounding box center [1038, 127] width 166 height 31
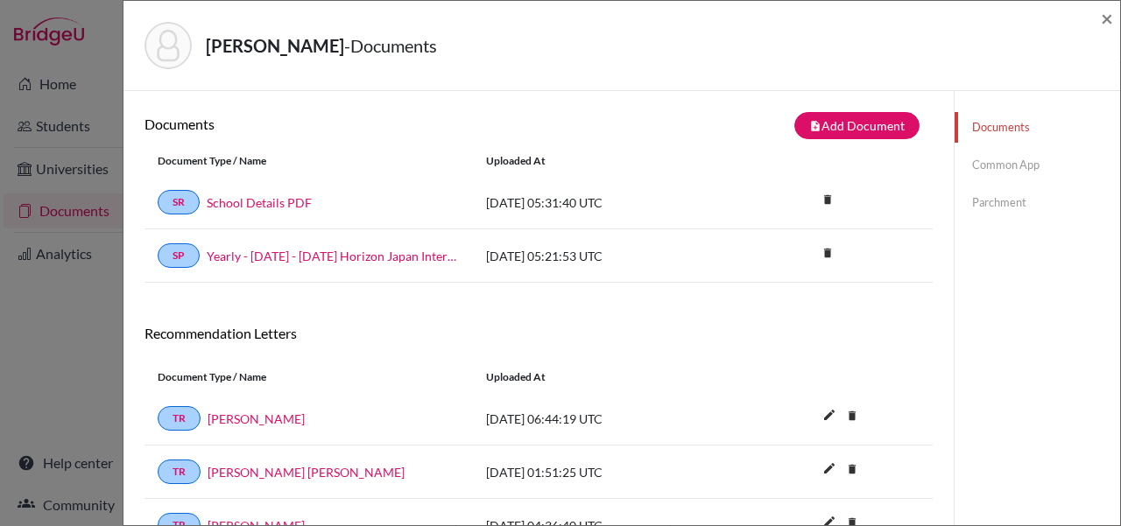
click at [992, 169] on link "Common App" at bounding box center [1038, 165] width 166 height 31
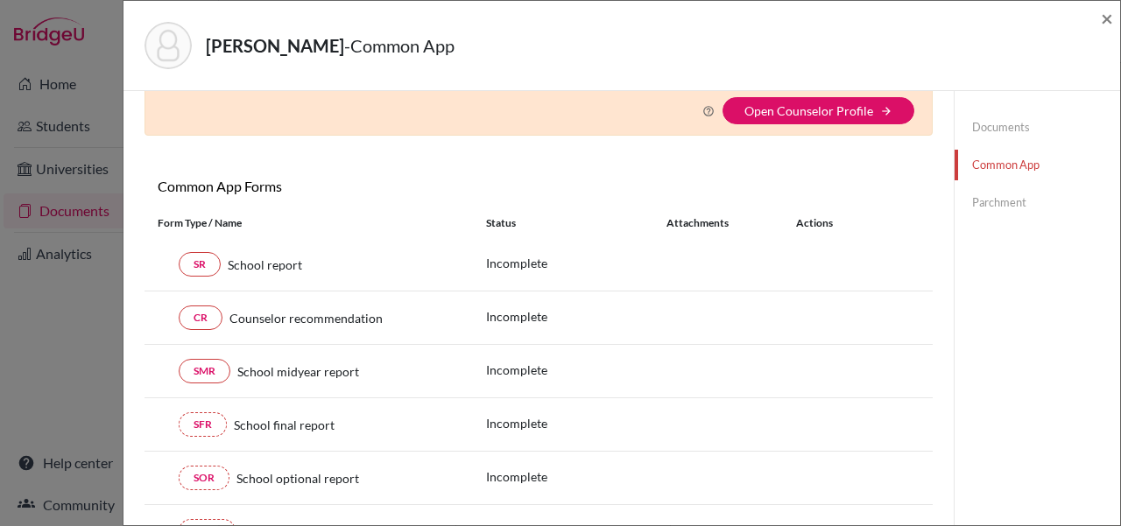
scroll to position [112, 0]
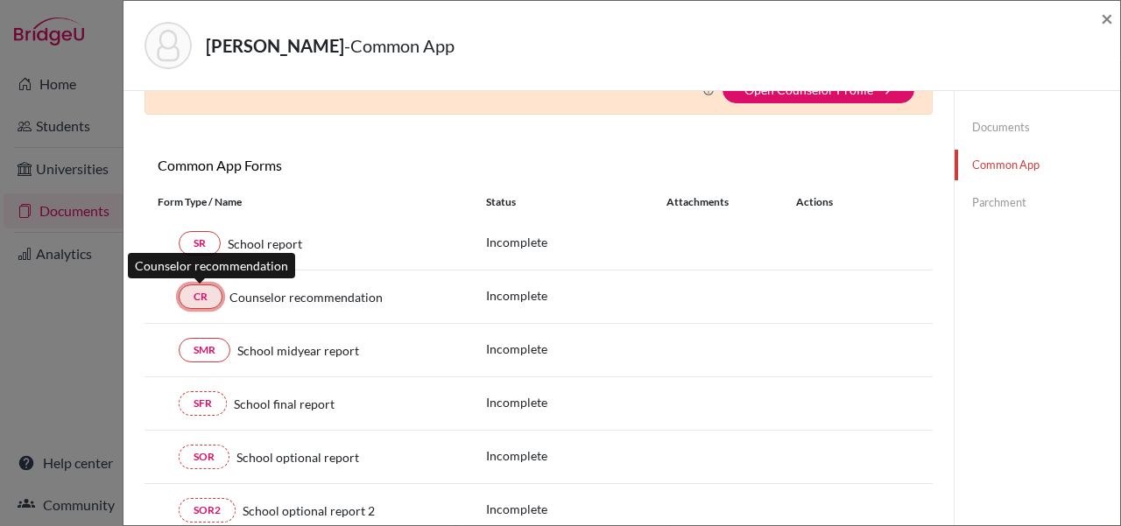
click at [188, 296] on link "CR" at bounding box center [201, 297] width 44 height 25
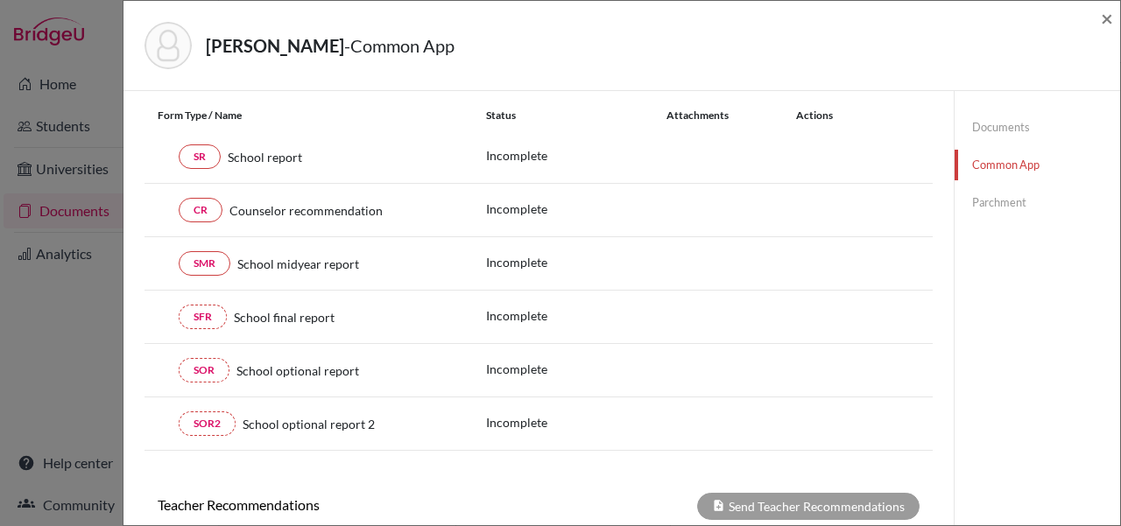
scroll to position [0, 0]
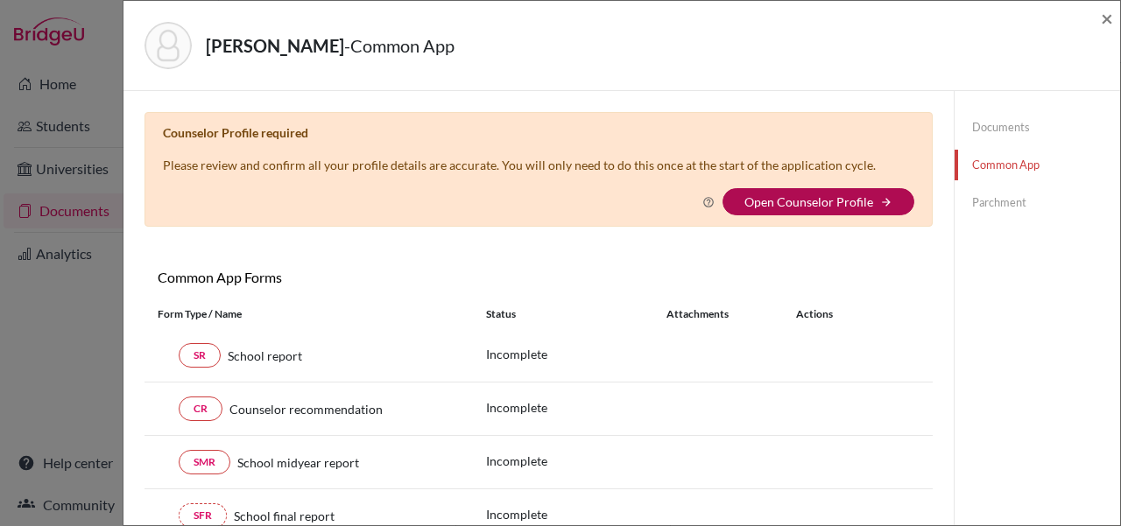
click at [809, 199] on link "Open Counselor Profile" at bounding box center [809, 201] width 129 height 15
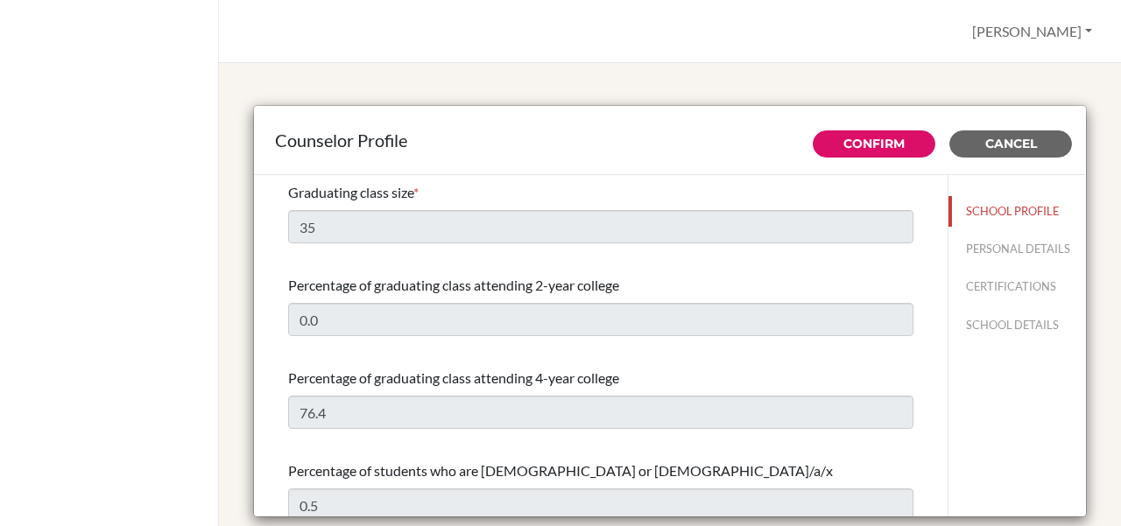
select select "0"
select select "353057"
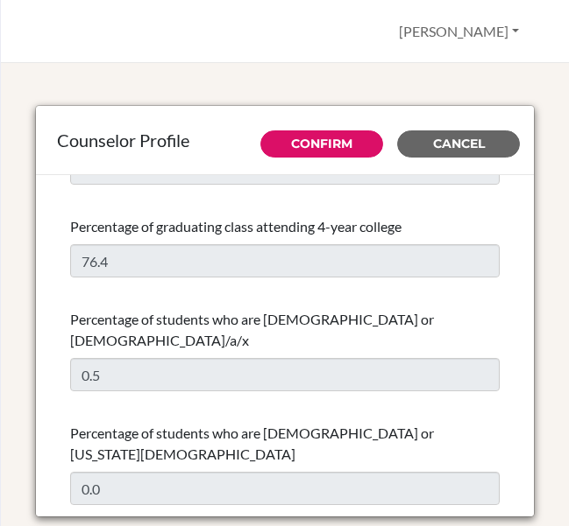
scroll to position [166, 0]
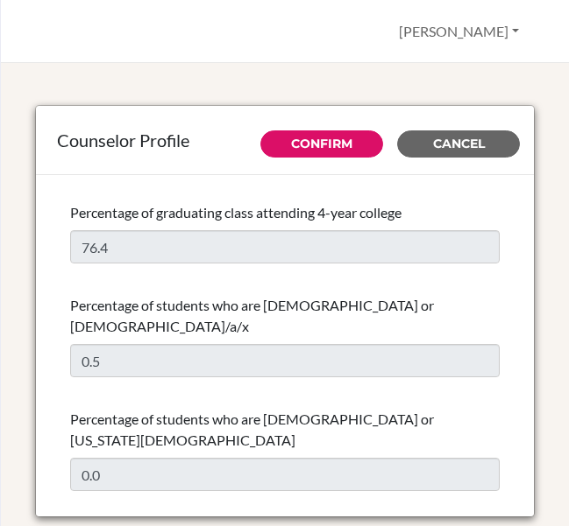
click at [130, 320] on div "Percentage of students who are [DEMOGRAPHIC_DATA] or [DEMOGRAPHIC_DATA]/a/x 0.5" at bounding box center [284, 336] width 429 height 96
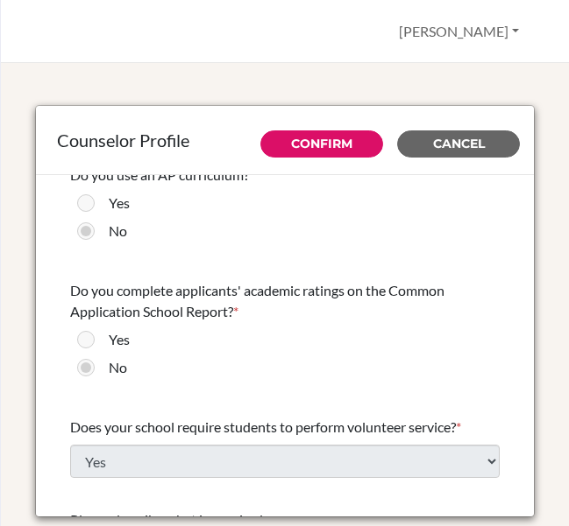
scroll to position [2009, 0]
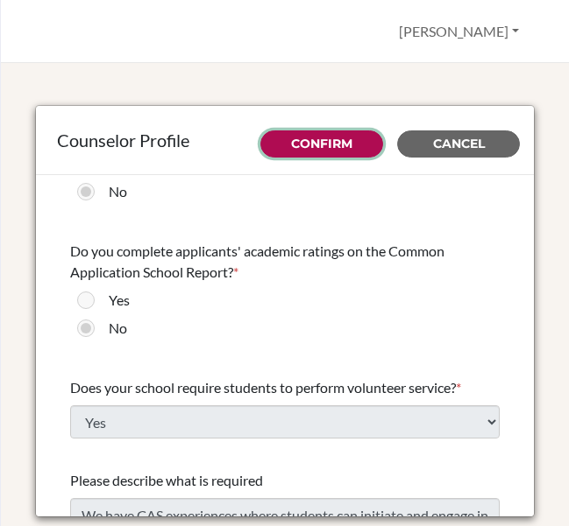
click at [347, 148] on link "Confirm" at bounding box center [321, 144] width 61 height 16
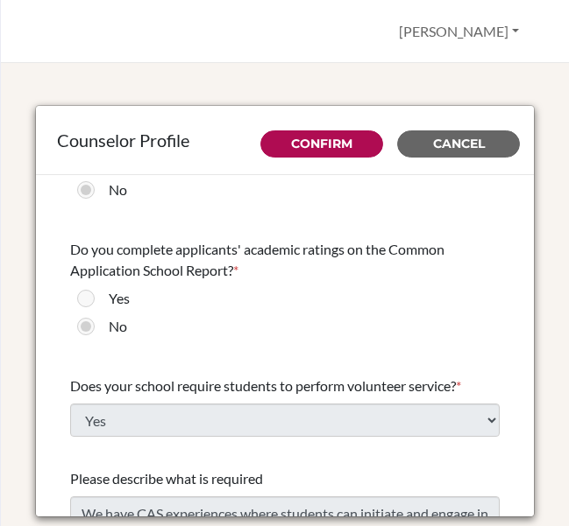
scroll to position [1888, 0]
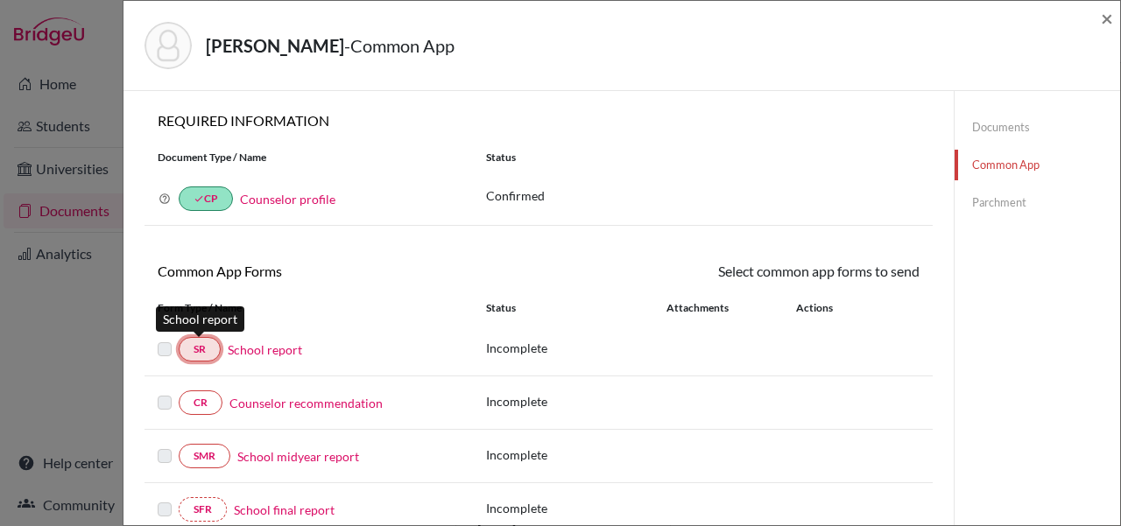
click at [216, 350] on link "SR" at bounding box center [200, 349] width 42 height 25
click at [245, 353] on link "School report" at bounding box center [265, 350] width 74 height 18
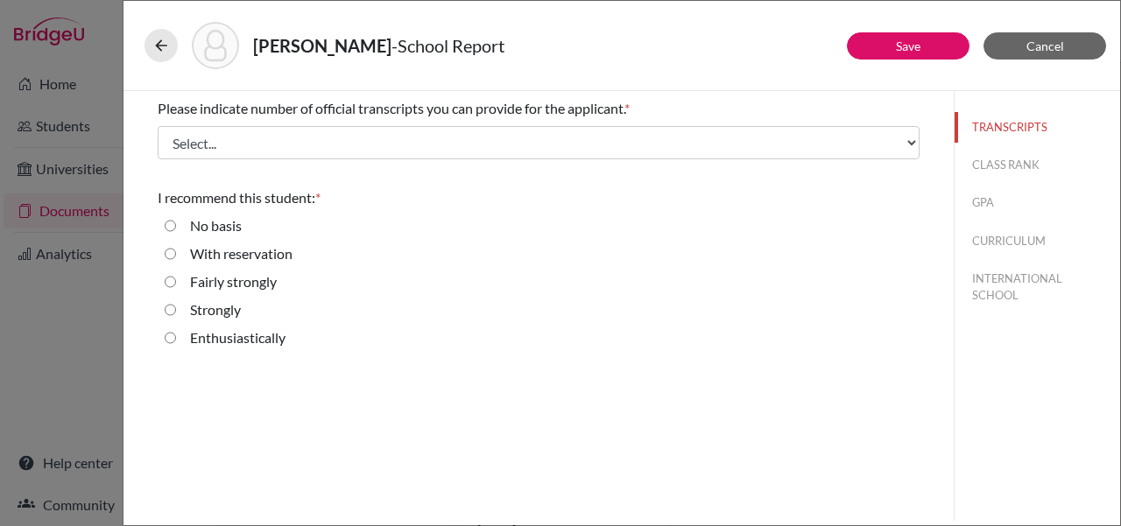
click at [456, 160] on div "Please indicate number of official transcripts you can provide for the applican…" at bounding box center [539, 128] width 762 height 75
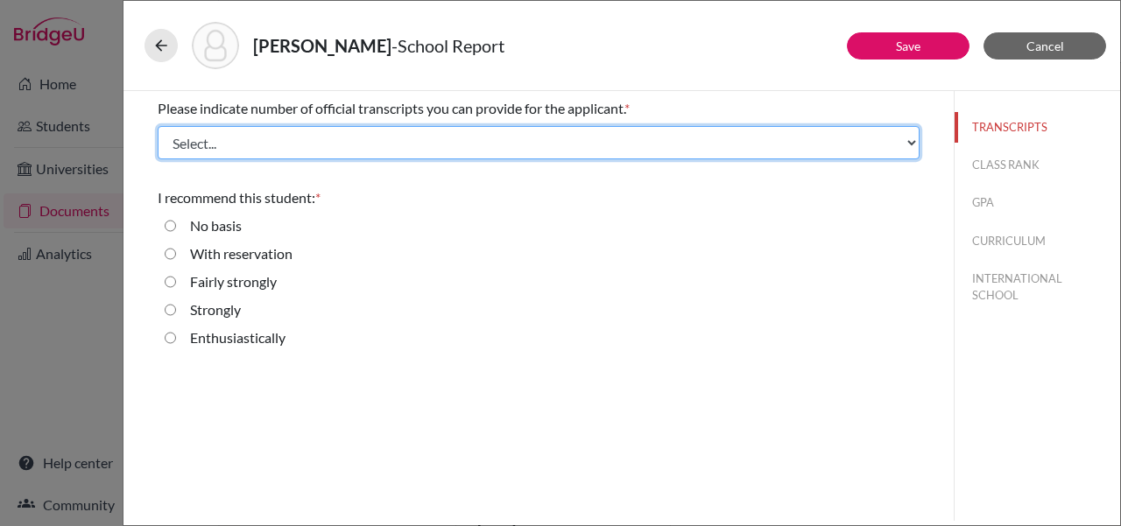
click at [452, 145] on select "Select... 1 2 3 4" at bounding box center [539, 142] width 762 height 33
select select "1"
click at [158, 126] on select "Select... 1 2 3 4" at bounding box center [539, 142] width 762 height 33
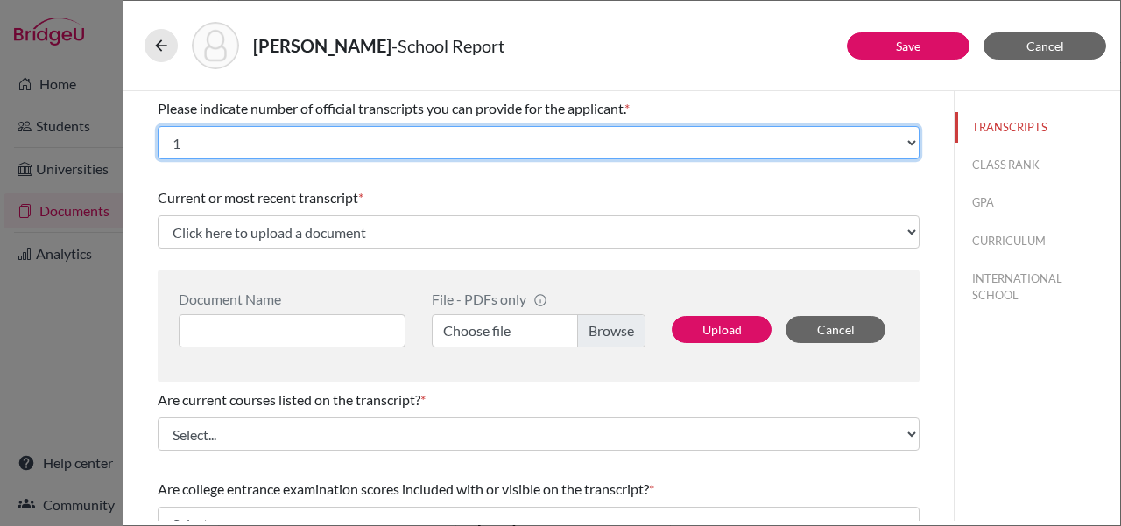
scroll to position [69, 0]
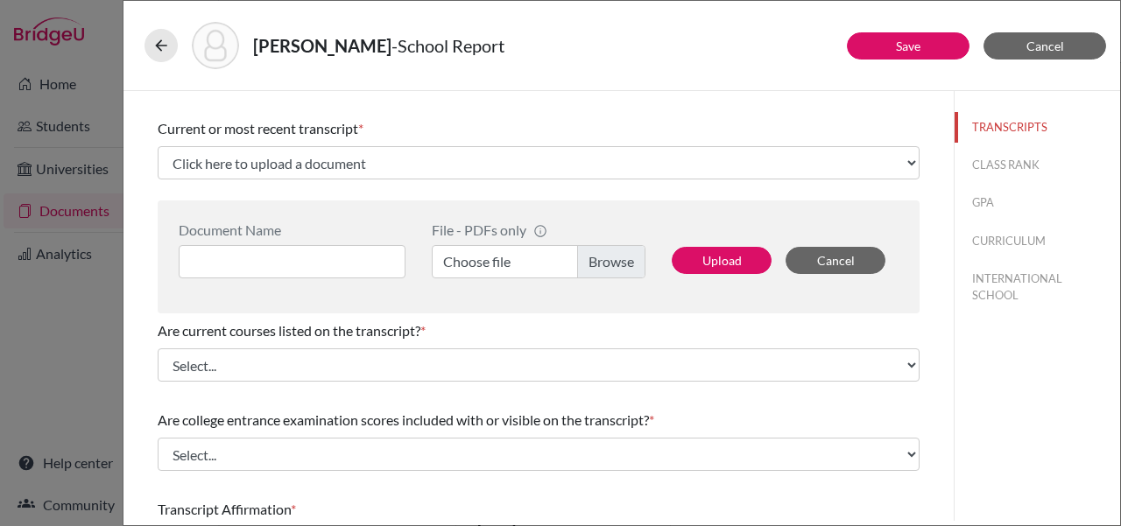
click at [568, 271] on label "Choose file" at bounding box center [539, 261] width 214 height 33
click at [568, 271] on input "Choose file" at bounding box center [539, 261] width 214 height 33
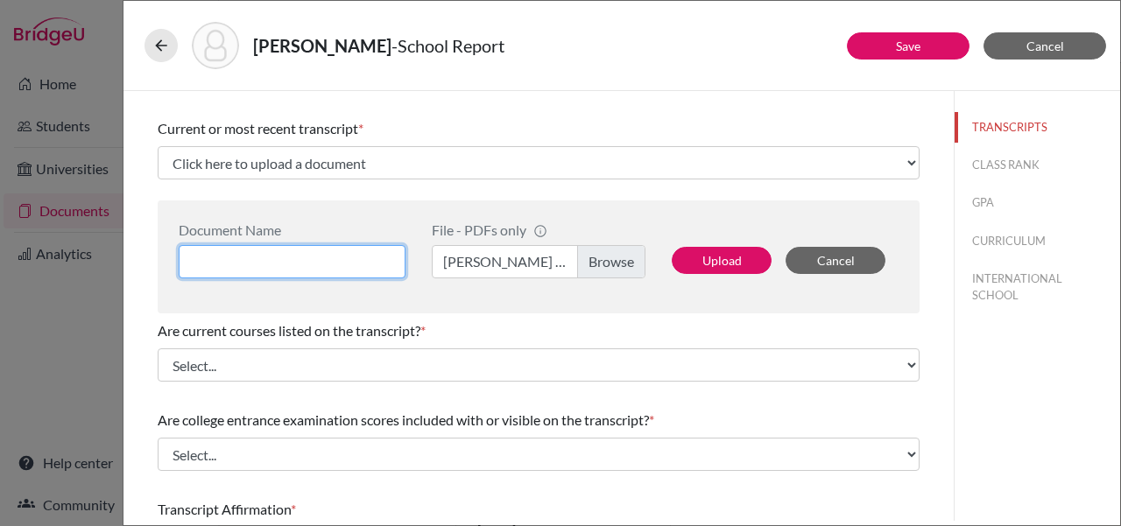
click at [344, 258] on input at bounding box center [292, 261] width 227 height 33
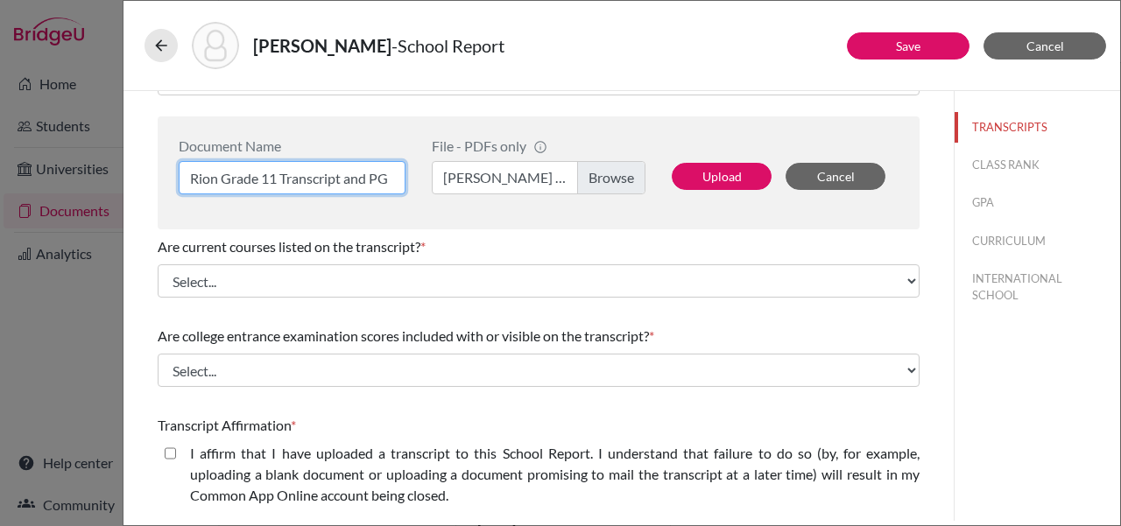
scroll to position [166, 0]
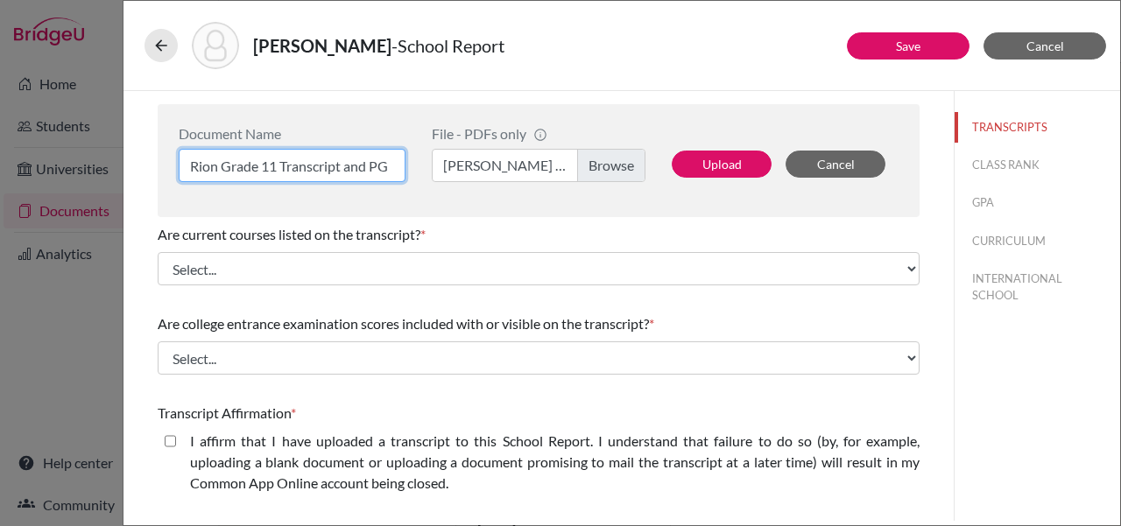
type input "Rion Grade 11 Transcript and PG"
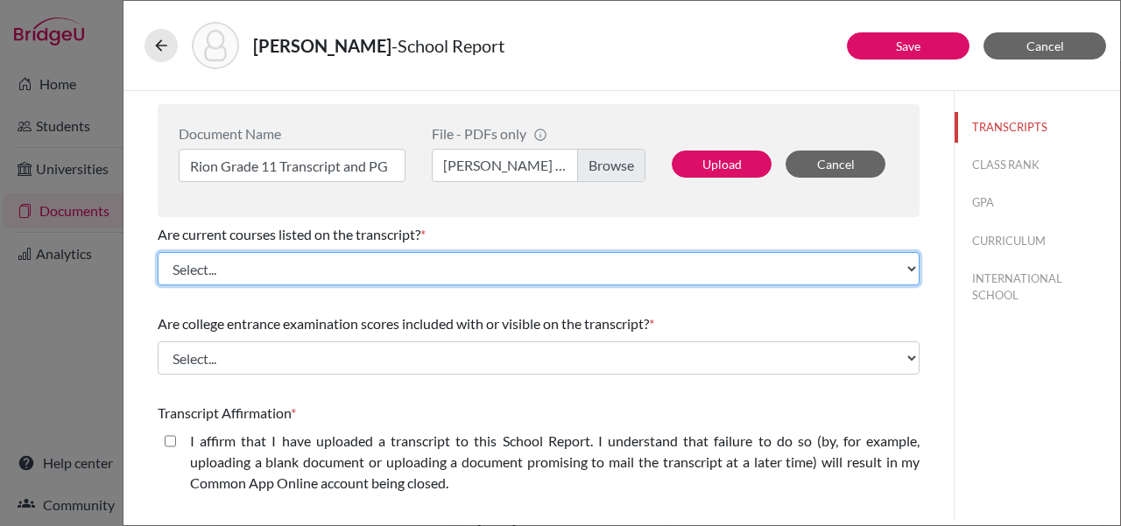
click at [378, 262] on select "Select... Yes No" at bounding box center [539, 268] width 762 height 33
select select "0"
click at [158, 252] on select "Select... Yes No" at bounding box center [539, 268] width 762 height 33
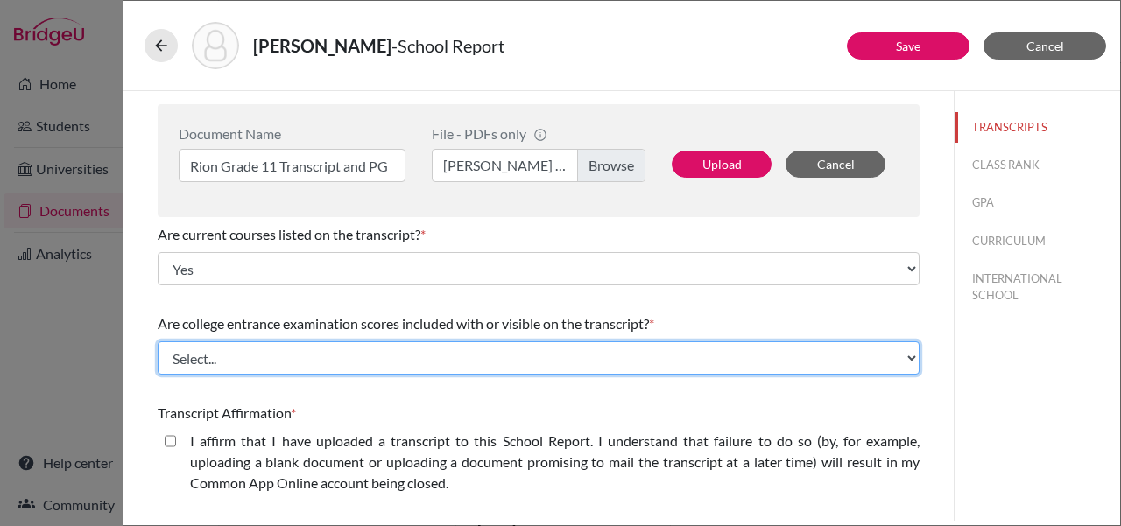
click at [336, 346] on select "Select... Yes No" at bounding box center [539, 358] width 762 height 33
select select "1"
click at [158, 342] on select "Select... Yes No" at bounding box center [539, 358] width 762 height 33
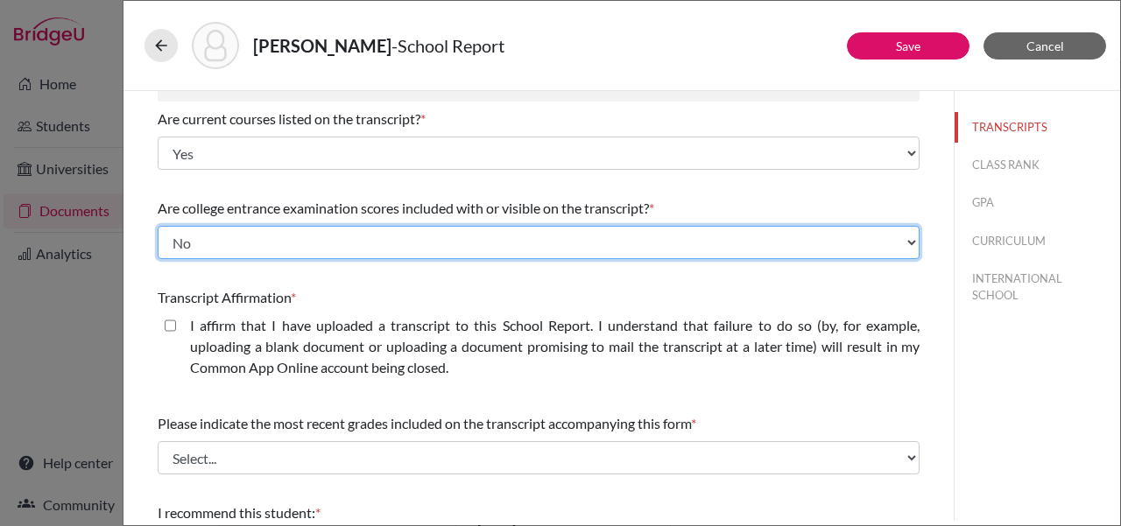
scroll to position [284, 0]
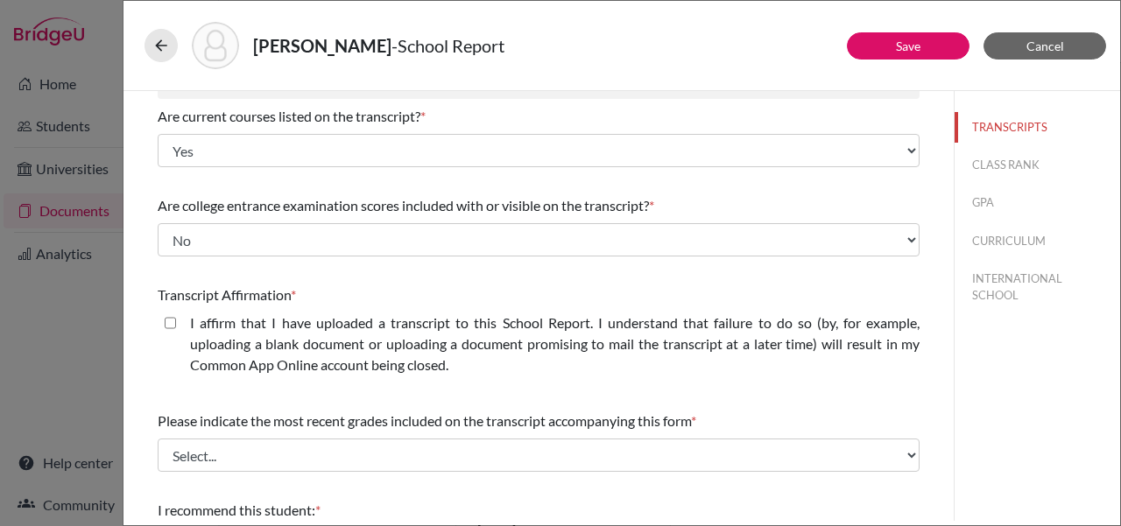
click at [173, 328] on closed\ "I affirm that I have uploaded a transcript to this School Report. I understand …" at bounding box center [170, 323] width 11 height 21
checkbox closed\ "true"
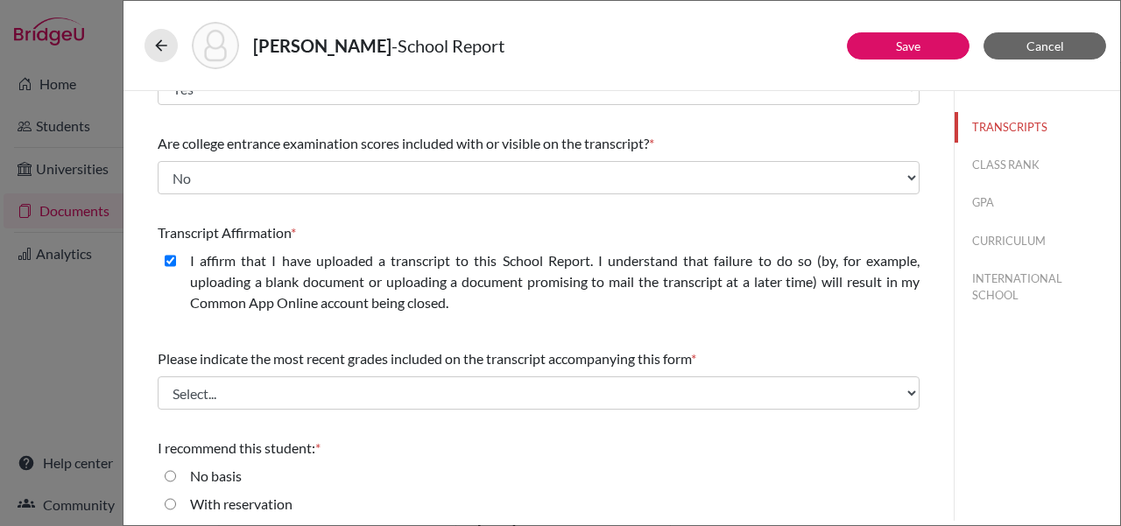
scroll to position [438, 0]
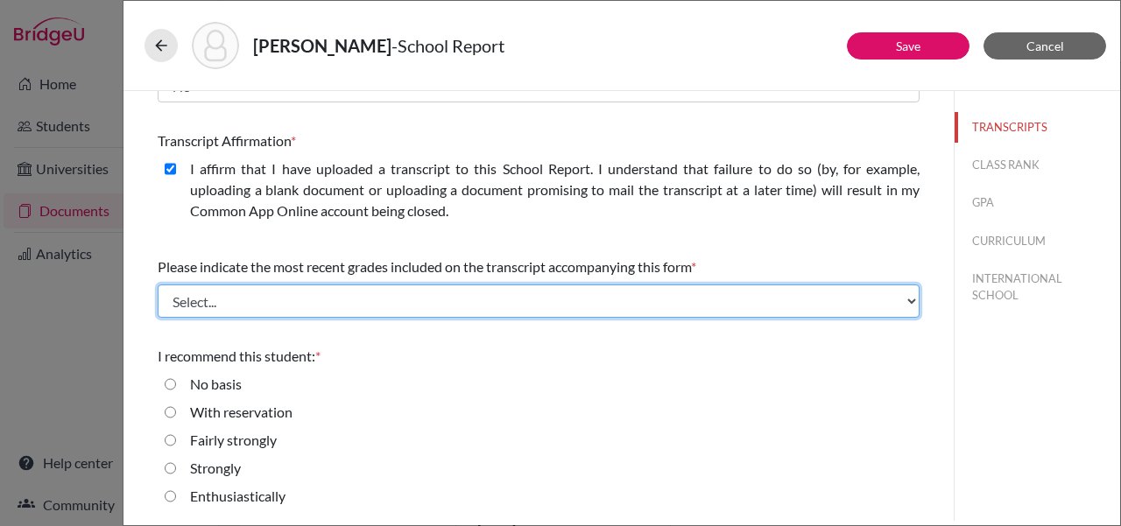
click at [306, 289] on select "Select... Final junior year grades 1st Quarter senior year grades 2nd Quarter/1…" at bounding box center [539, 301] width 762 height 33
select select "0"
click at [158, 285] on select "Select... Final junior year grades 1st Quarter senior year grades 2nd Quarter/1…" at bounding box center [539, 301] width 762 height 33
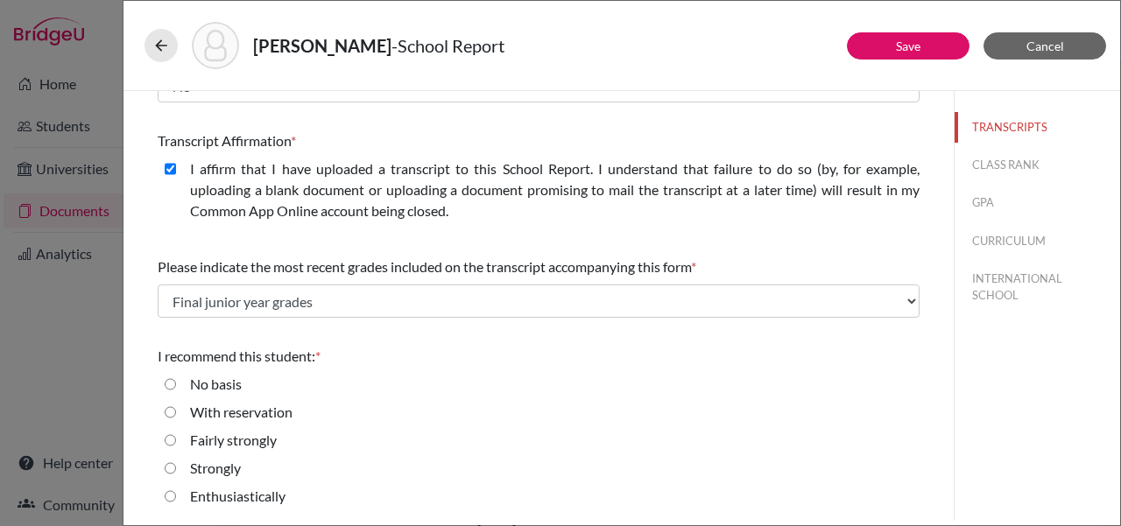
click at [224, 496] on label "Enthusiastically" at bounding box center [237, 496] width 95 height 21
click at [176, 496] on input "Enthusiastically" at bounding box center [170, 496] width 11 height 21
radio input "true"
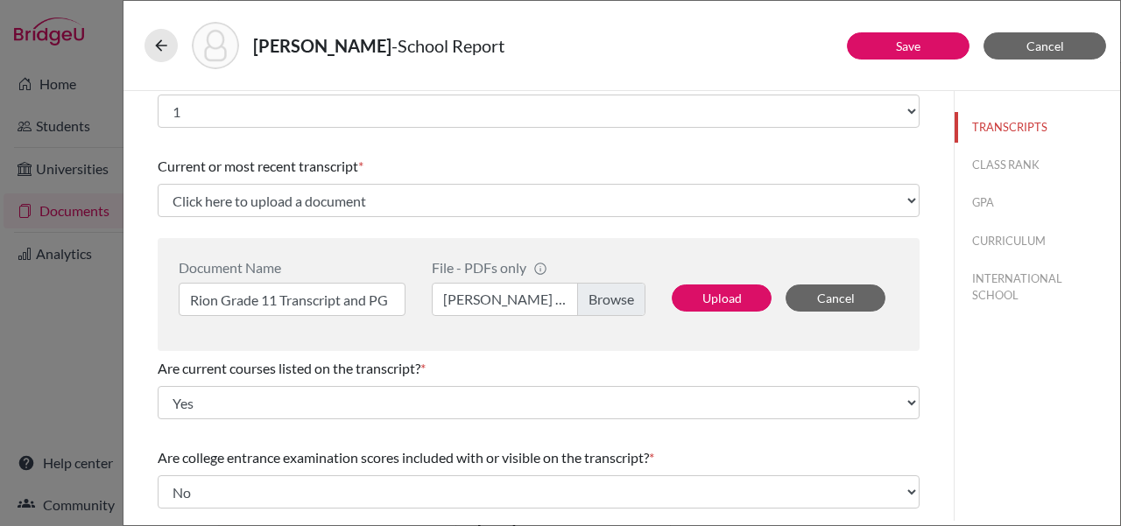
scroll to position [0, 0]
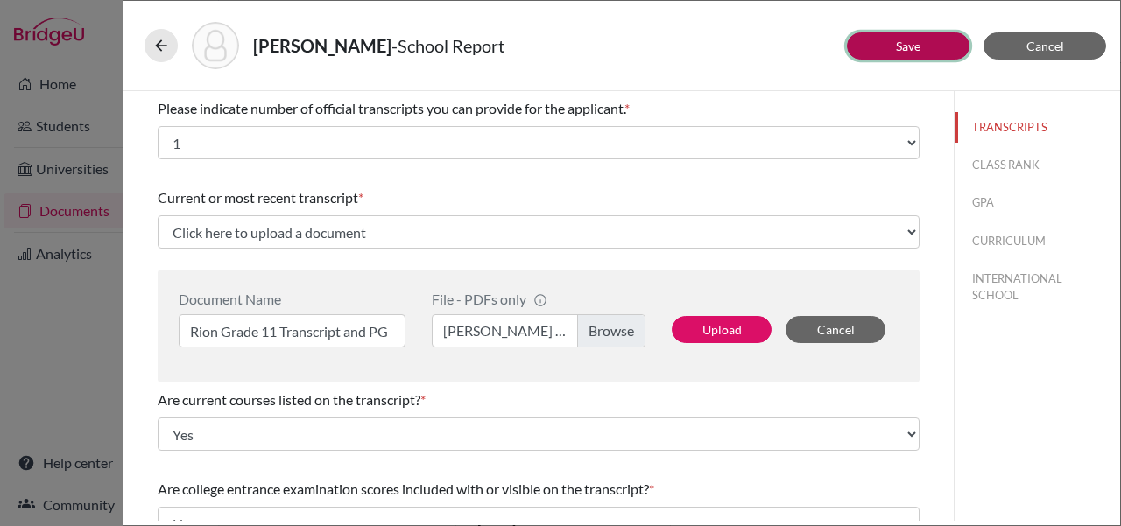
click at [568, 47] on button "Save" at bounding box center [908, 45] width 123 height 27
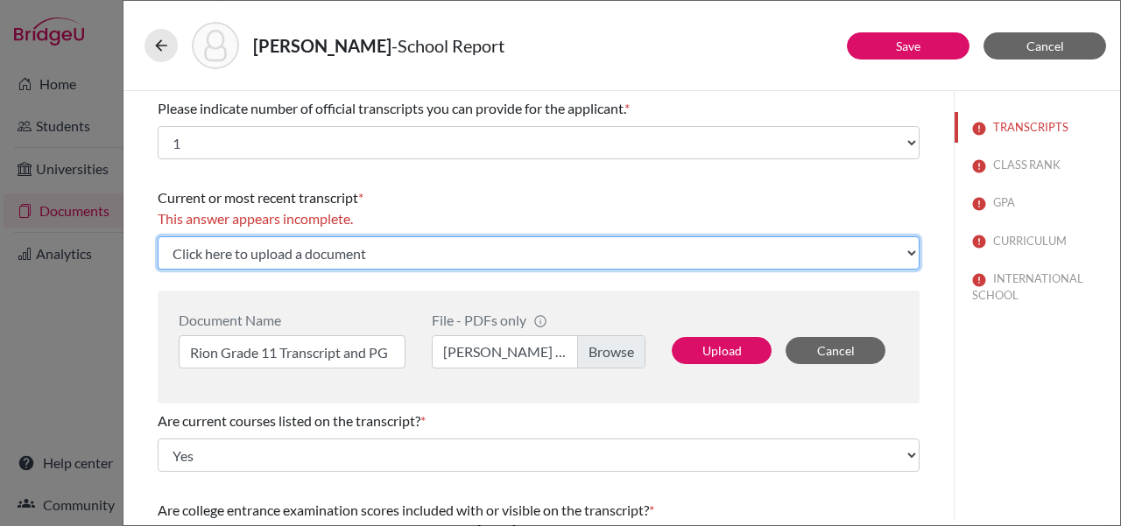
click at [403, 256] on select "Click here to upload a document Upload New File" at bounding box center [539, 253] width 762 height 33
click at [158, 237] on select "Click here to upload a document Upload New File" at bounding box center [539, 253] width 762 height 33
click at [355, 259] on select "Click here to upload a document Upload New File" at bounding box center [539, 253] width 762 height 33
click at [158, 237] on select "Click here to upload a document Upload New File" at bounding box center [539, 253] width 762 height 33
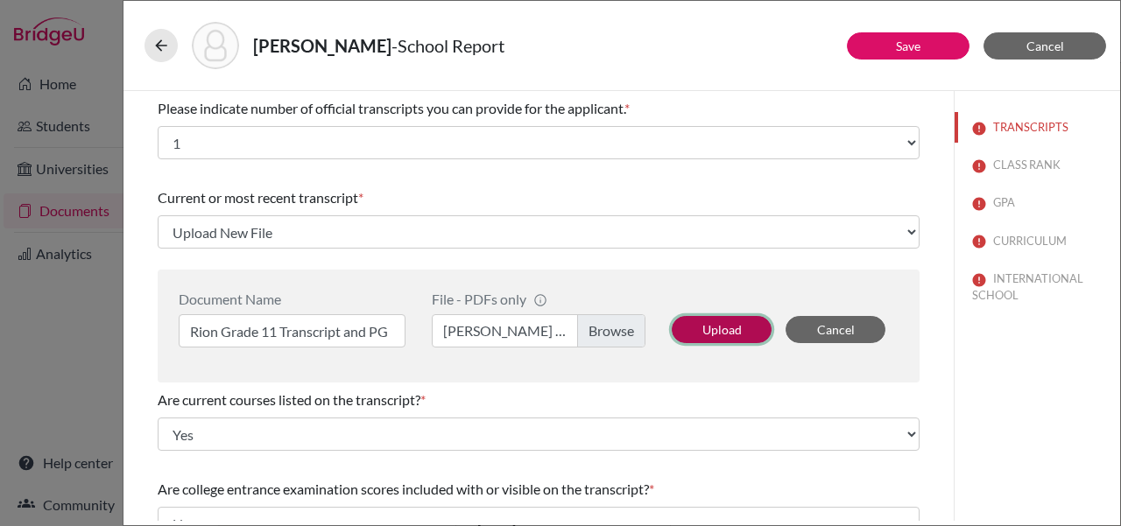
click at [568, 334] on button "Upload" at bounding box center [722, 329] width 100 height 27
select select "684708"
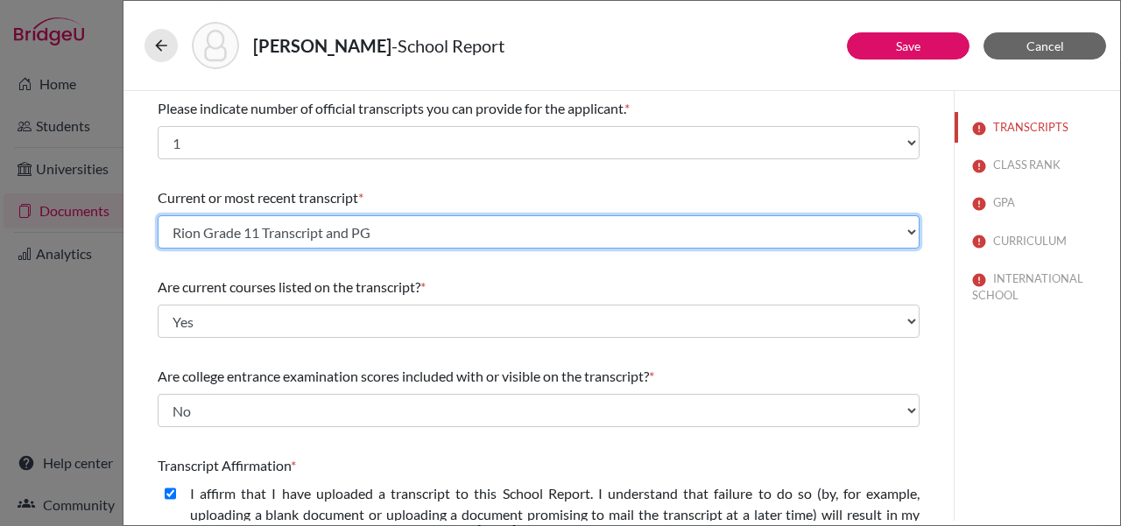
click at [359, 234] on select "Select existing document or upload a new one Rion Grade 11 Transcript and PG Up…" at bounding box center [539, 231] width 762 height 33
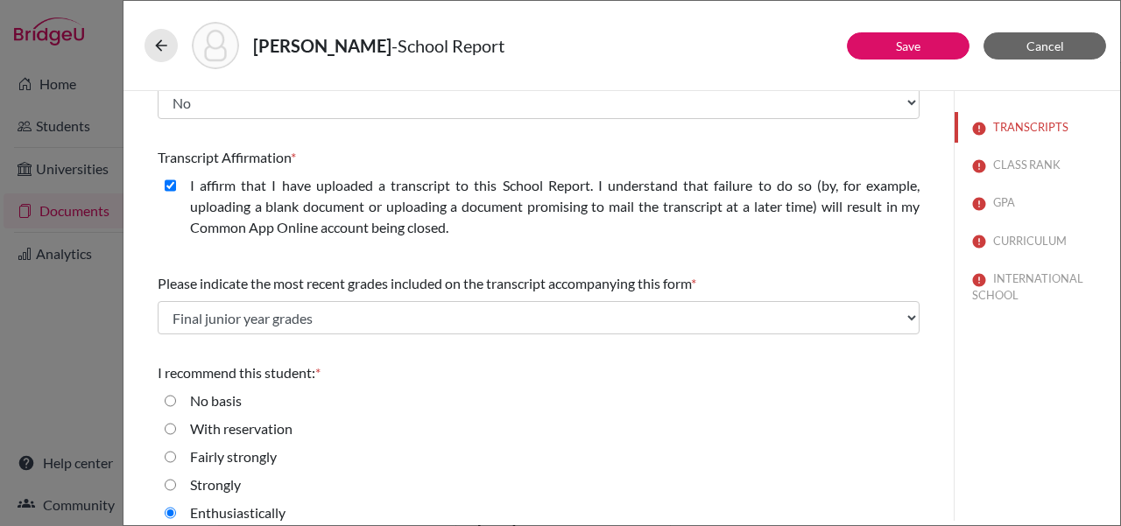
scroll to position [325, 0]
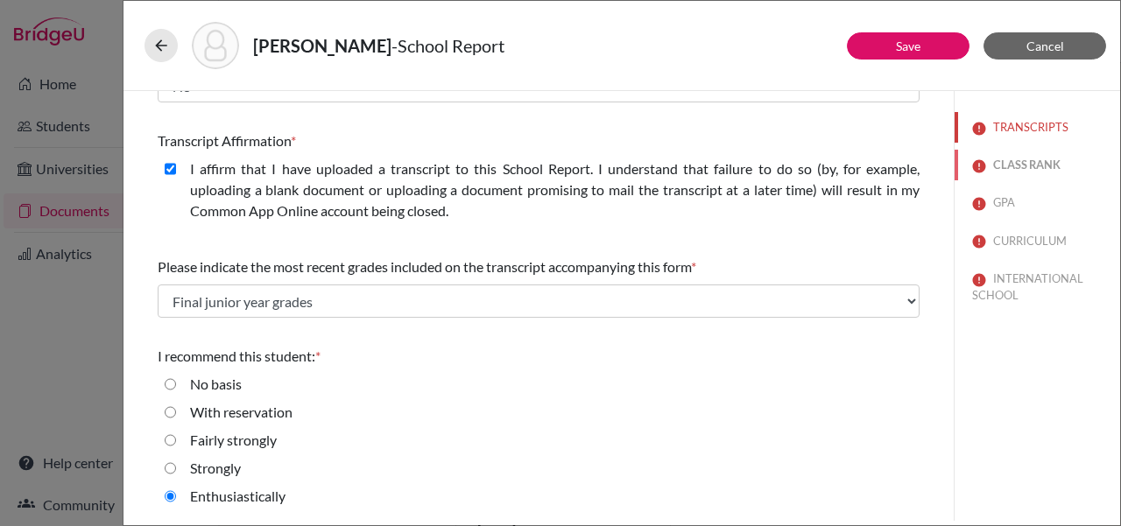
click at [568, 168] on button "CLASS RANK" at bounding box center [1038, 165] width 166 height 31
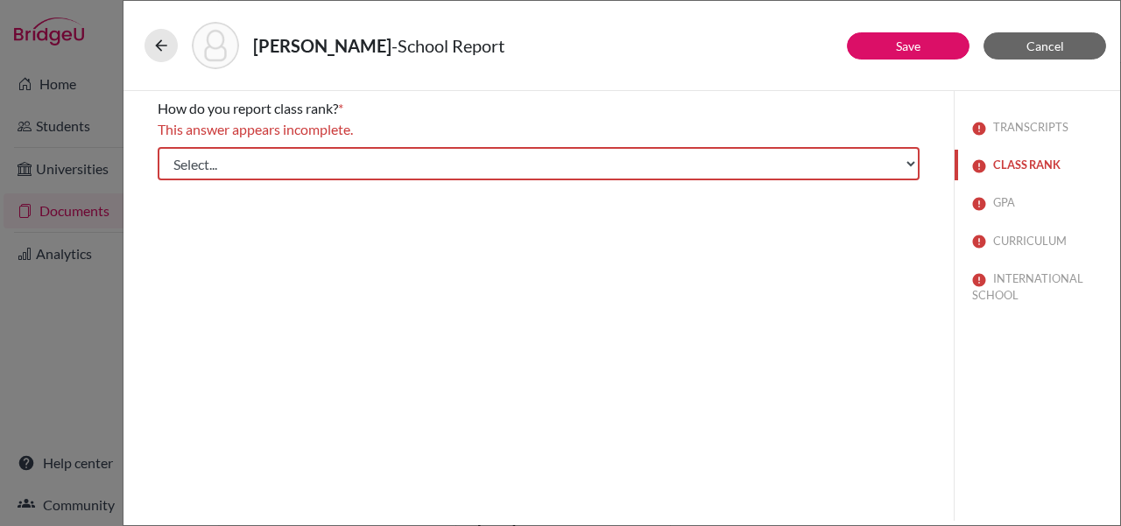
scroll to position [0, 0]
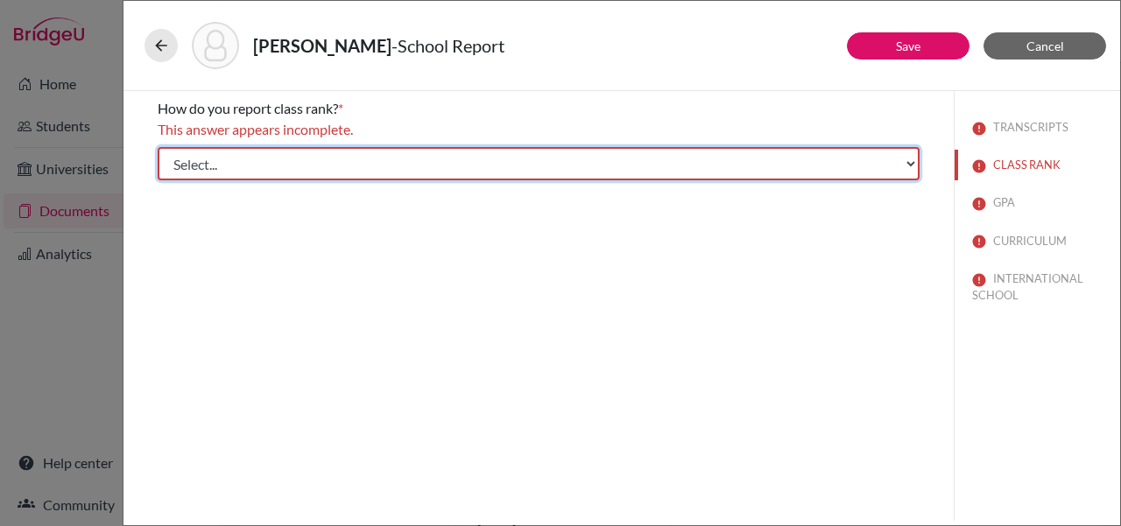
click at [568, 164] on select "Select... Exact Decile Quintile Quartile None" at bounding box center [539, 163] width 762 height 33
click at [158, 147] on select "Select... Exact Decile Quintile Quartile None" at bounding box center [539, 163] width 762 height 33
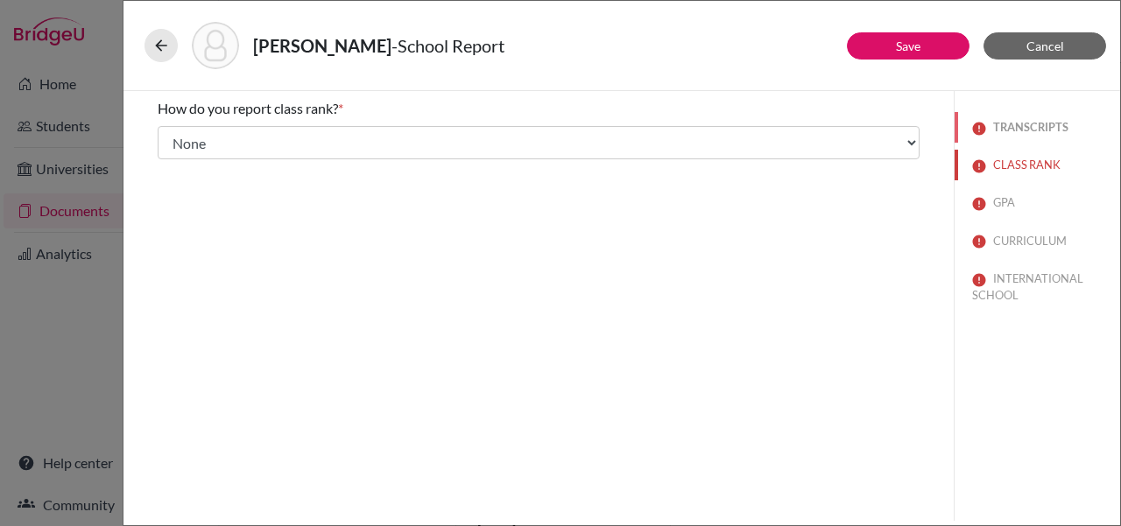
click at [568, 138] on button "TRANSCRIPTS" at bounding box center [1038, 127] width 166 height 31
select select "1"
select select "0"
select select "684708"
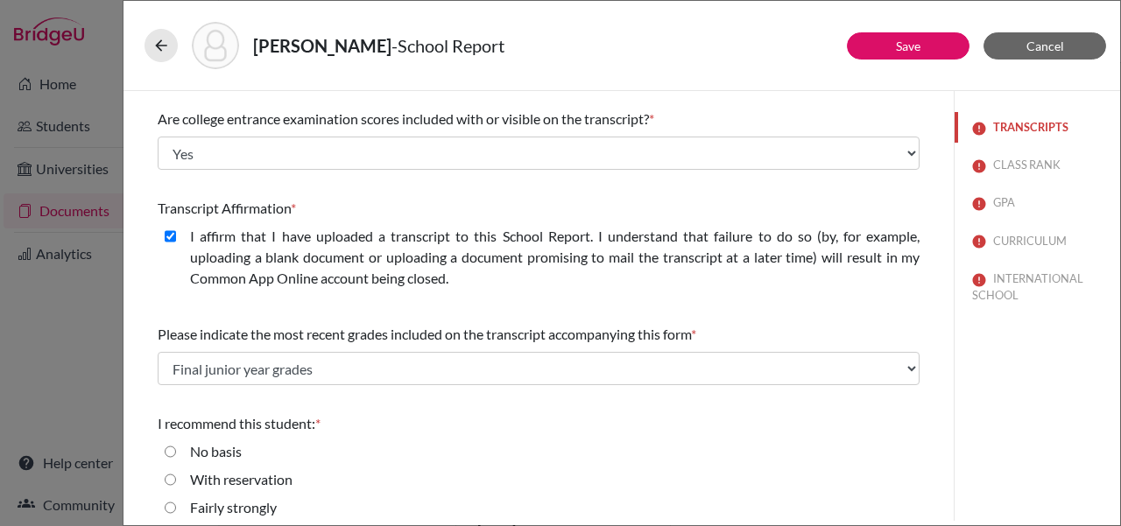
scroll to position [325, 0]
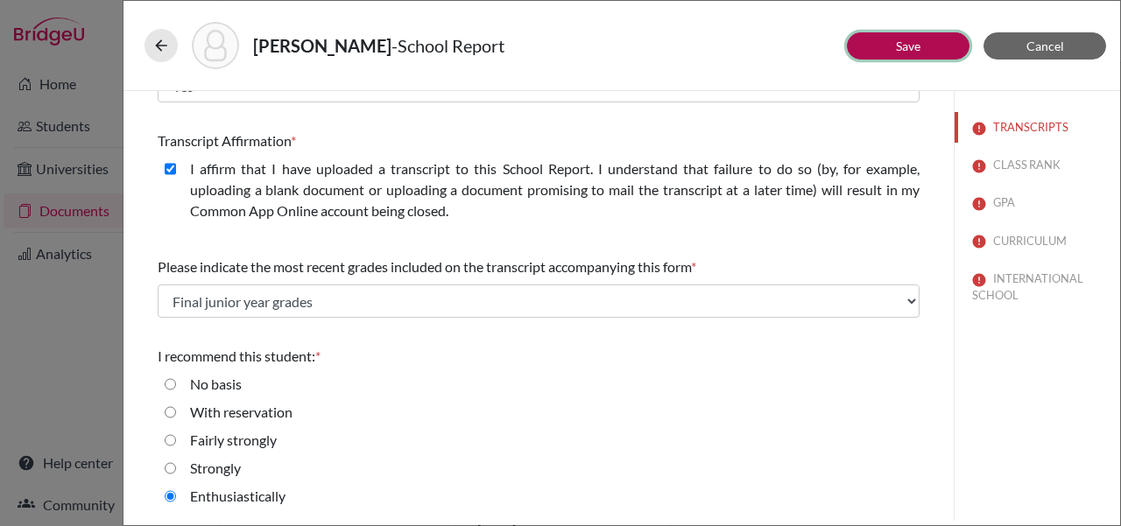
click at [568, 50] on link "Save" at bounding box center [908, 46] width 25 height 15
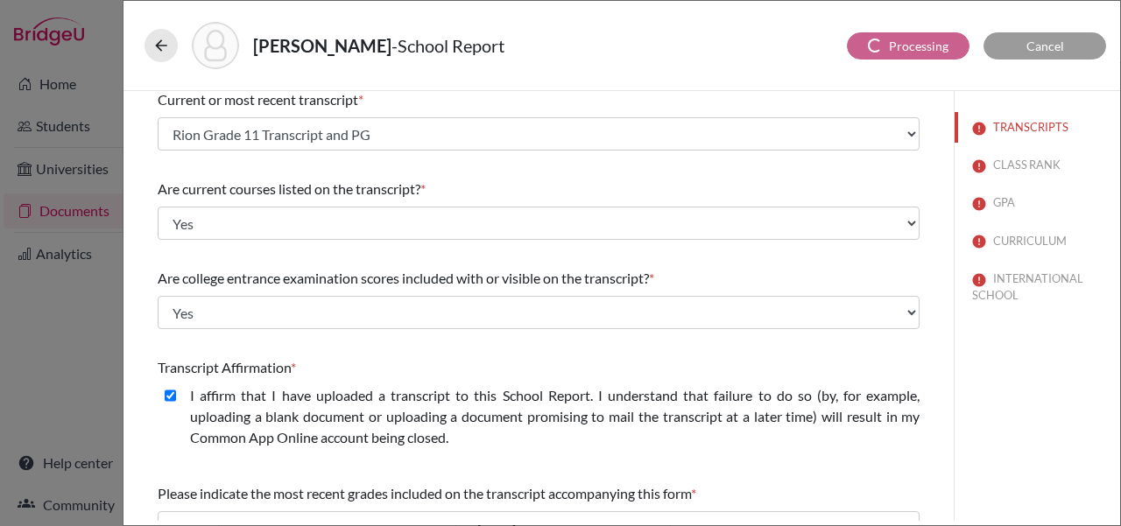
scroll to position [0, 0]
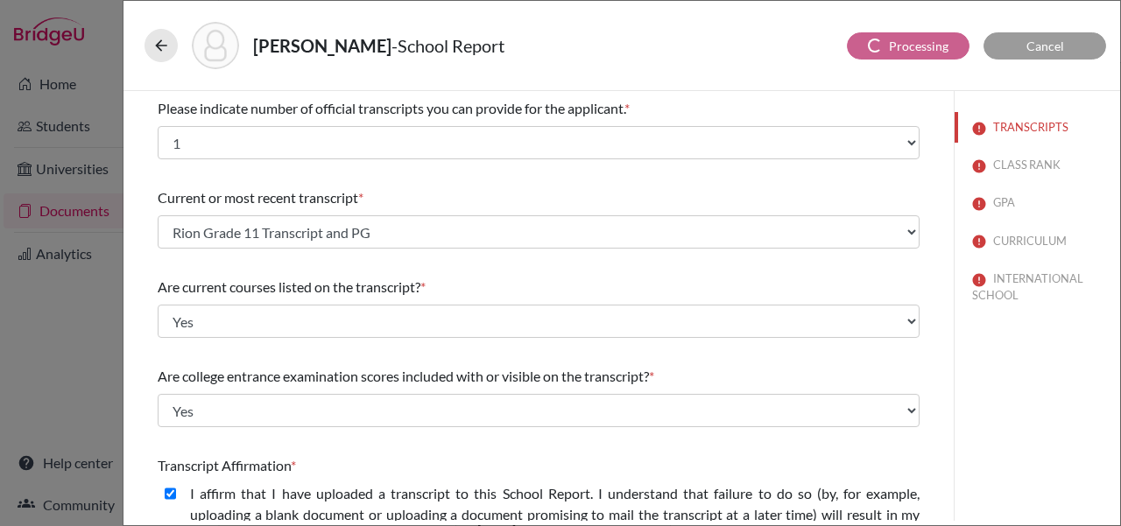
select select "Select..."
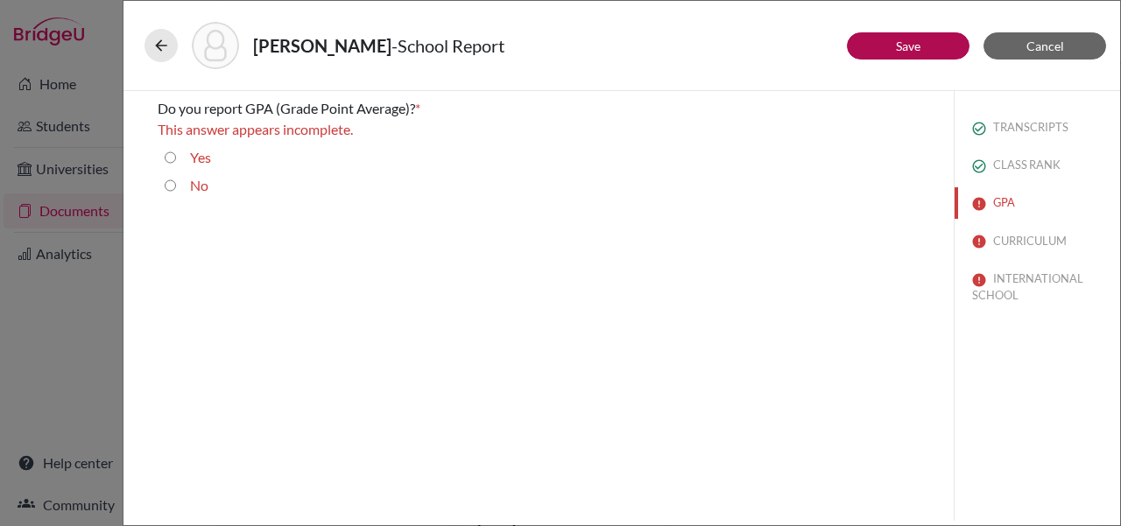
click at [186, 158] on div "Yes" at bounding box center [193, 161] width 35 height 28
click at [173, 158] on input "Yes" at bounding box center [170, 157] width 11 height 21
radio input "true"
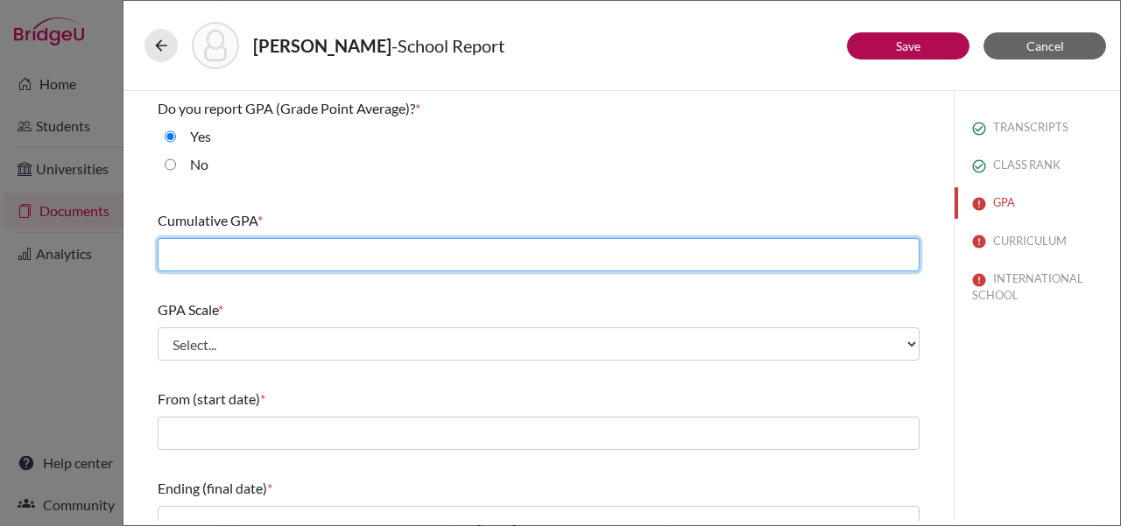
click at [242, 267] on input "text" at bounding box center [539, 254] width 762 height 33
type input "3.51"
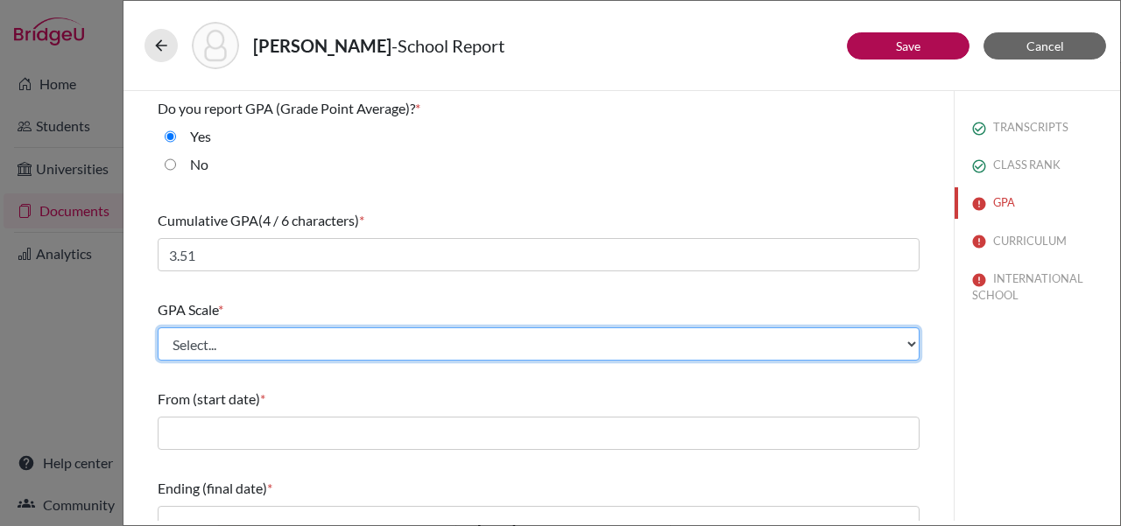
click at [218, 360] on select "Select... 4 5 6 7 8 9 10 11 12 13 14 15 16 17 18 19 20 100" at bounding box center [539, 344] width 762 height 33
select select "4"
click at [158, 328] on select "Select... 4 5 6 7 8 9 10 11 12 13 14 15 16 17 18 19 20 100" at bounding box center [539, 344] width 762 height 33
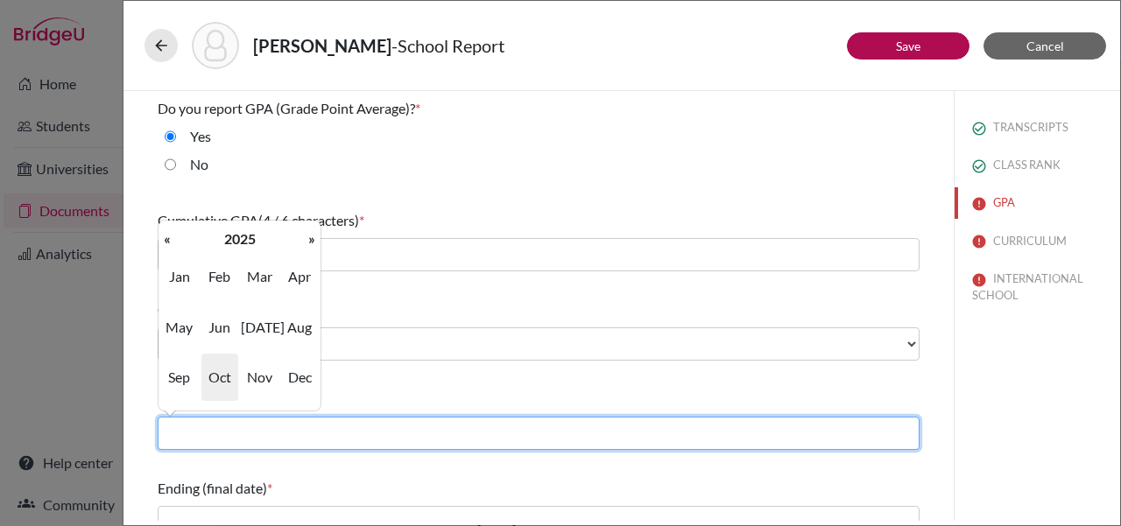
click at [213, 434] on input "text" at bounding box center [539, 433] width 762 height 33
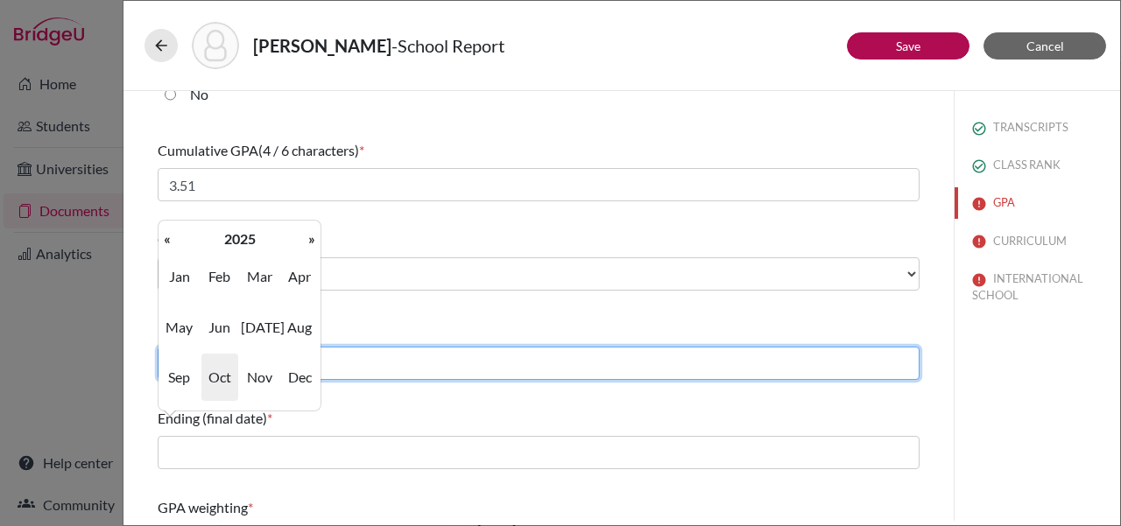
scroll to position [93, 0]
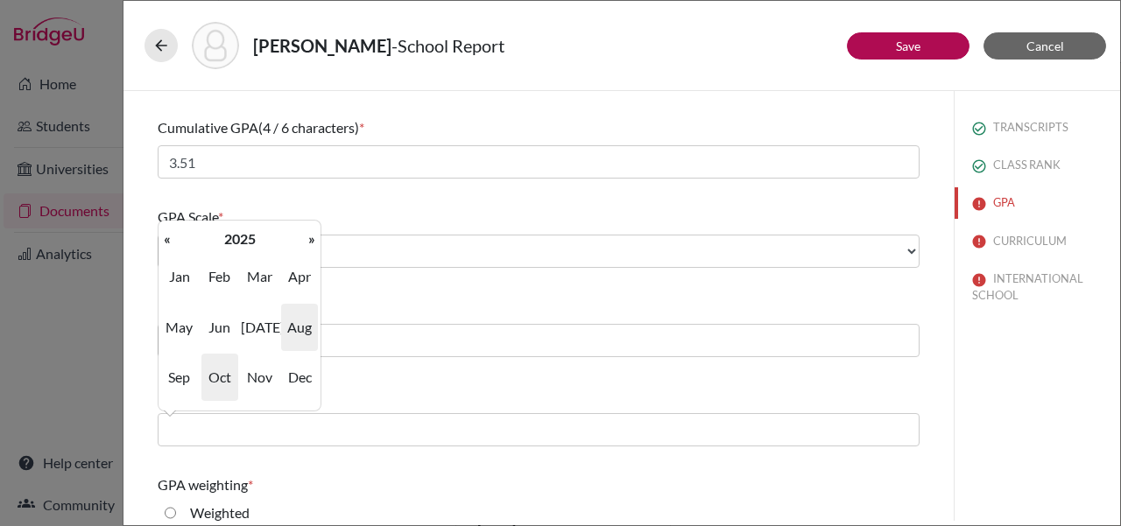
click at [293, 330] on span "Aug" at bounding box center [299, 327] width 37 height 47
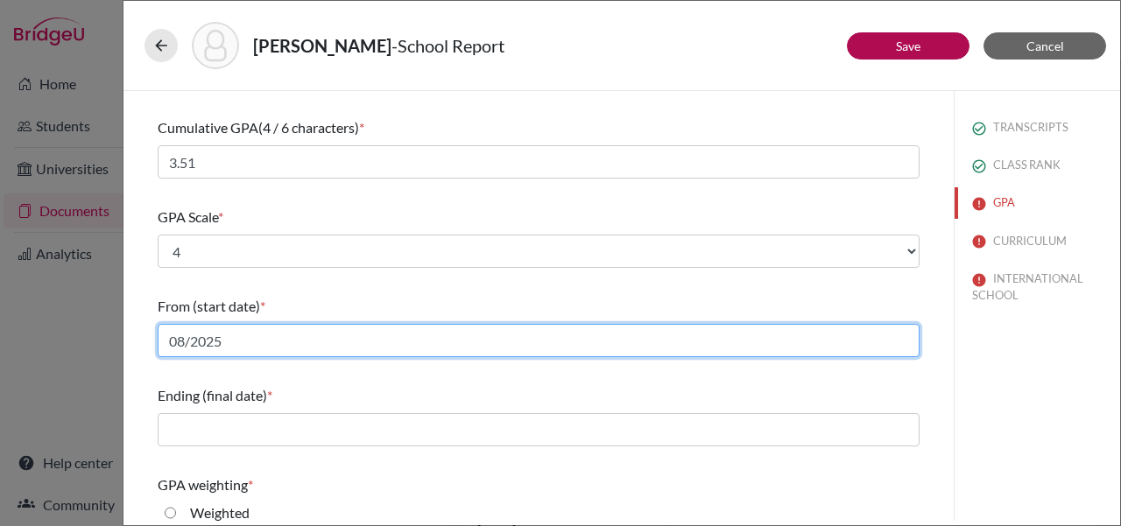
click at [230, 343] on input "08/2025" at bounding box center [539, 340] width 762 height 33
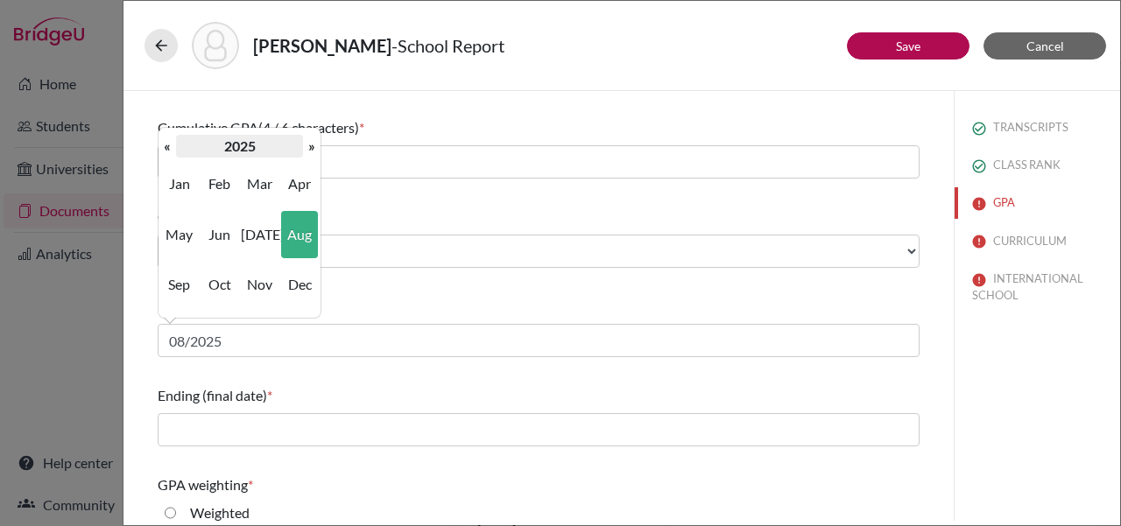
click at [246, 138] on th "2025" at bounding box center [239, 146] width 127 height 23
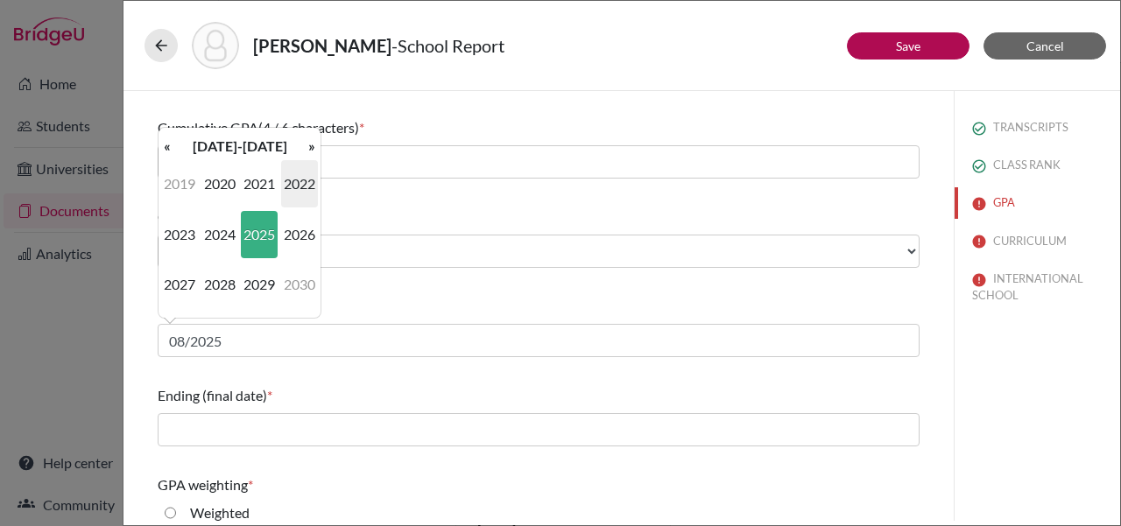
click at [291, 191] on span "2022" at bounding box center [299, 183] width 37 height 47
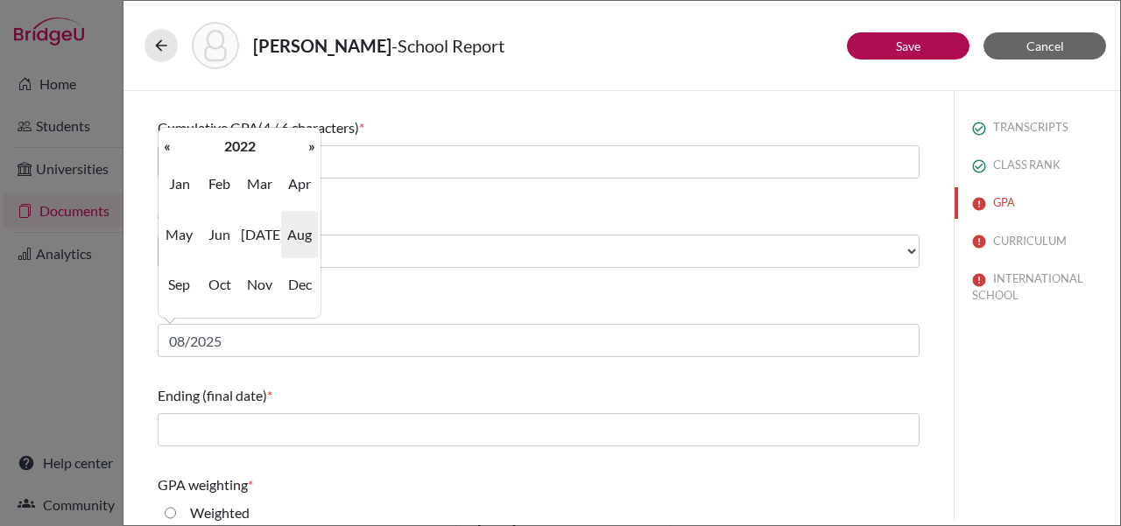
click at [296, 248] on span "Aug" at bounding box center [299, 234] width 37 height 47
type input "08/2022"
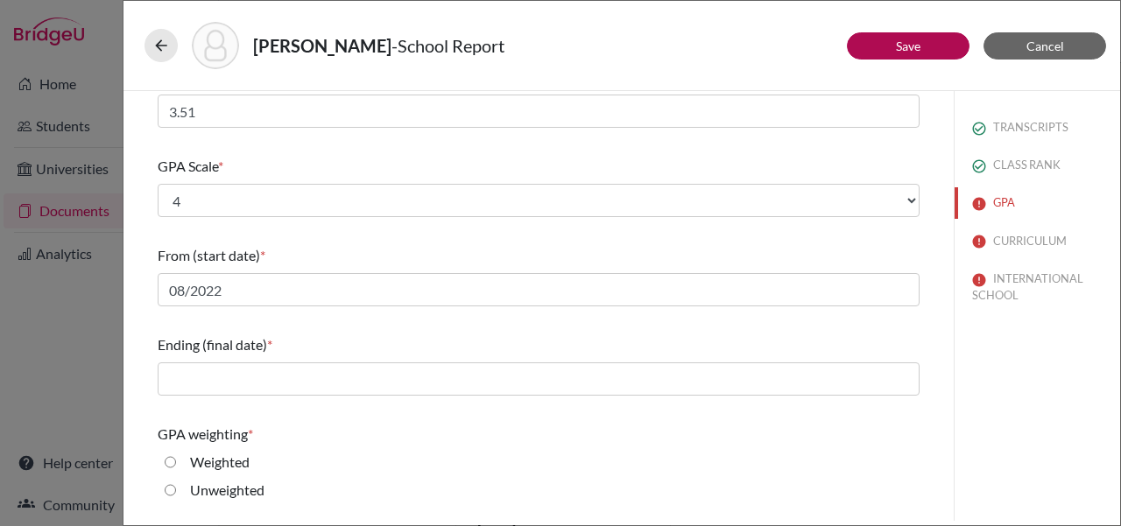
scroll to position [167, 0]
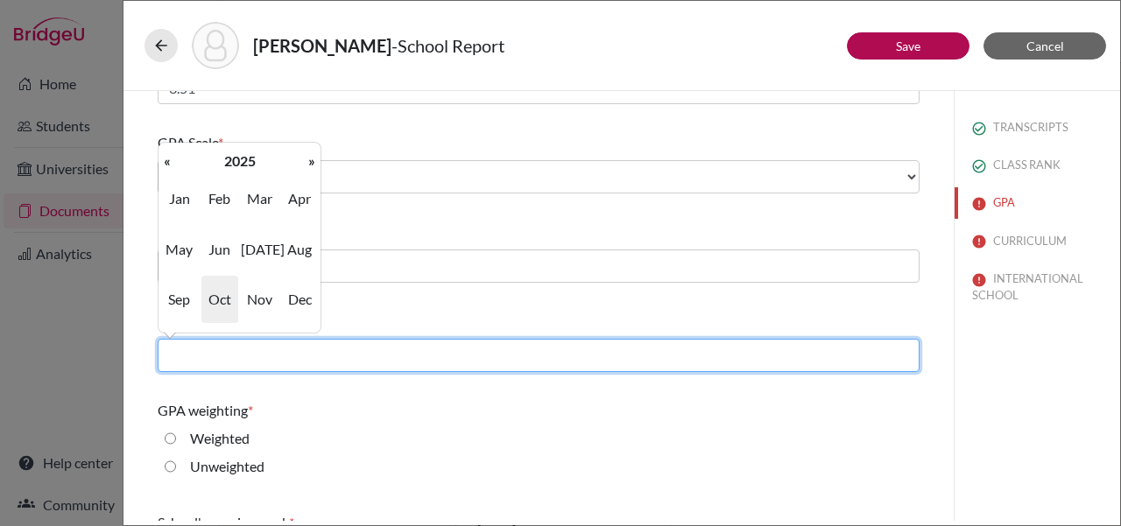
click at [292, 358] on input "text" at bounding box center [539, 355] width 762 height 33
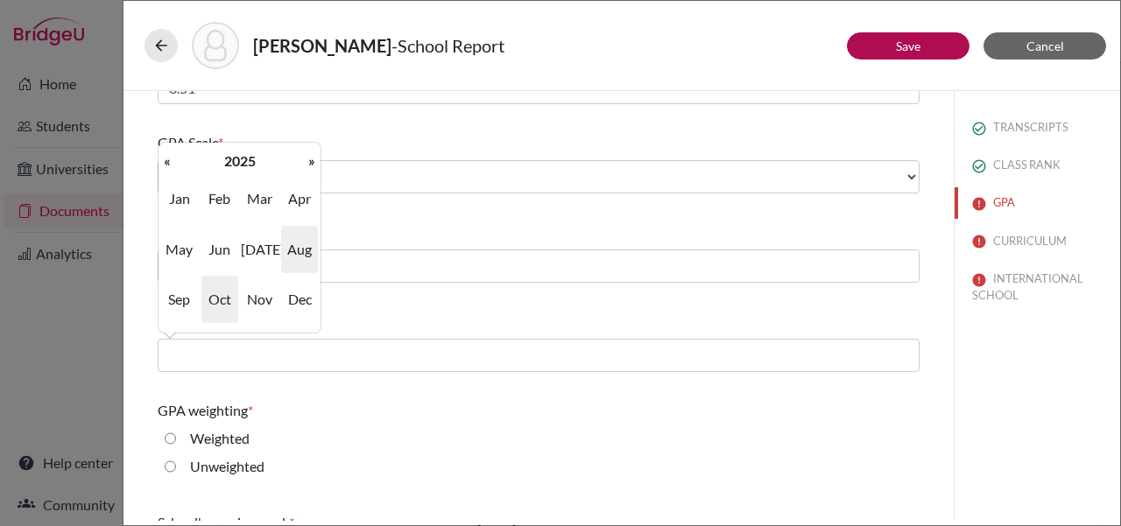
click at [295, 256] on span "Aug" at bounding box center [299, 249] width 37 height 47
type input "08/2025"
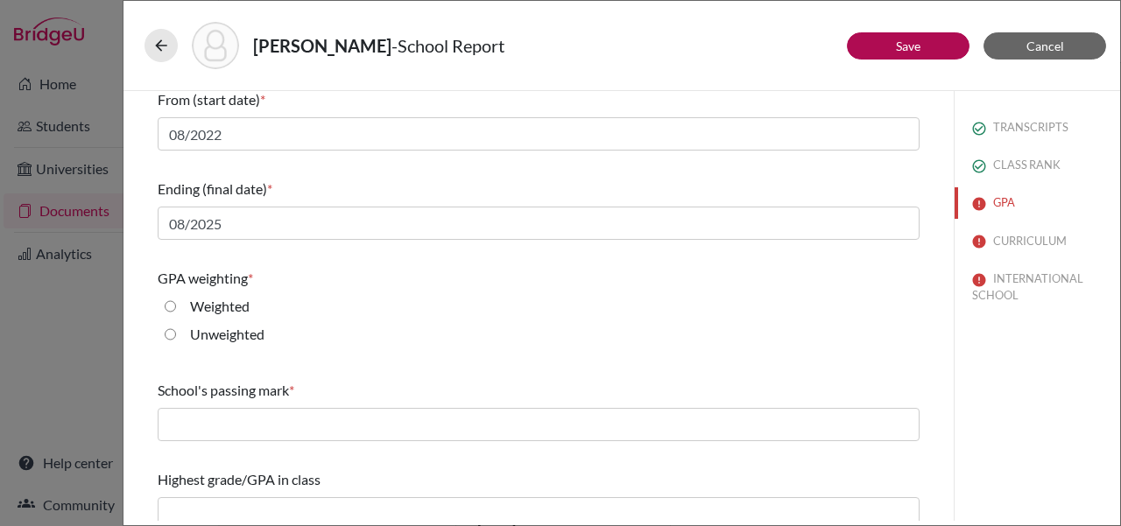
scroll to position [316, 0]
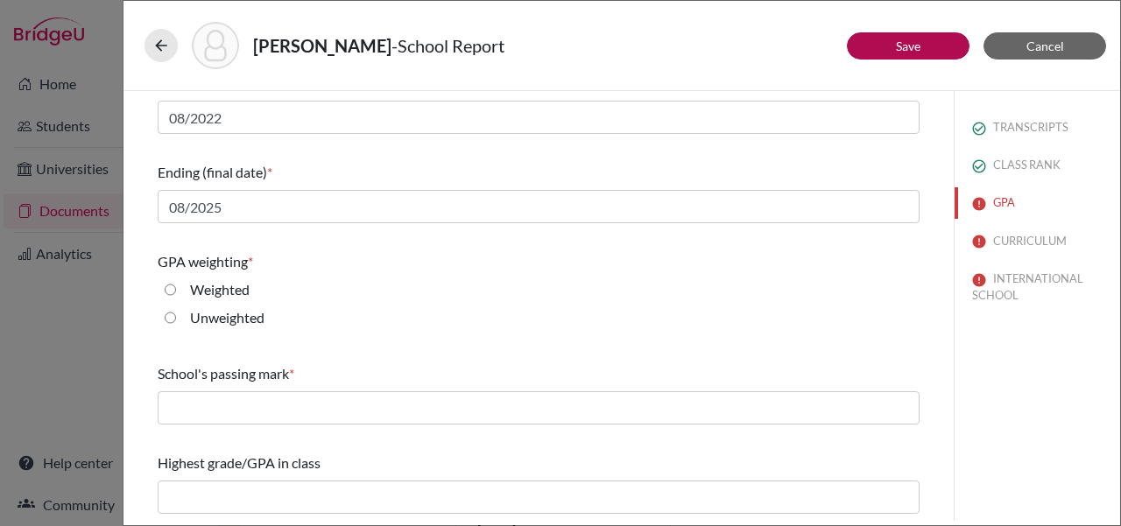
click at [173, 320] on input "Unweighted" at bounding box center [170, 317] width 11 height 21
radio input "true"
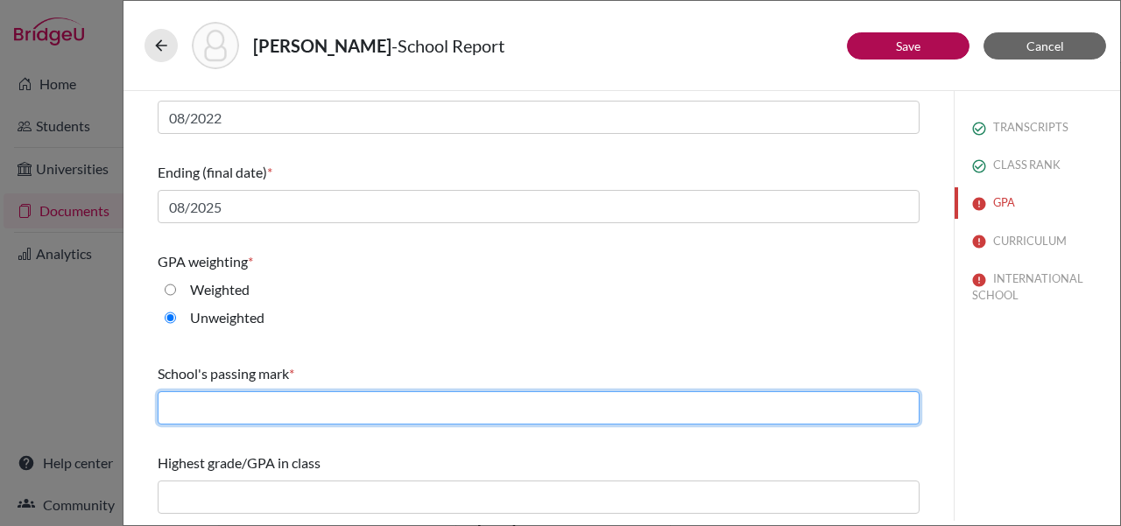
click at [228, 400] on input "text" at bounding box center [539, 408] width 762 height 33
type input "2.0"
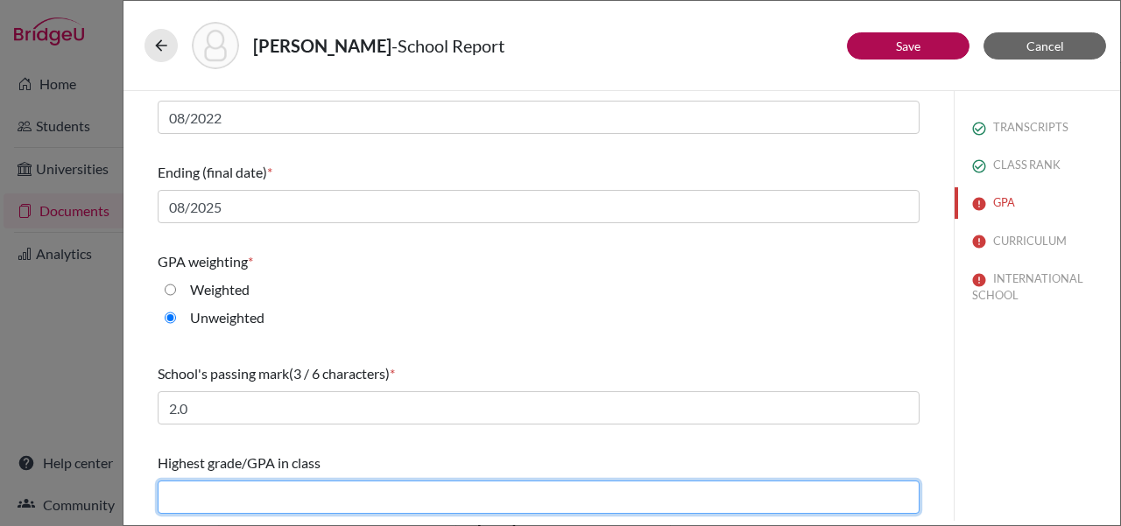
click at [246, 498] on input "text" at bounding box center [539, 497] width 762 height 33
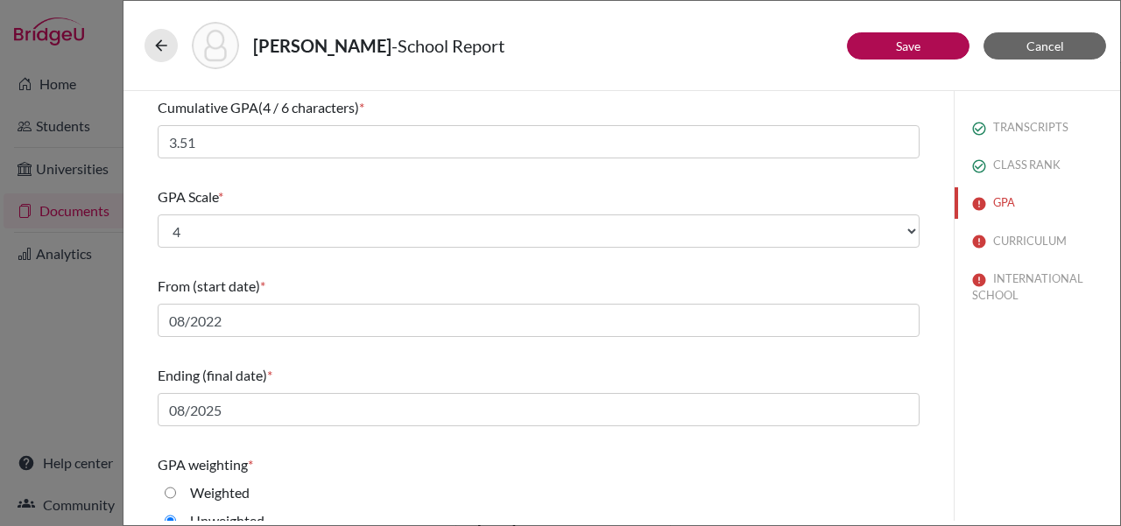
scroll to position [0, 0]
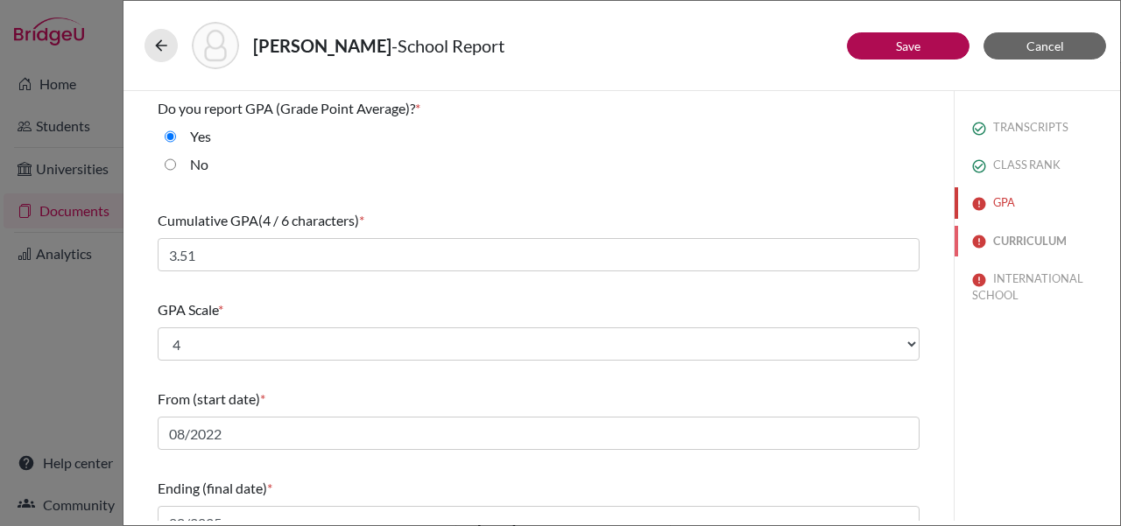
click at [568, 232] on button "CURRICULUM" at bounding box center [1038, 241] width 166 height 31
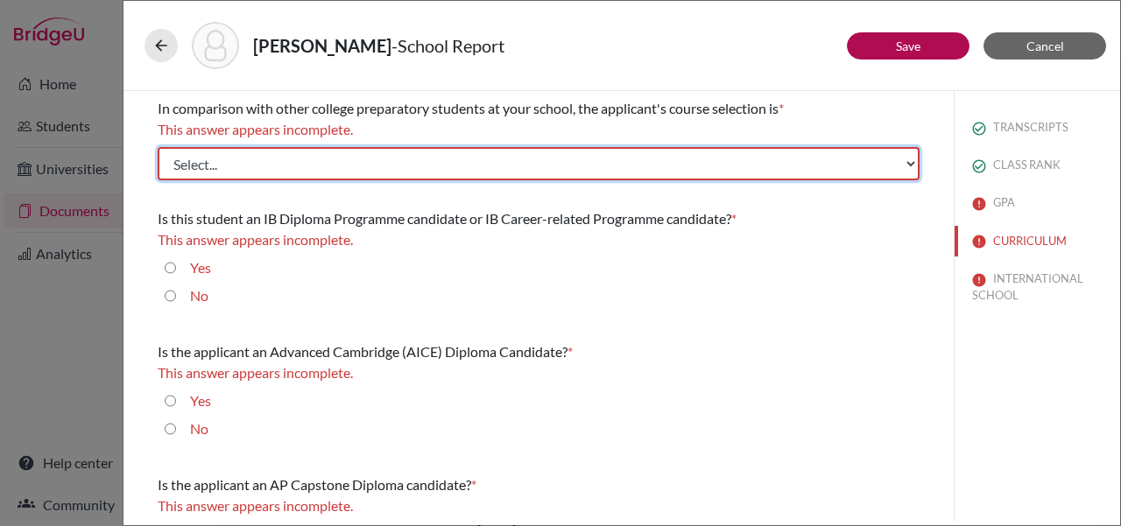
click at [453, 151] on select "Select... Less than demanding Average Demanding Very demanding Most demanding P…" at bounding box center [539, 163] width 762 height 33
select select "3"
click at [158, 147] on select "Select... Less than demanding Average Demanding Very demanding Most demanding P…" at bounding box center [539, 163] width 762 height 33
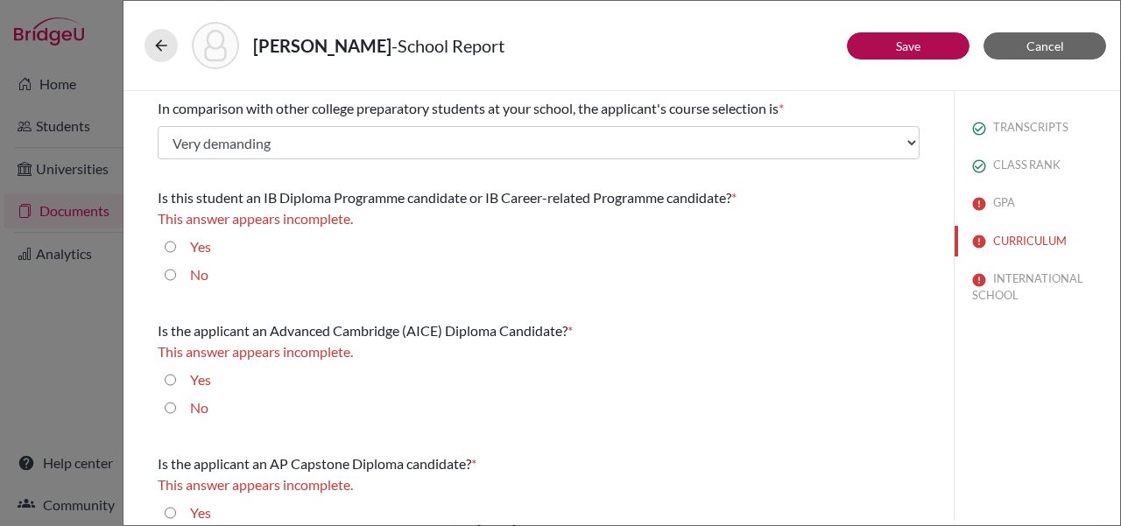
click at [169, 244] on input "Yes" at bounding box center [170, 247] width 11 height 21
radio input "true"
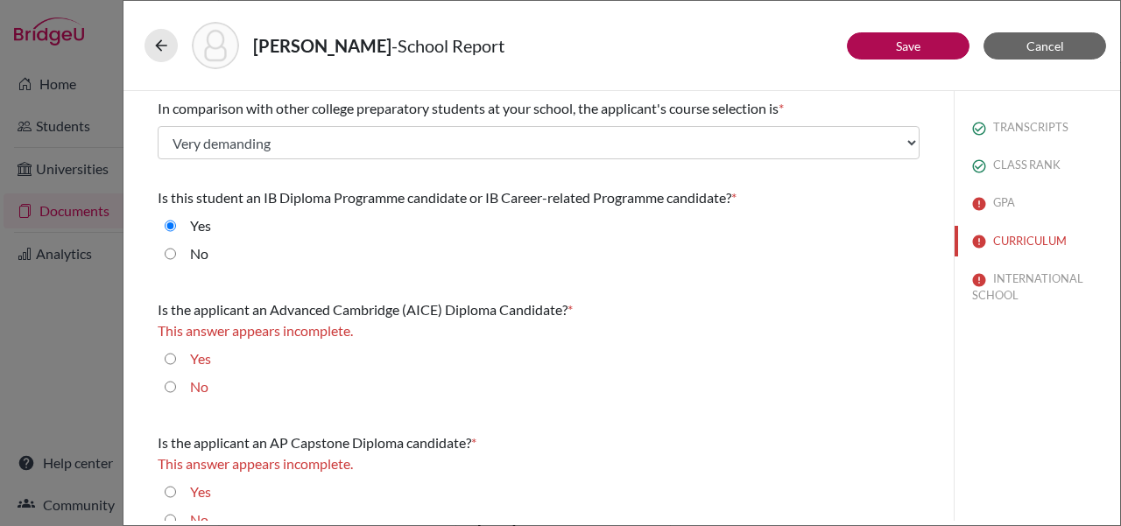
scroll to position [24, 0]
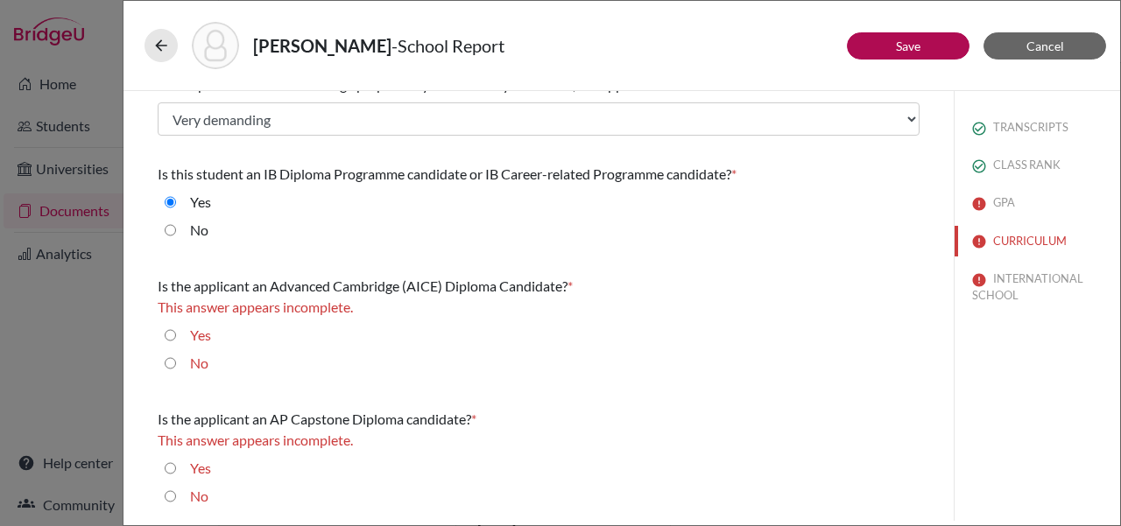
click at [171, 360] on input "No" at bounding box center [170, 363] width 11 height 21
radio input "true"
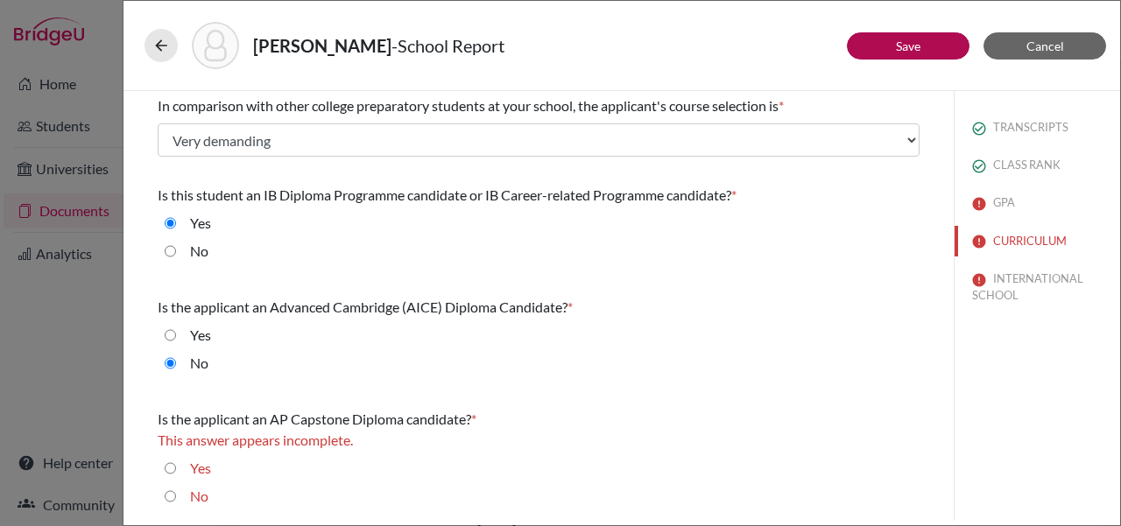
scroll to position [3, 0]
click at [167, 497] on input "No" at bounding box center [170, 496] width 11 height 21
radio input "true"
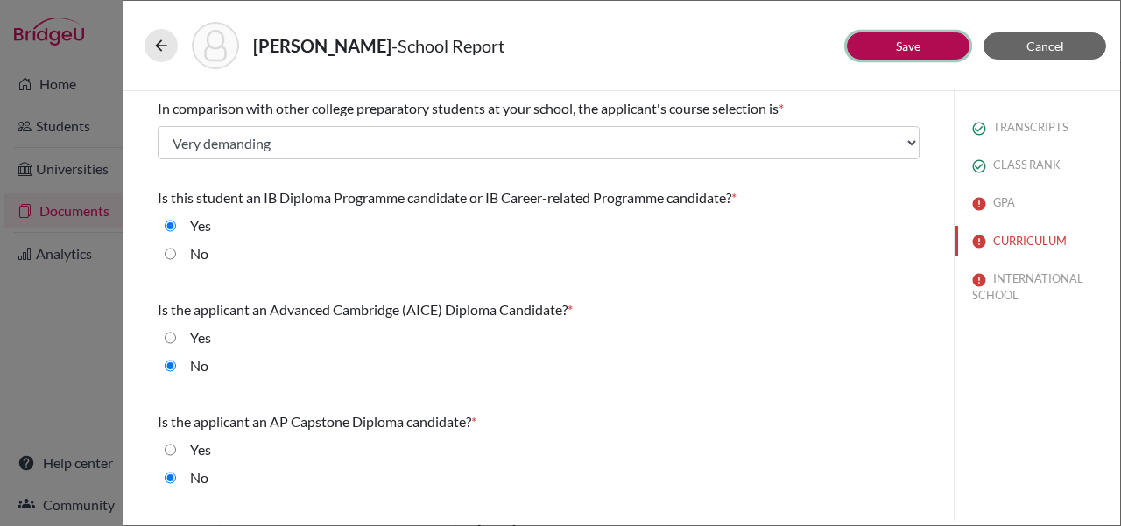
click at [568, 49] on link "Save" at bounding box center [908, 46] width 25 height 15
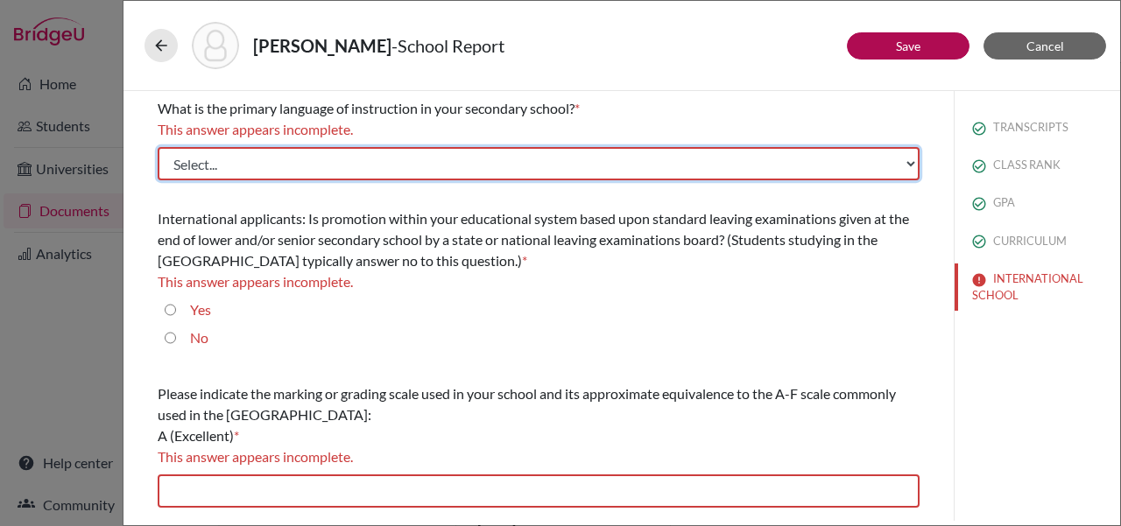
click at [479, 163] on select "Select... Albanian Arabic Armenian Assamese Azerbaijani Belarusian Bengali Bulg…" at bounding box center [539, 163] width 762 height 33
select select "14"
click at [158, 147] on select "Select... Albanian Arabic Armenian Assamese Azerbaijani Belarusian Bengali Bulg…" at bounding box center [539, 163] width 762 height 33
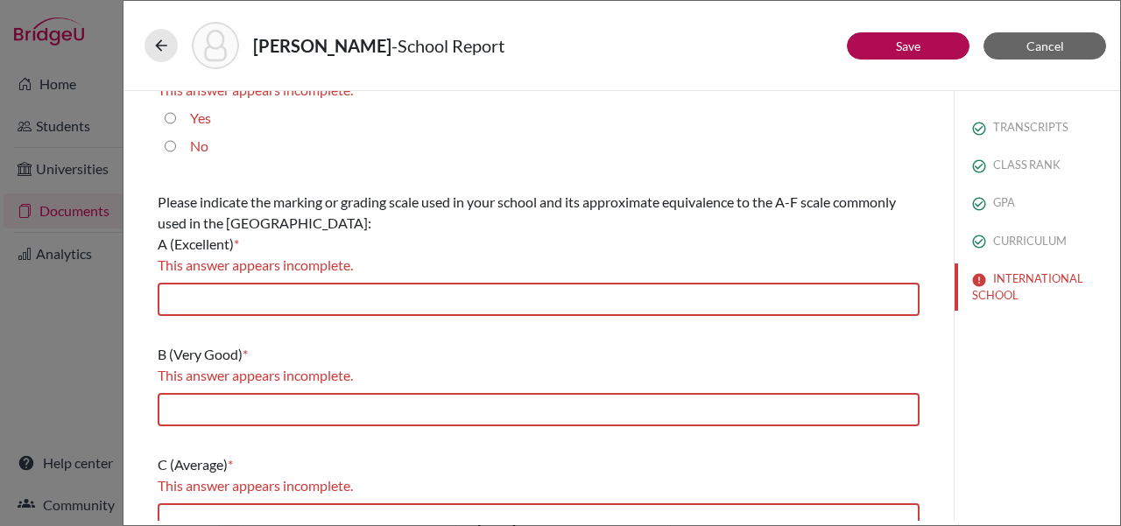
scroll to position [208, 0]
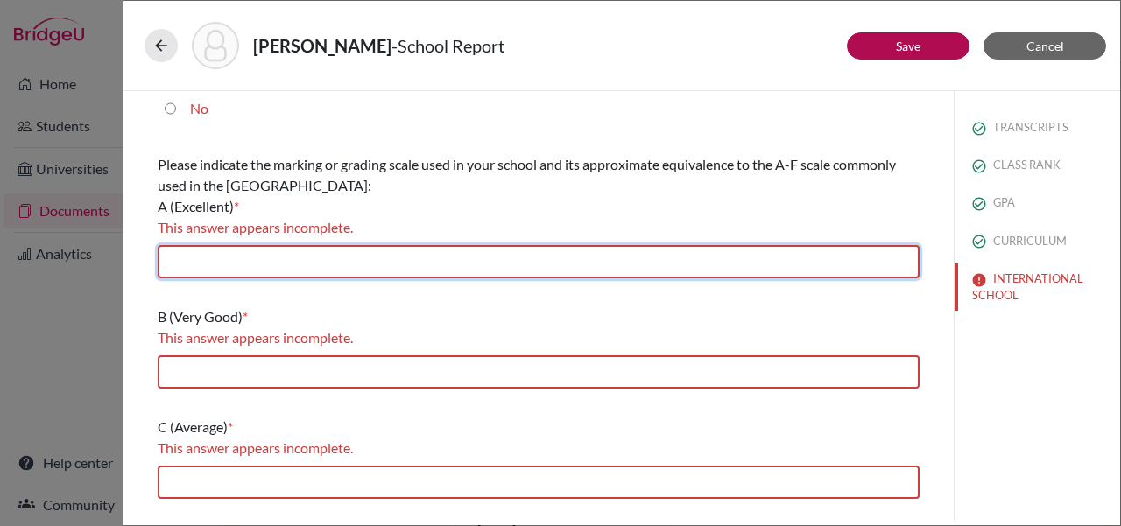
click at [283, 269] on input "text" at bounding box center [539, 261] width 762 height 33
type input "IB program - 7"
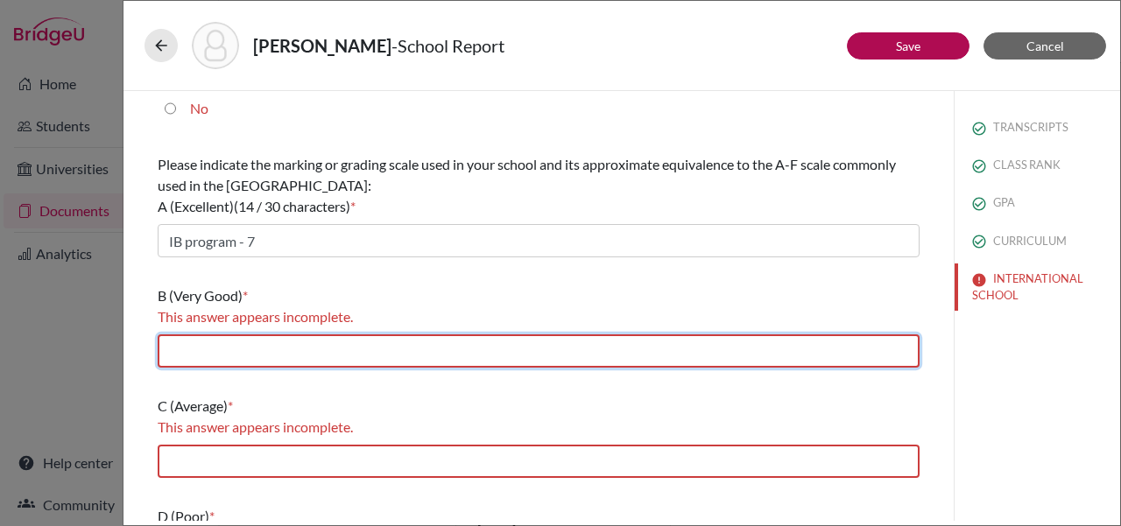
click at [281, 356] on input "text" at bounding box center [539, 351] width 762 height 33
type input "IB program - 5 - 6"
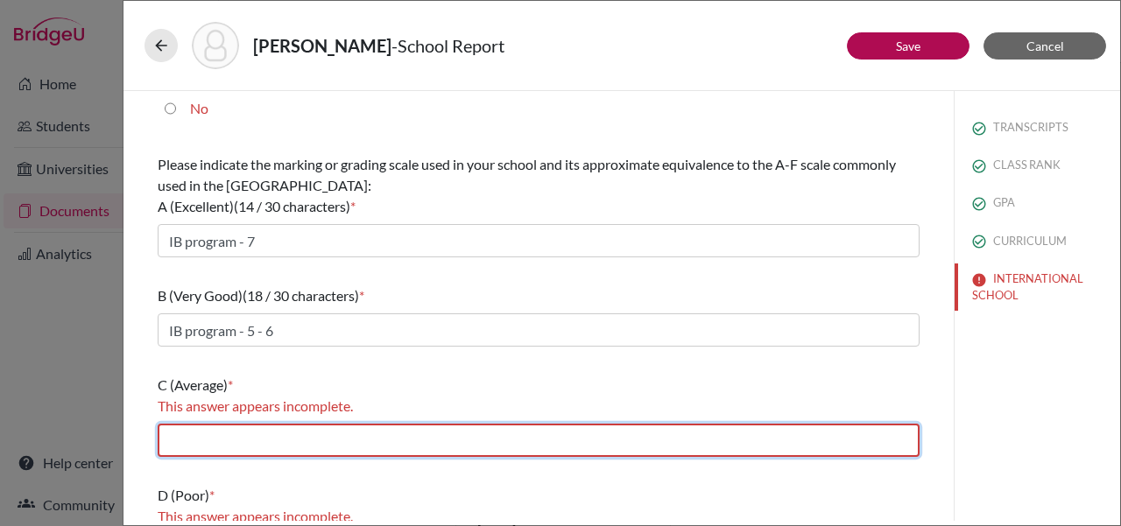
click at [251, 431] on input "text" at bounding box center [539, 440] width 762 height 33
type input "IB program - 4"
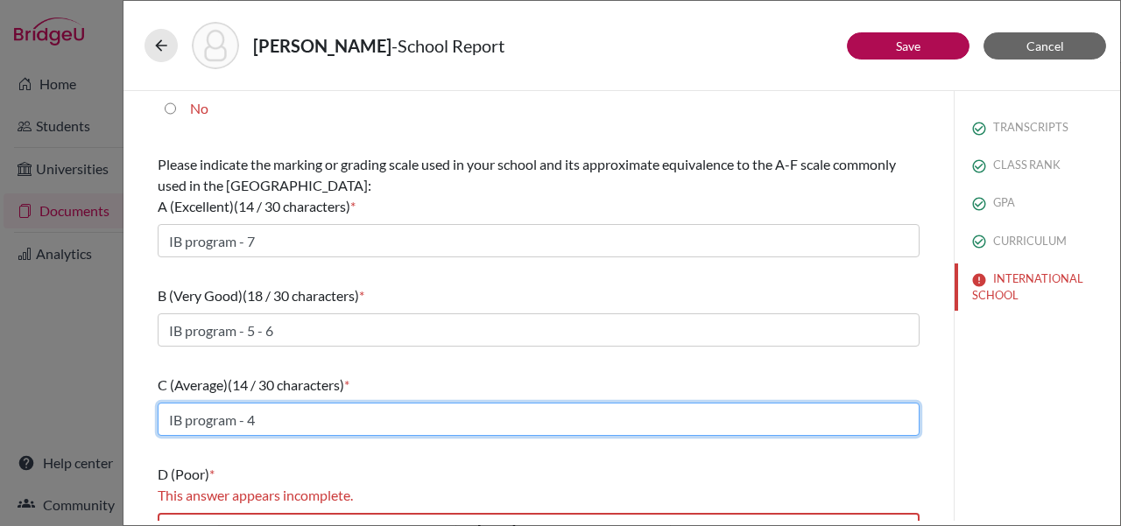
scroll to position [351, 0]
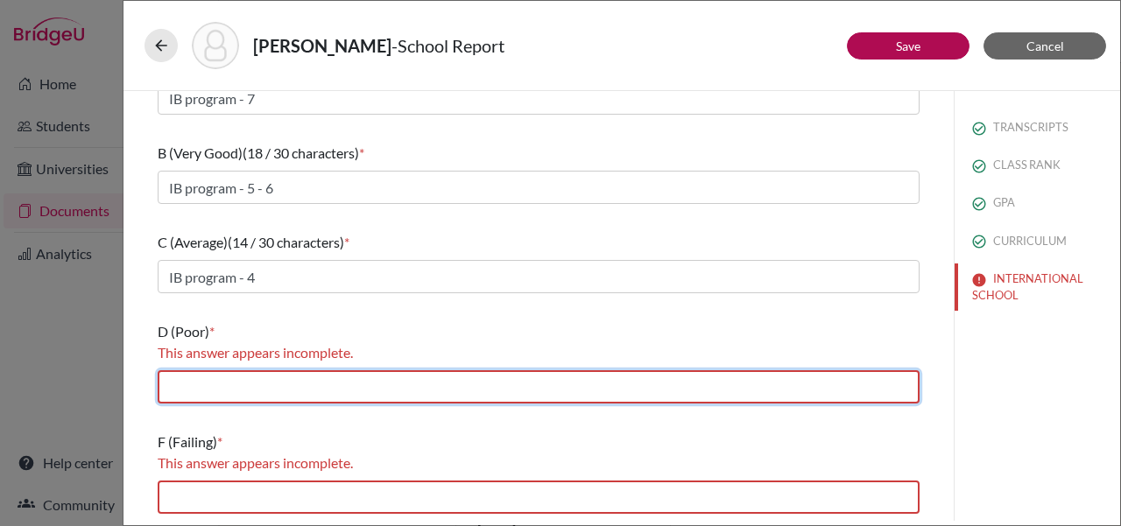
click at [276, 385] on input "text" at bounding box center [539, 387] width 762 height 33
type input "IB program - 3"
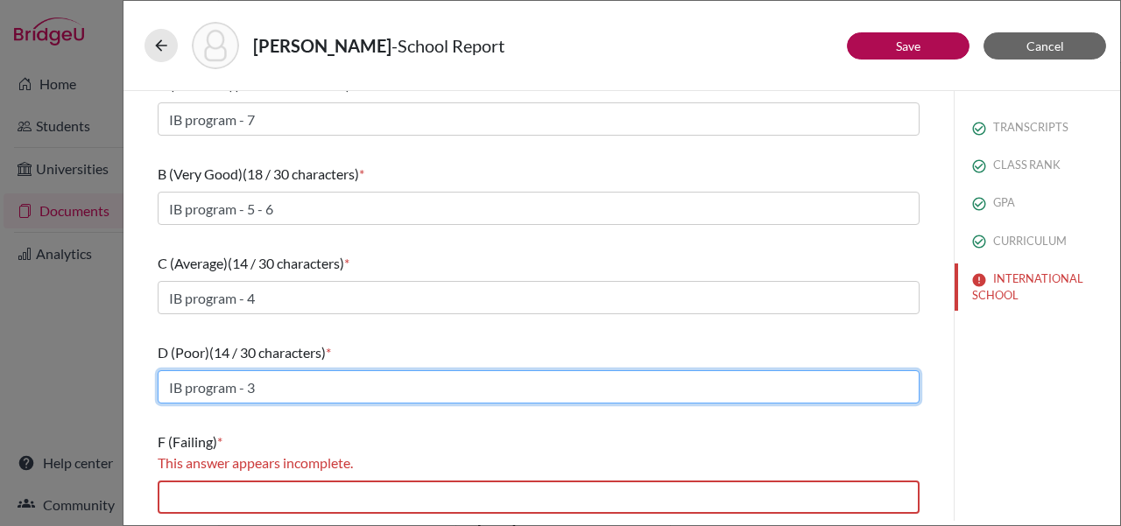
scroll to position [330, 0]
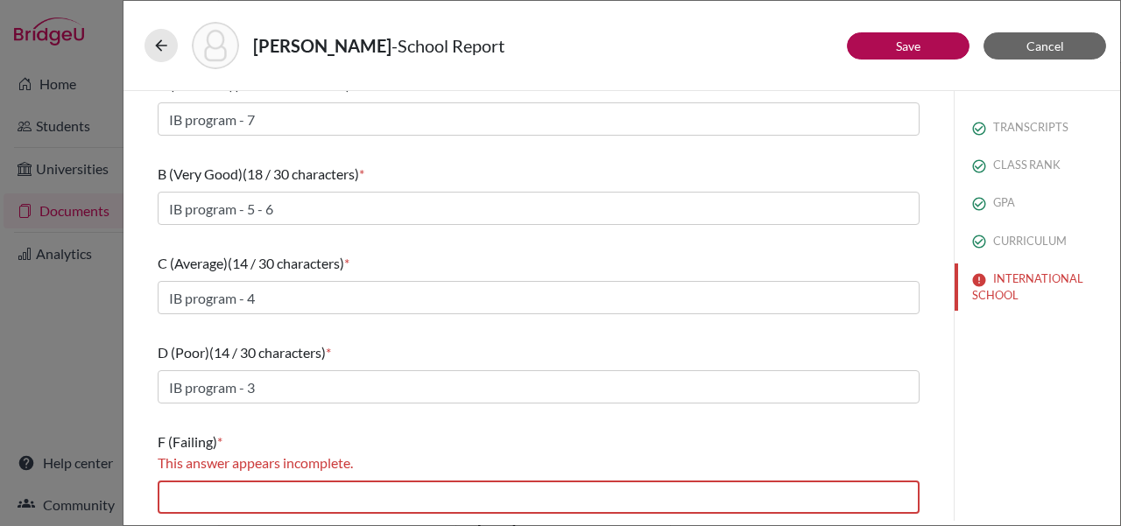
click at [257, 518] on div "F (Failing) * This answer appears incomplete." at bounding box center [539, 473] width 762 height 96
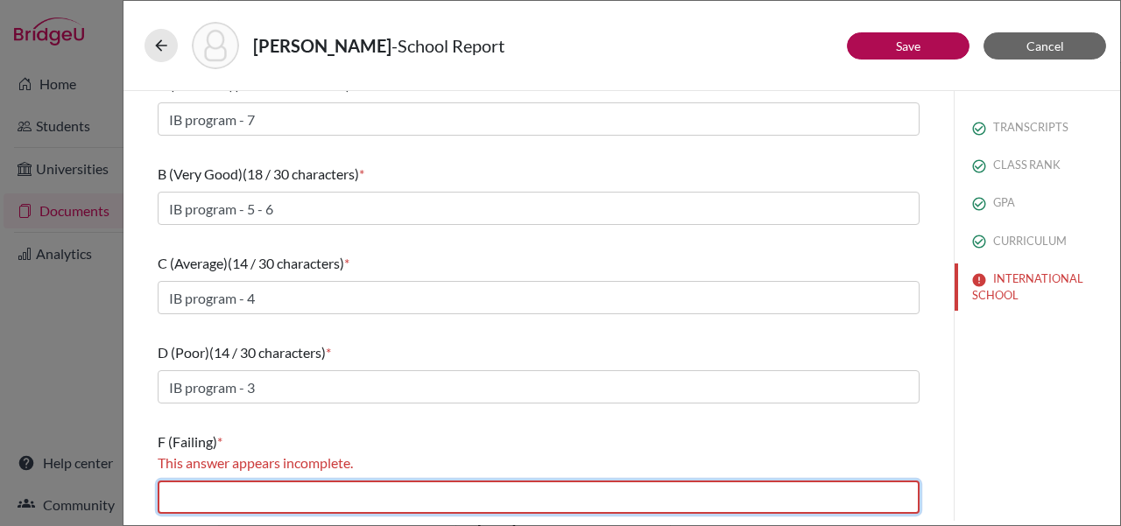
click at [257, 510] on input "text" at bounding box center [539, 497] width 762 height 33
type input "IB program - 0, 1, or 2"
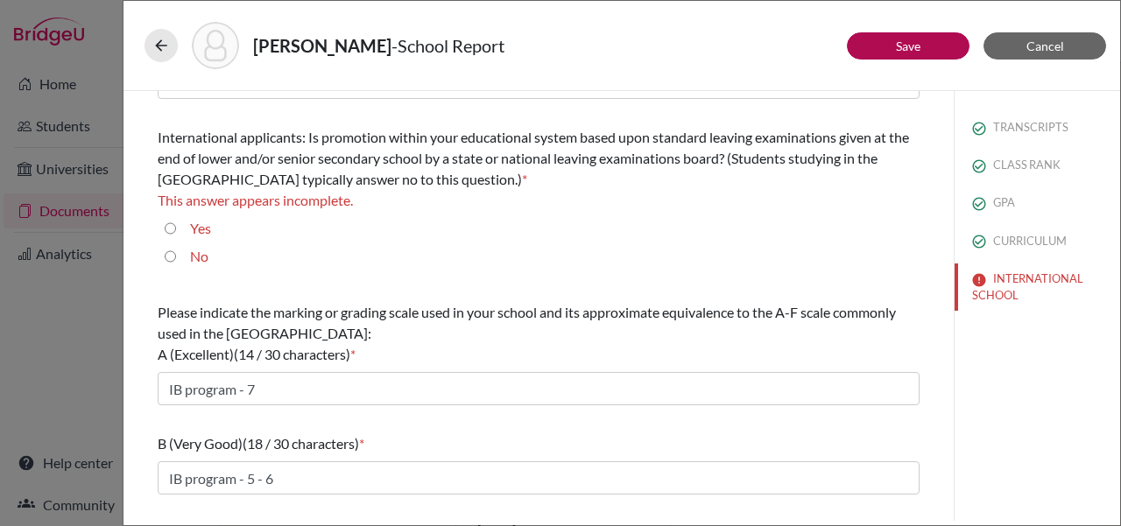
scroll to position [0, 0]
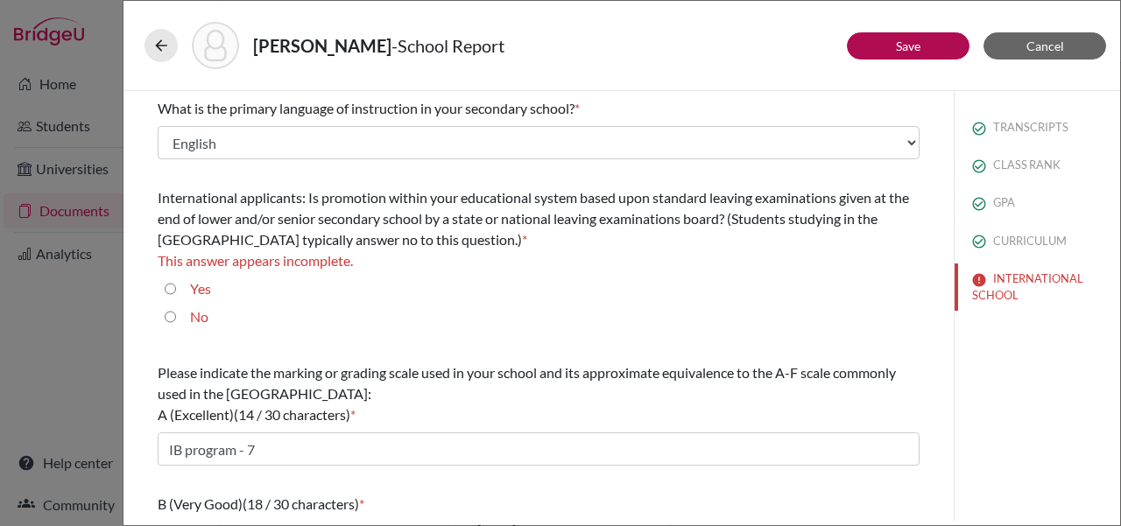
click at [173, 322] on input "No" at bounding box center [170, 317] width 11 height 21
radio input "true"
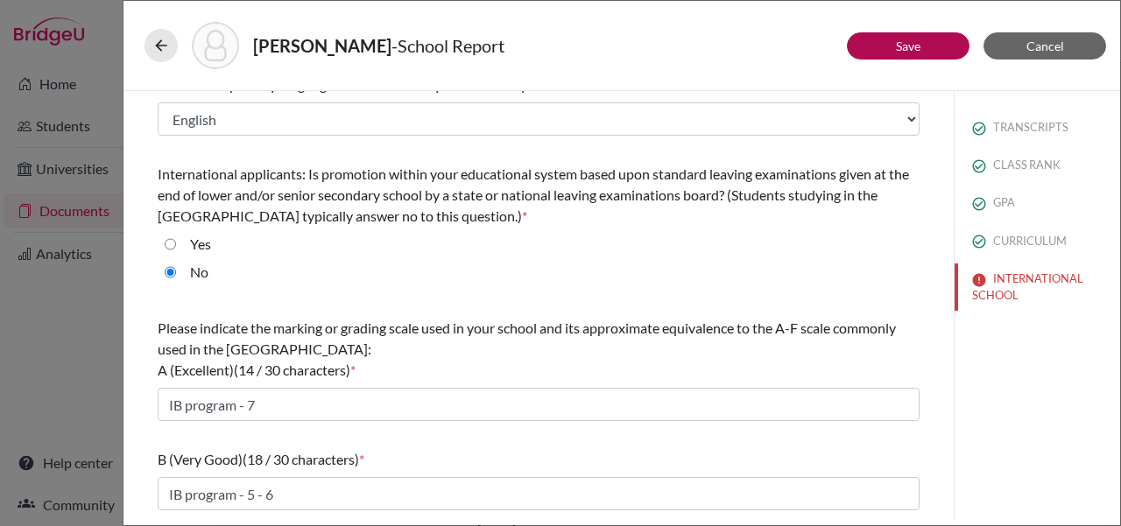
scroll to position [27, 0]
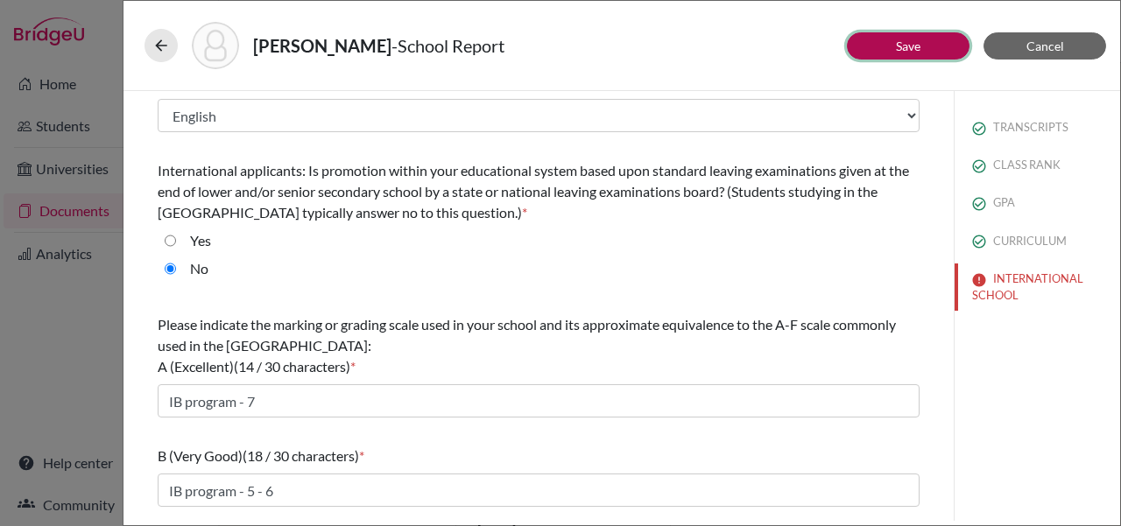
click at [568, 50] on button "Save" at bounding box center [908, 45] width 123 height 27
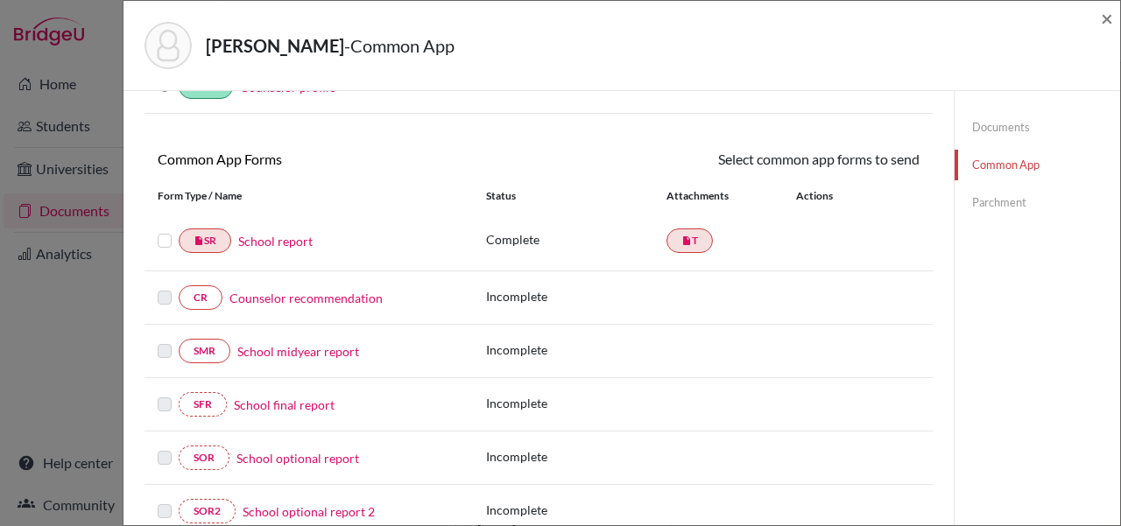
scroll to position [114, 0]
click at [568, 243] on link "insert_drive_file T" at bounding box center [690, 239] width 46 height 25
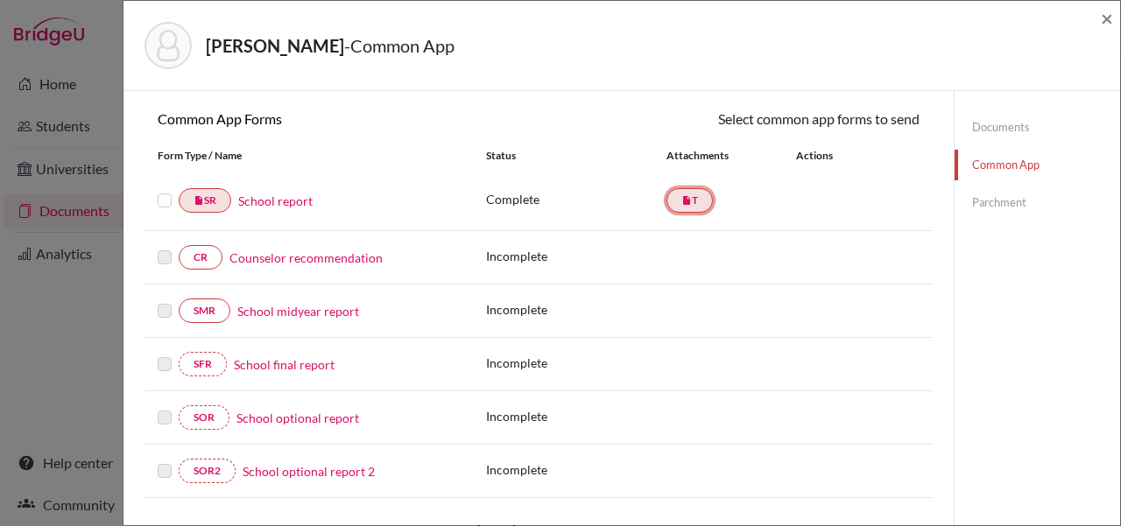
scroll to position [167, 0]
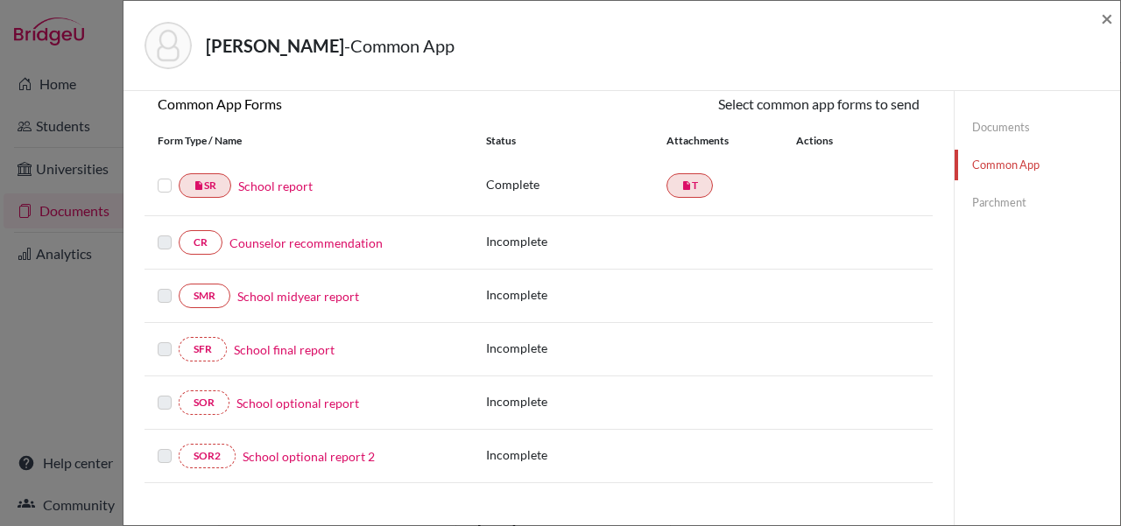
click at [324, 258] on div "CR Counselor recommendation Incomplete" at bounding box center [539, 242] width 788 height 53
click at [321, 251] on link "Counselor recommendation" at bounding box center [306, 243] width 153 height 18
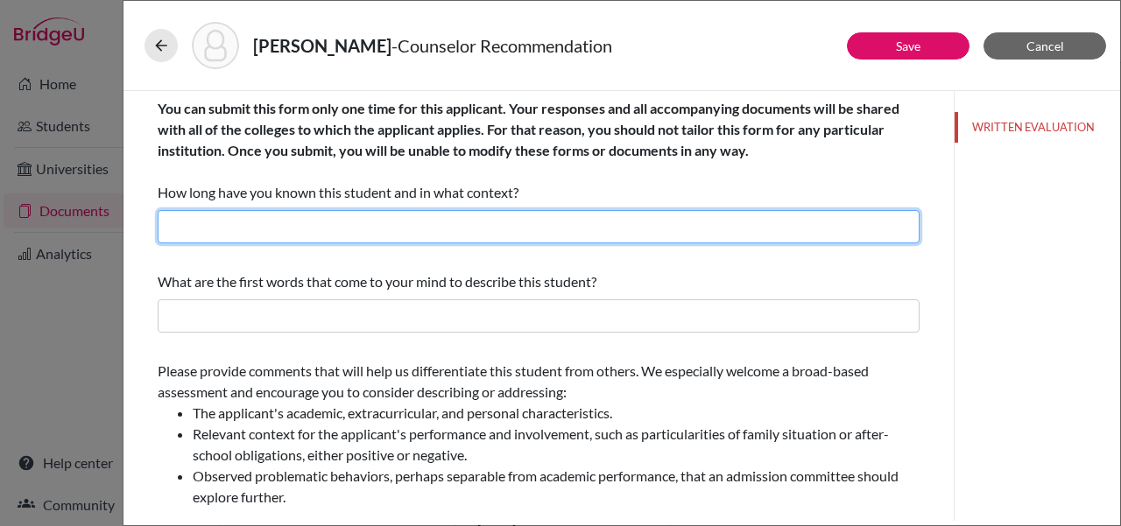
click at [432, 227] on input "text" at bounding box center [539, 226] width 762 height 33
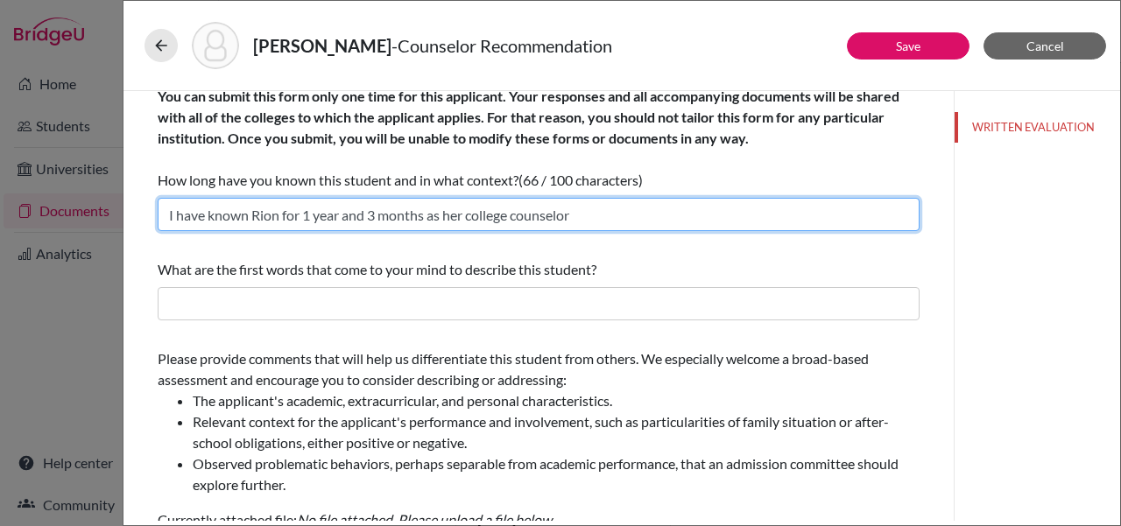
scroll to position [24, 0]
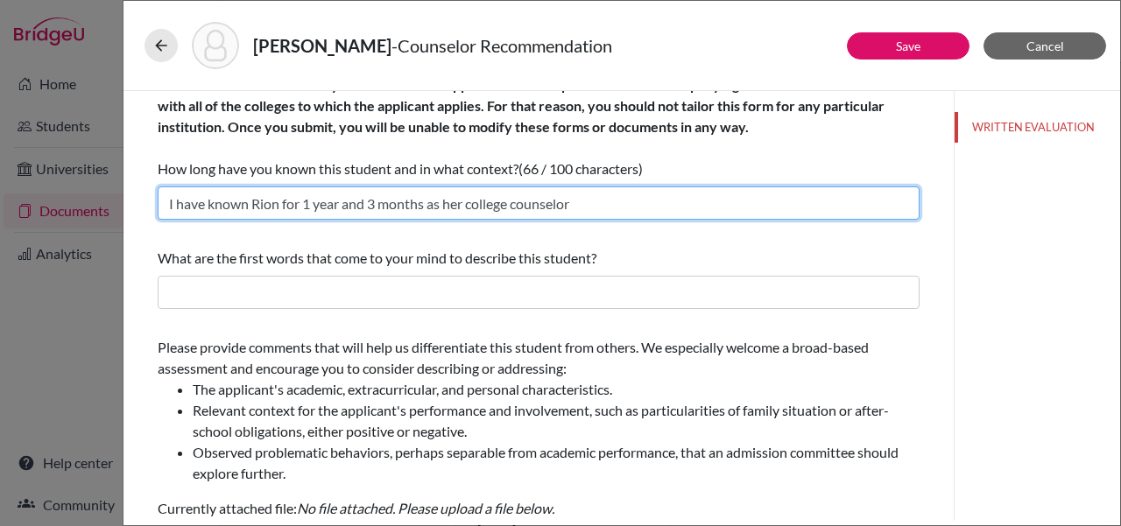
click at [568, 197] on input "I have known Rion for 1 year and 3 months as her college counselor" at bounding box center [539, 203] width 762 height 33
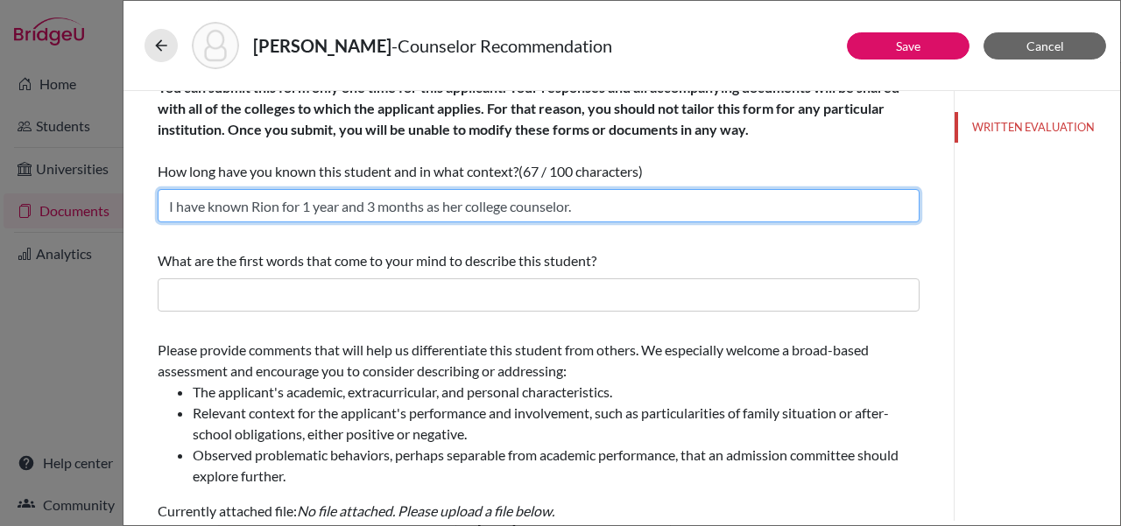
scroll to position [32, 0]
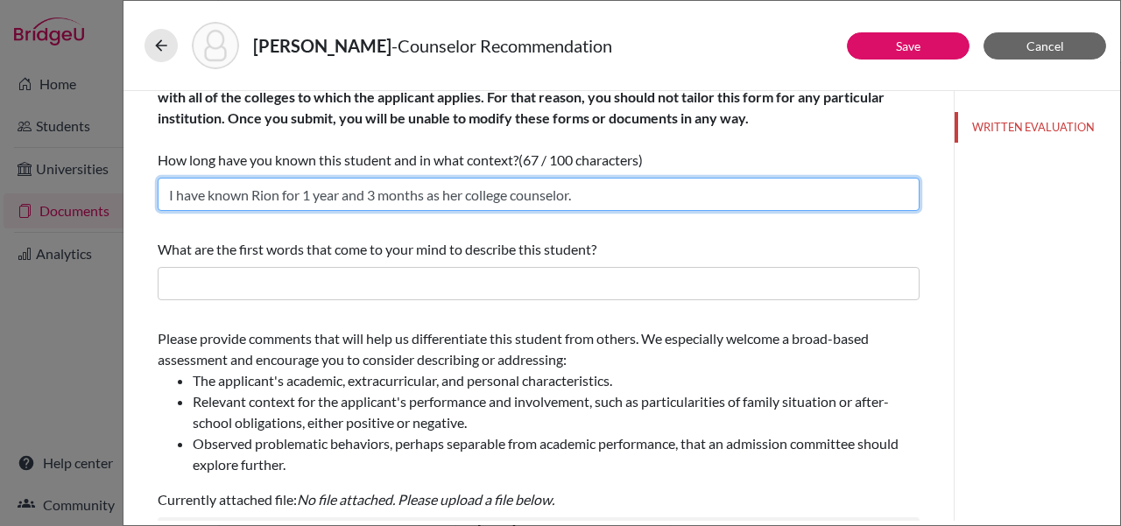
type input "I have known Rion for 1 year and 3 months as her college counselor."
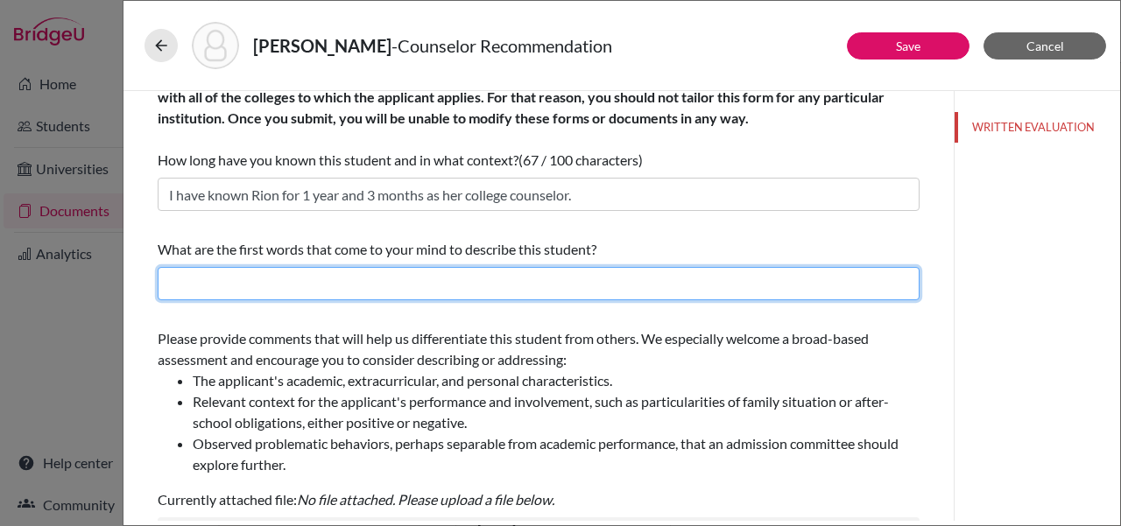
click at [389, 272] on input "text" at bounding box center [539, 283] width 762 height 33
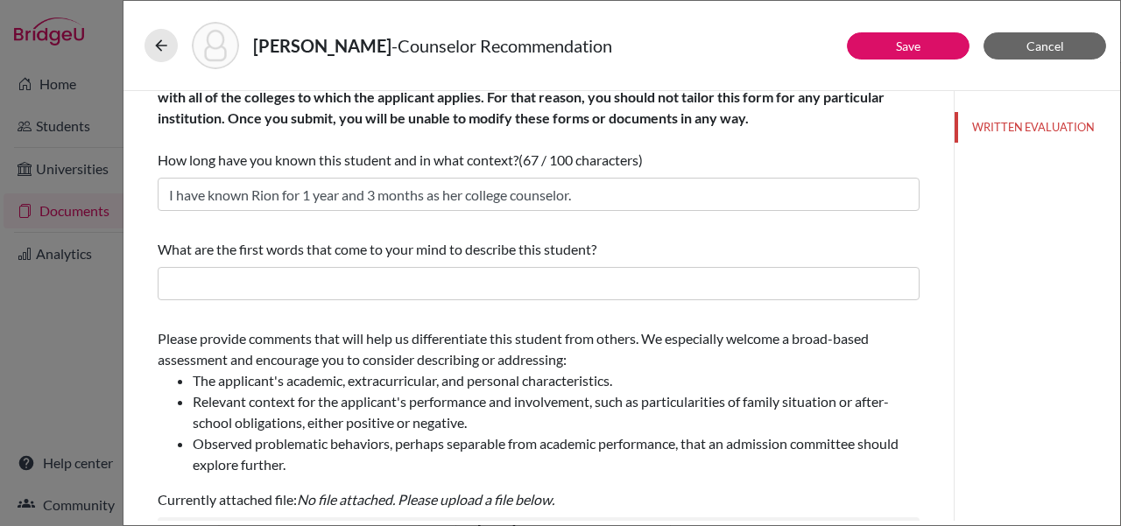
click at [514, 318] on div "You can submit this form only one time for this applicant. Your responses and a…" at bounding box center [539, 498] width 762 height 879
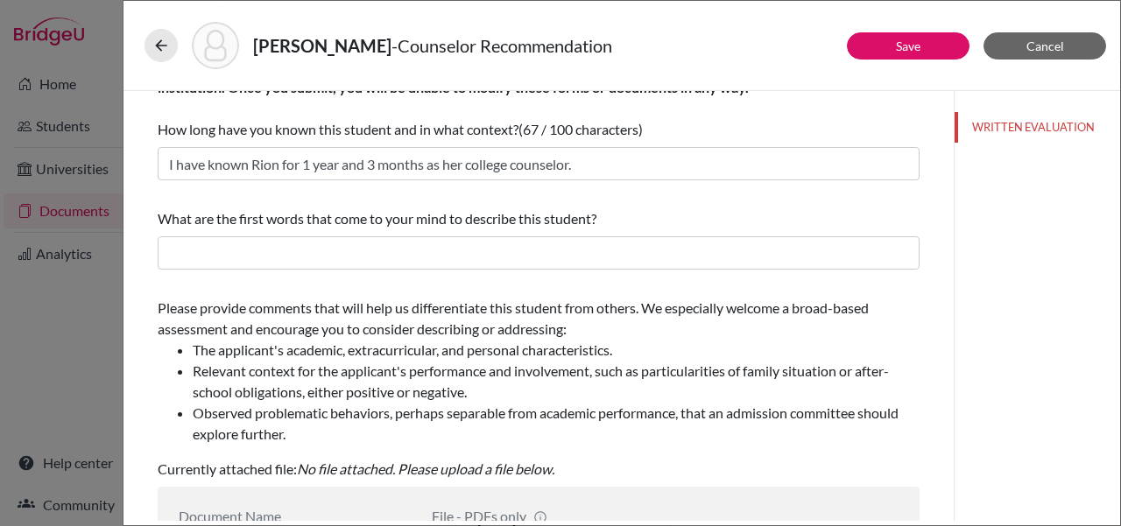
scroll to position [57, 0]
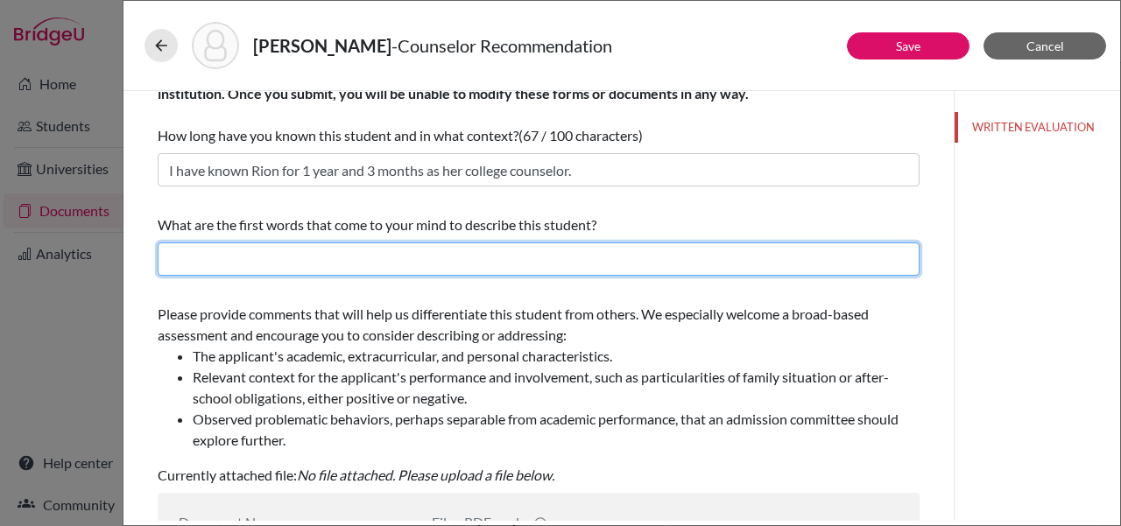
click at [286, 265] on input "text" at bounding box center [539, 259] width 762 height 33
click at [391, 264] on input "Curious, Motivated, Kind, and" at bounding box center [539, 259] width 762 height 33
click at [383, 259] on input "Curious, Motivated, Kind, and" at bounding box center [539, 259] width 762 height 33
click at [216, 263] on input "Curious, Motivated, Kind, and" at bounding box center [539, 259] width 762 height 33
click at [371, 264] on input "Curious, Motivated, Kind, and" at bounding box center [539, 259] width 762 height 33
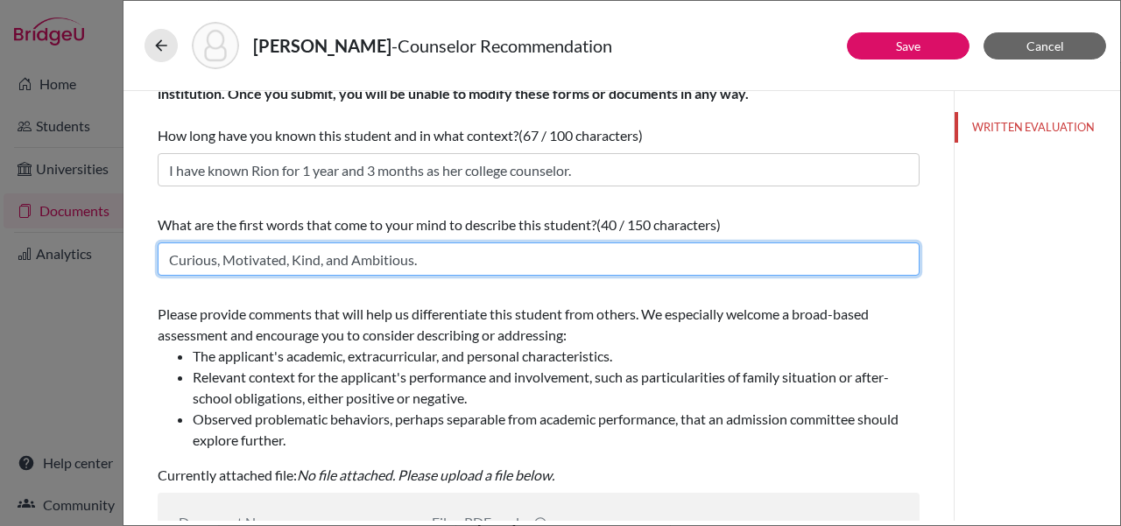
type input "Curious, Motivated, Kind, and Ambitious."
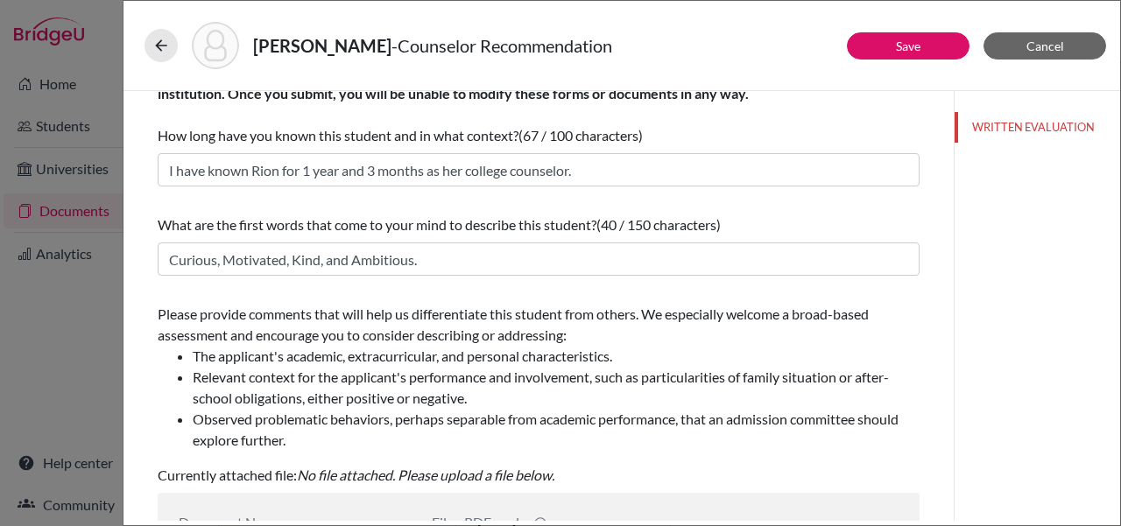
click at [370, 300] on div "Please provide comments that will help us differentiate this student from other…" at bounding box center [539, 395] width 762 height 196
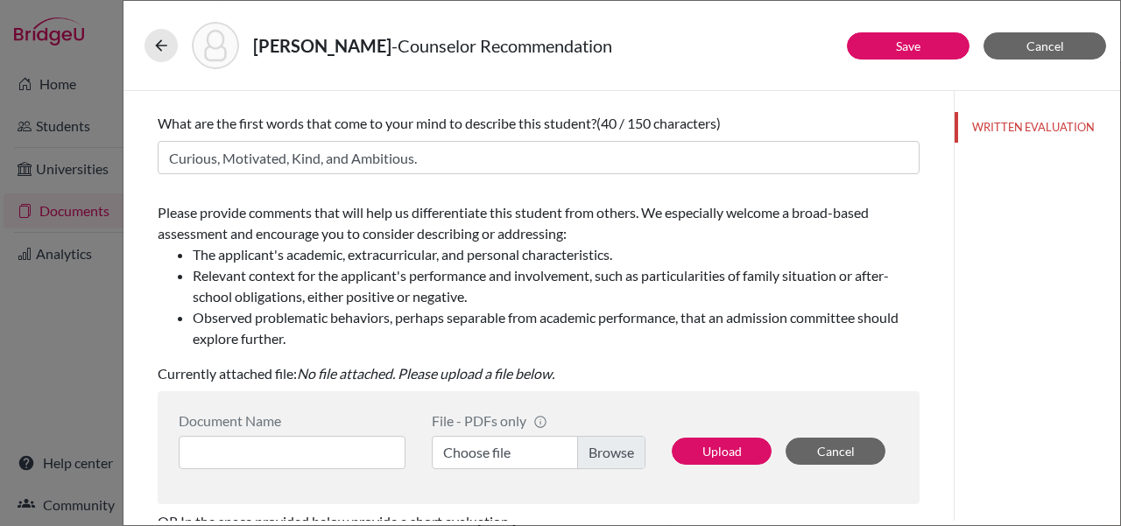
scroll to position [163, 0]
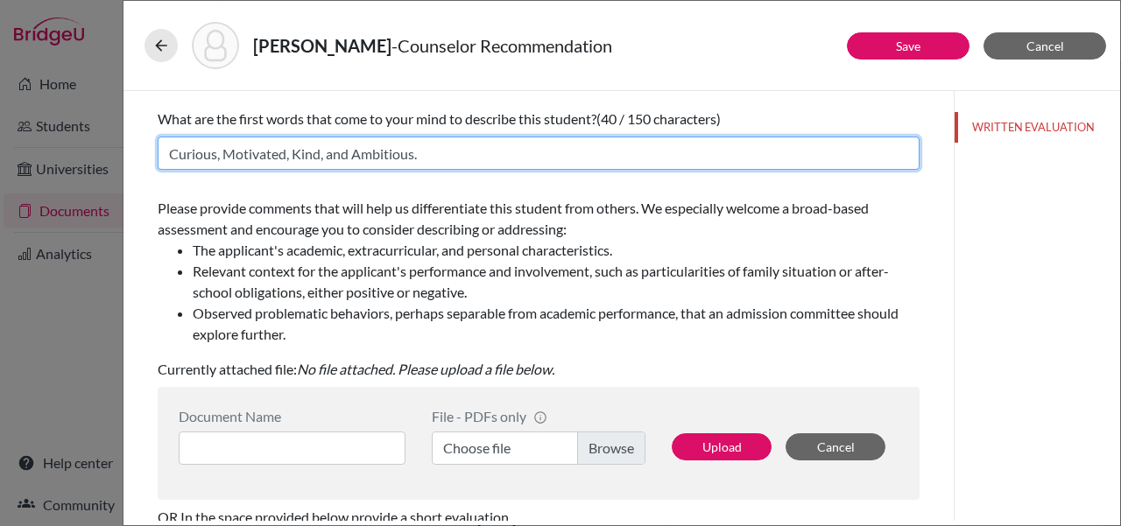
click at [479, 161] on input "Curious, Motivated, Kind, and Ambitious." at bounding box center [539, 153] width 762 height 33
click at [503, 152] on input "Curious, Motivated, Kind, and Ambitious." at bounding box center [539, 153] width 762 height 33
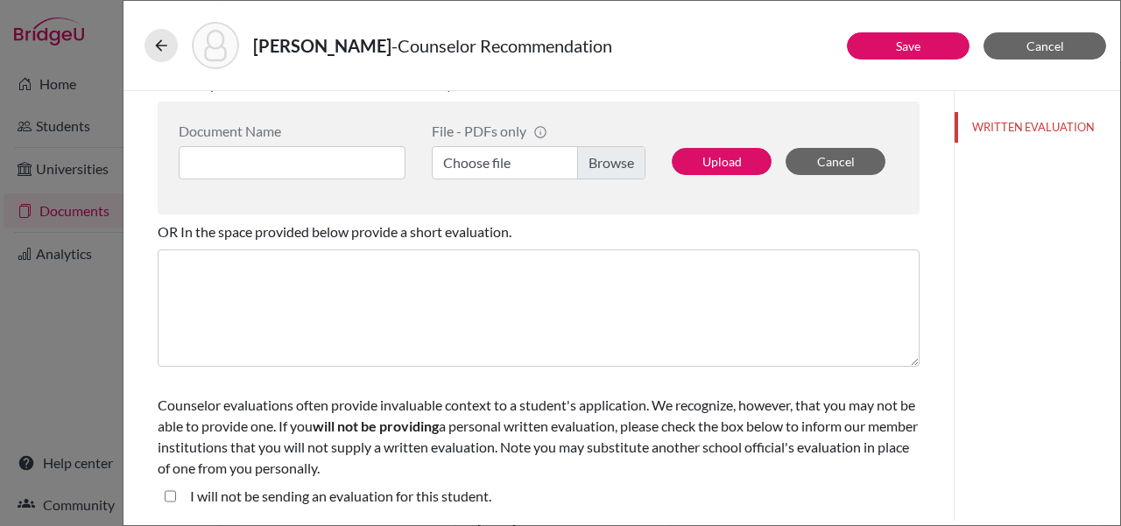
scroll to position [446, 0]
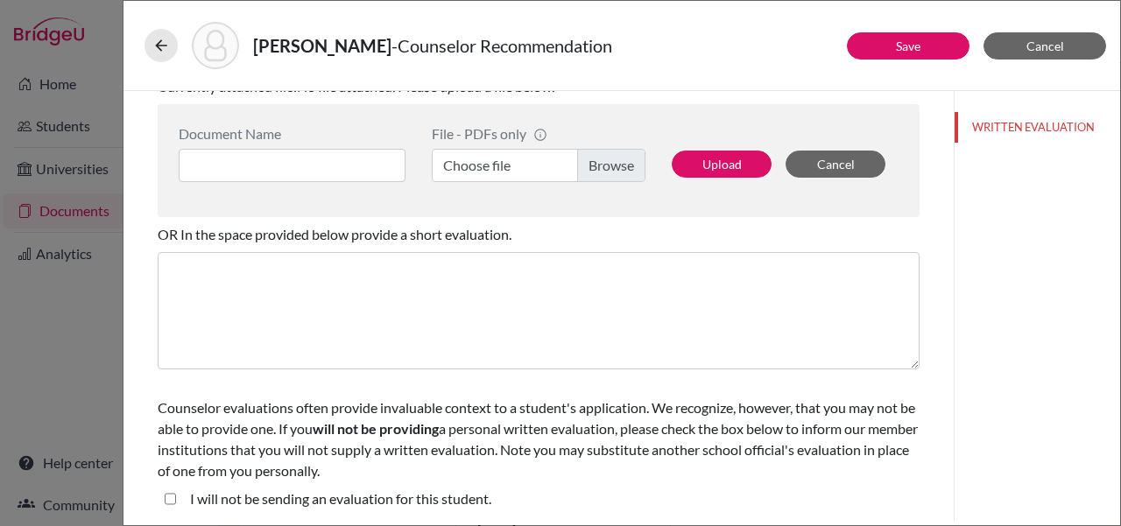
click at [470, 498] on label "I will not be sending an evaluation for this student." at bounding box center [340, 499] width 301 height 21
click at [176, 498] on student\ "I will not be sending an evaluation for this student." at bounding box center [170, 499] width 11 height 21
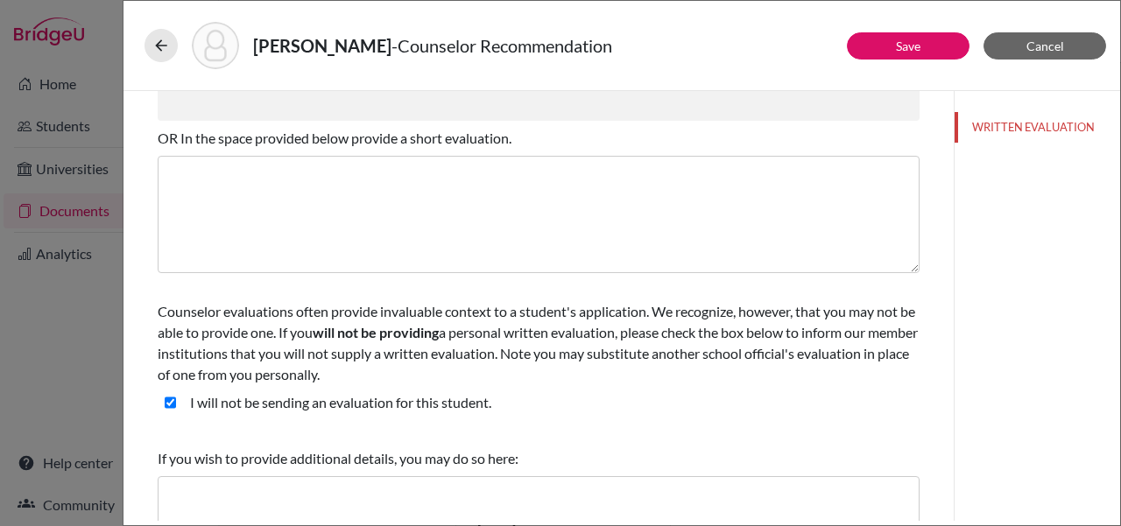
scroll to position [551, 0]
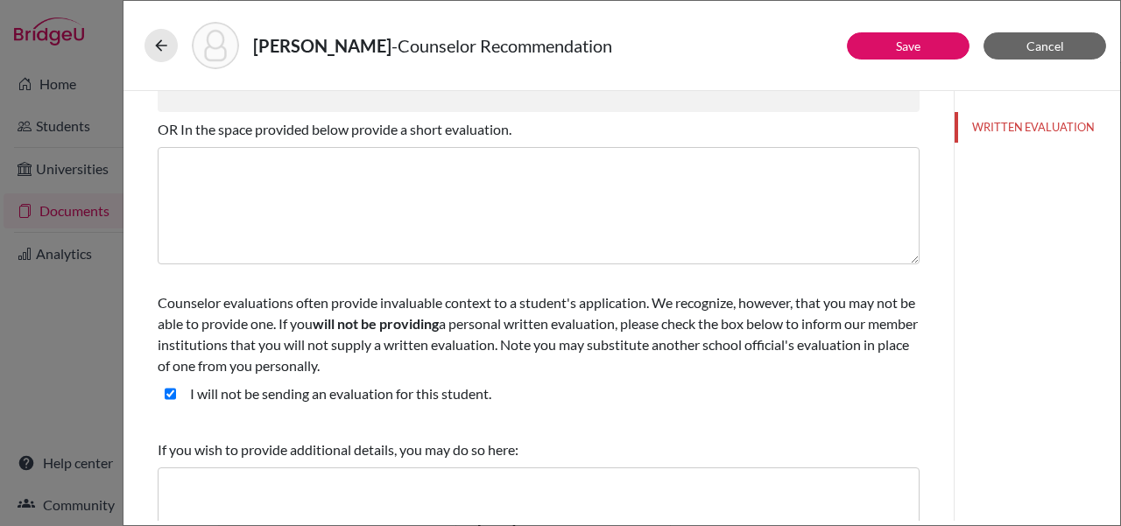
click at [173, 397] on student\ "I will not be sending an evaluation for this student." at bounding box center [170, 394] width 11 height 21
checkbox student\ "false"
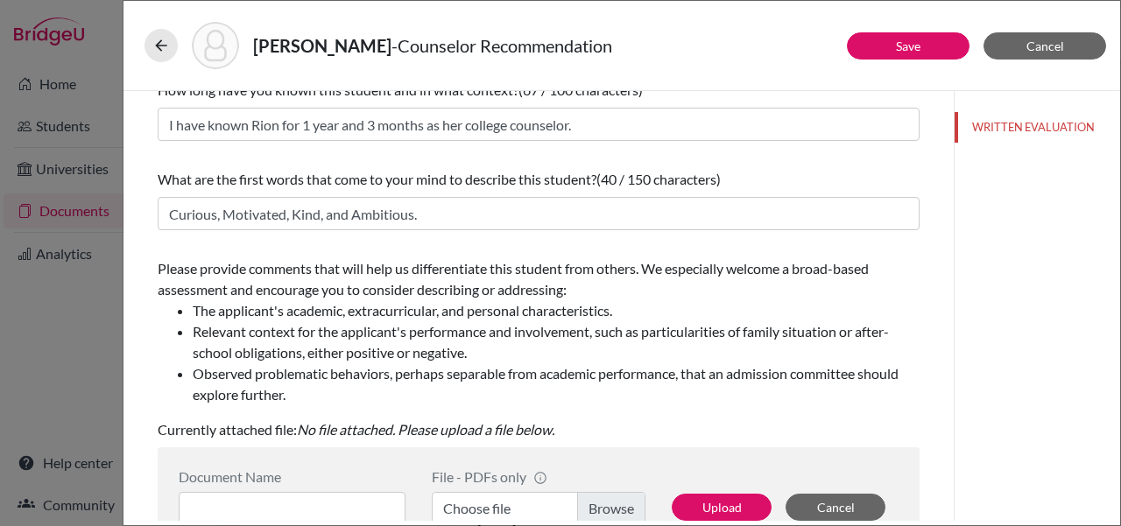
scroll to position [0, 0]
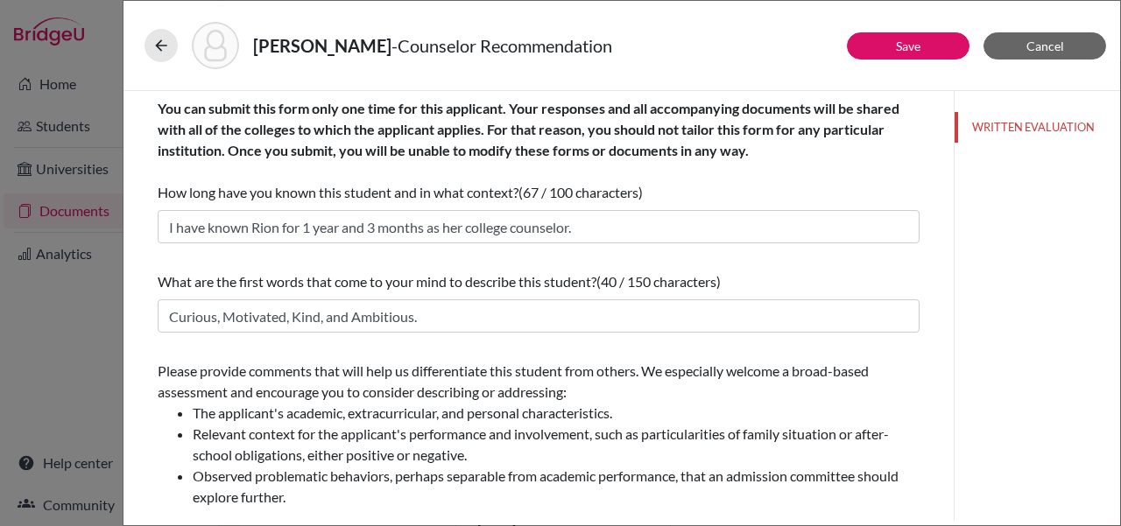
click at [568, 60] on div "Xu, Rion - Counselor Recommendation" at bounding box center [622, 45] width 955 height 47
click at [568, 38] on button "Save" at bounding box center [908, 45] width 123 height 27
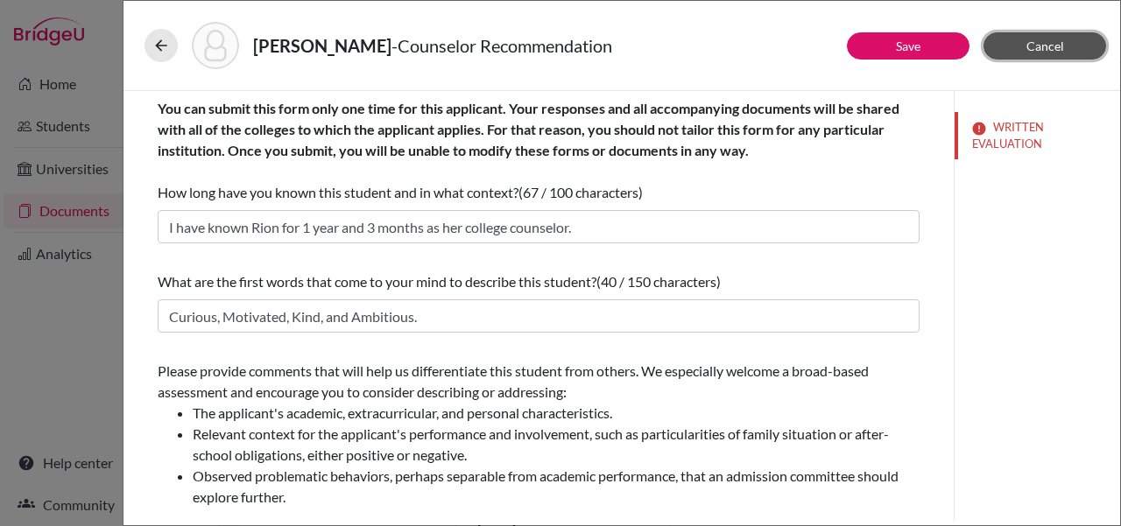
click at [568, 54] on button "Cancel" at bounding box center [1045, 45] width 123 height 27
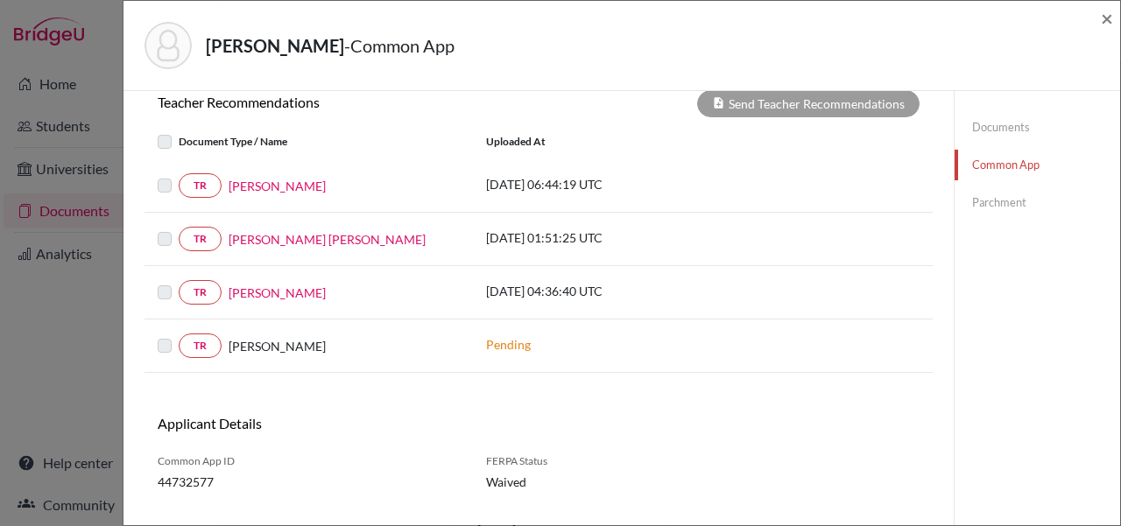
scroll to position [639, 0]
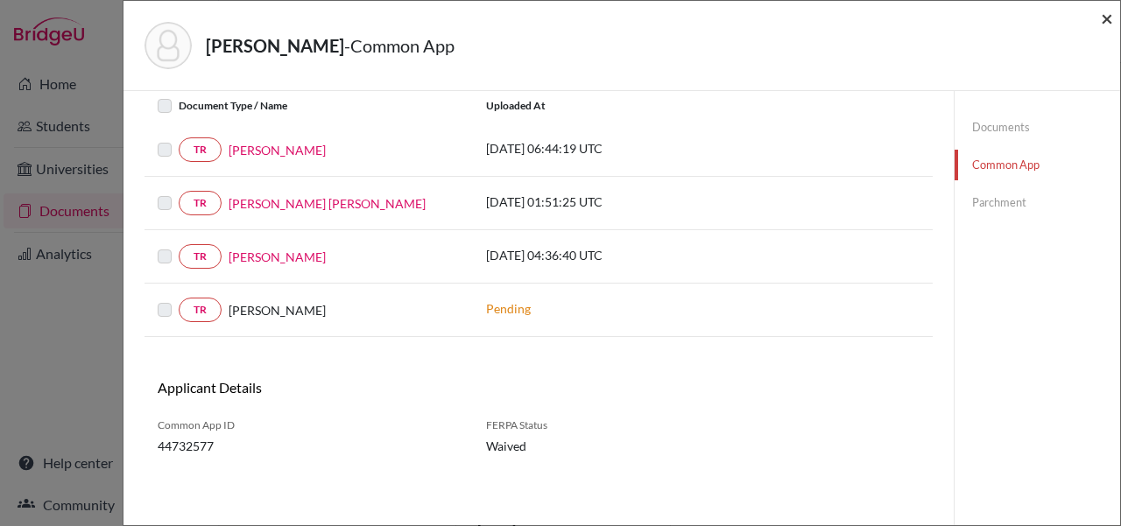
click at [568, 20] on span "×" at bounding box center [1107, 17] width 12 height 25
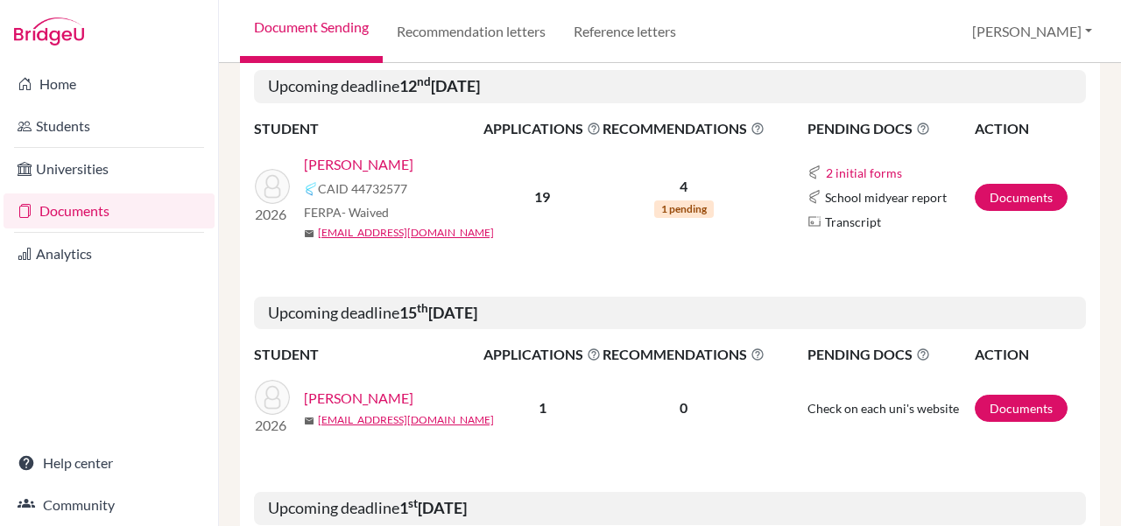
scroll to position [233, 0]
click at [326, 398] on link "Kato, Reine" at bounding box center [358, 399] width 109 height 21
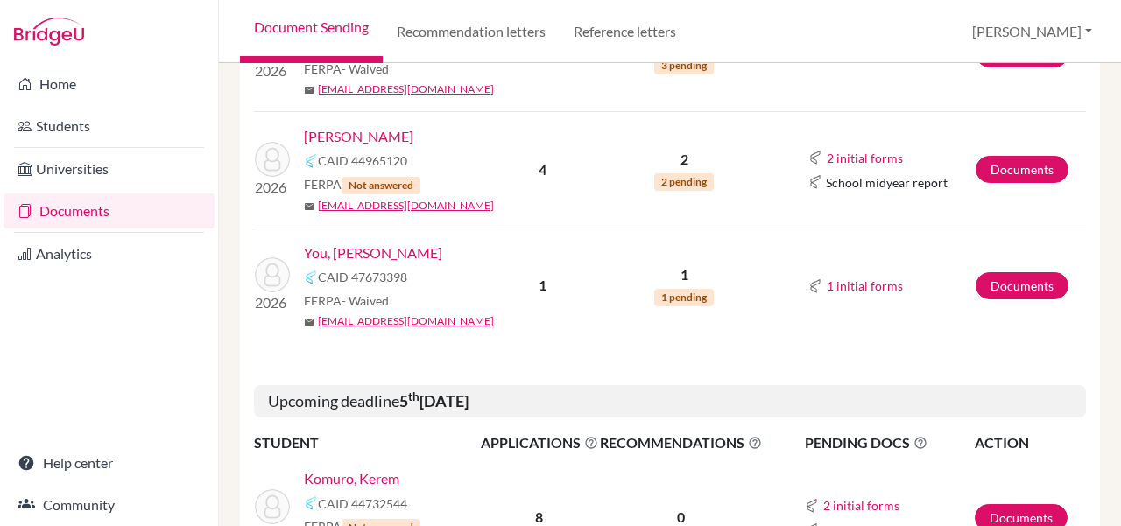
scroll to position [957, 0]
